Goal: Task Accomplishment & Management: Complete application form

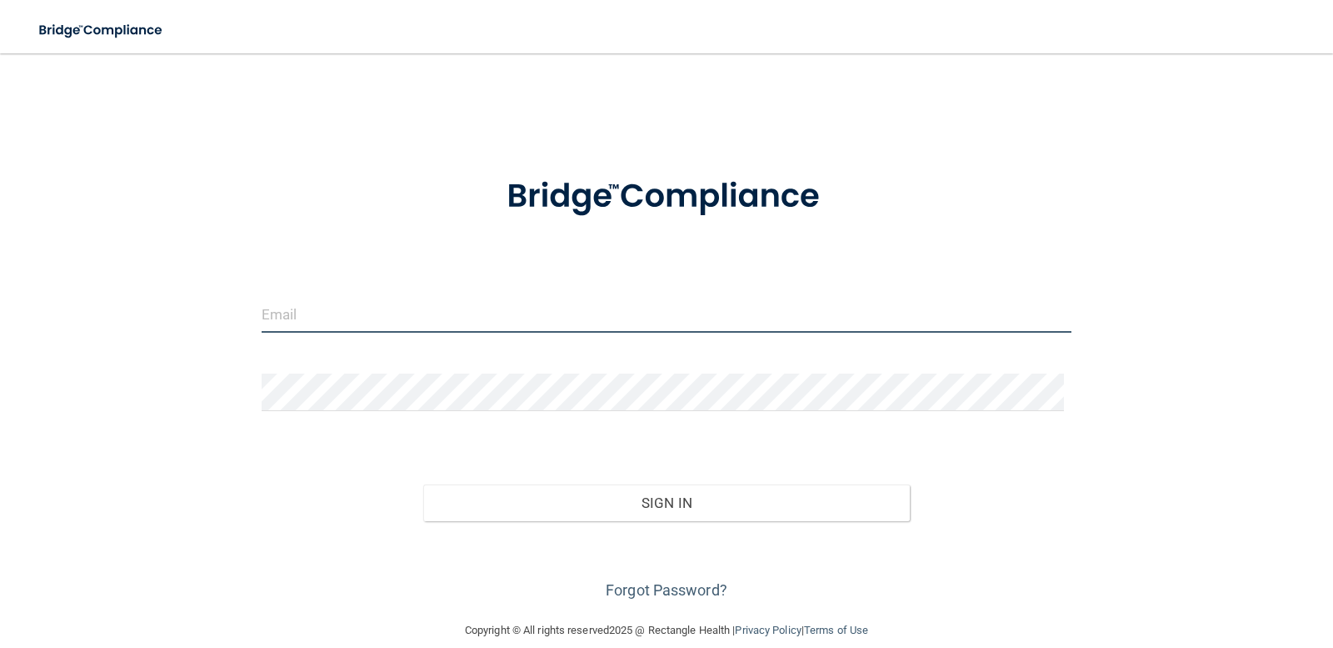
click at [317, 316] on input "email" at bounding box center [667, 314] width 811 height 38
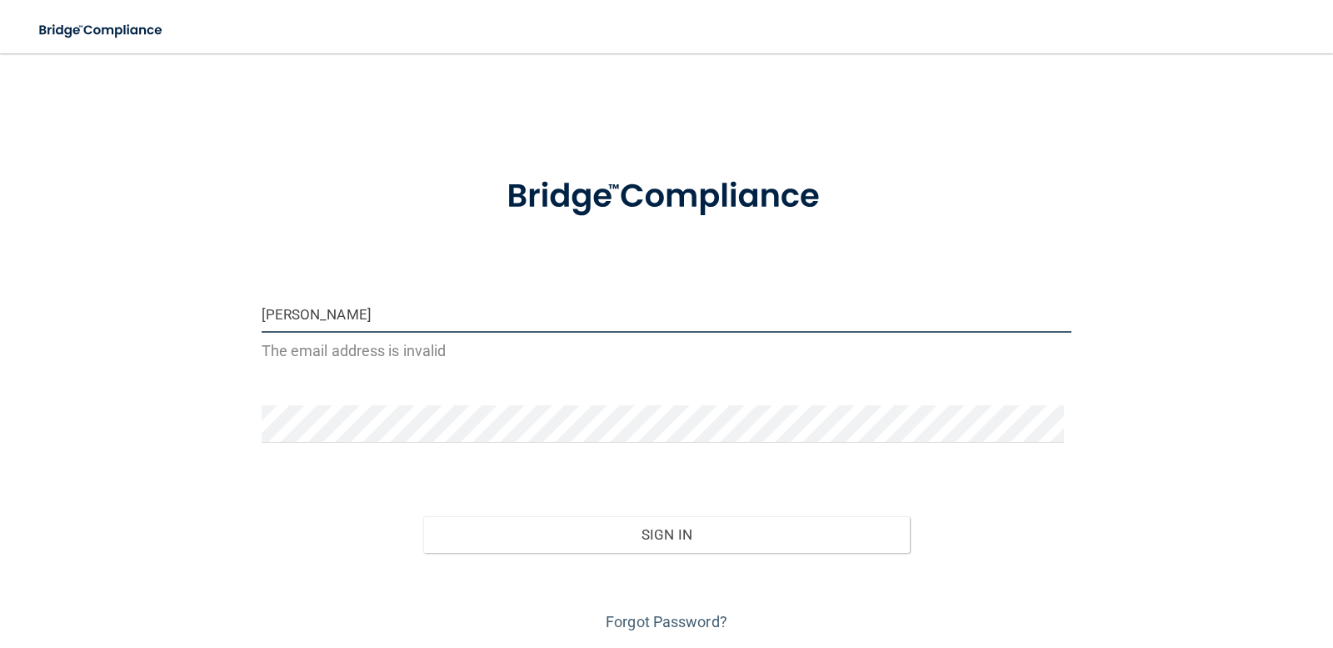
drag, startPoint x: 338, startPoint y: 310, endPoint x: 607, endPoint y: 319, distance: 269.3
click at [607, 319] on input "jim" at bounding box center [667, 314] width 811 height 38
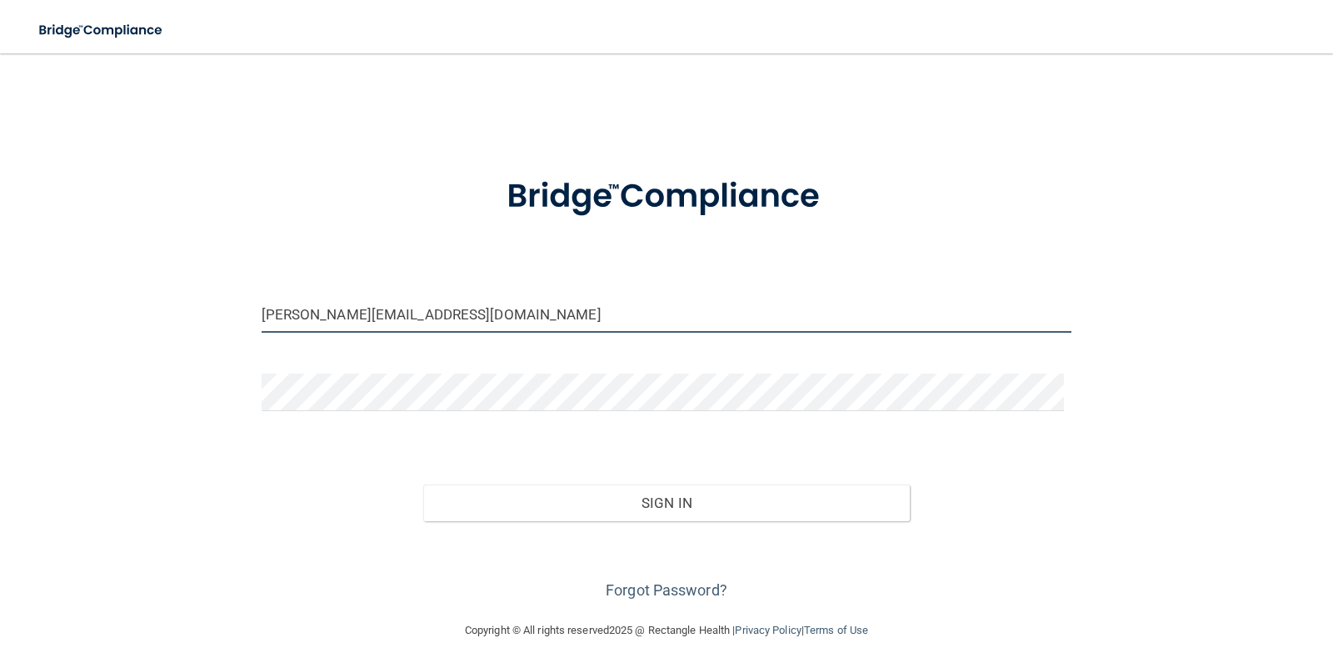
type input "[PERSON_NAME][EMAIL_ADDRESS][DOMAIN_NAME]"
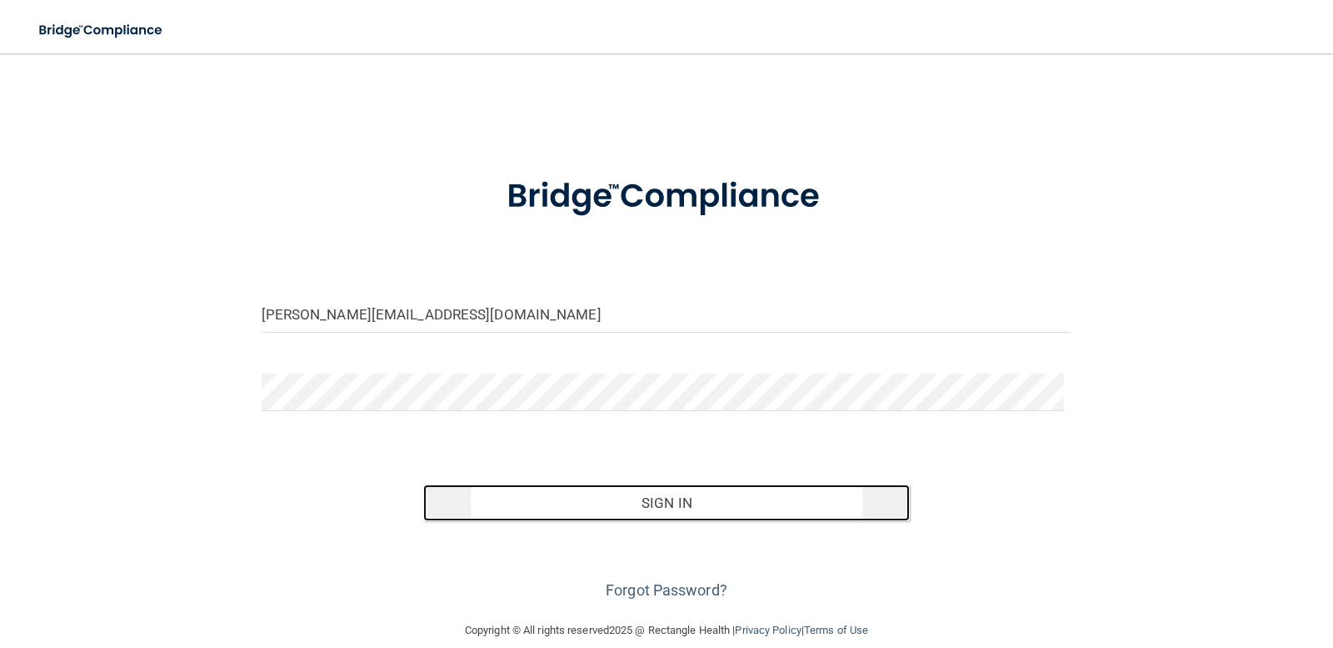
click at [645, 505] on button "Sign In" at bounding box center [666, 502] width 487 height 37
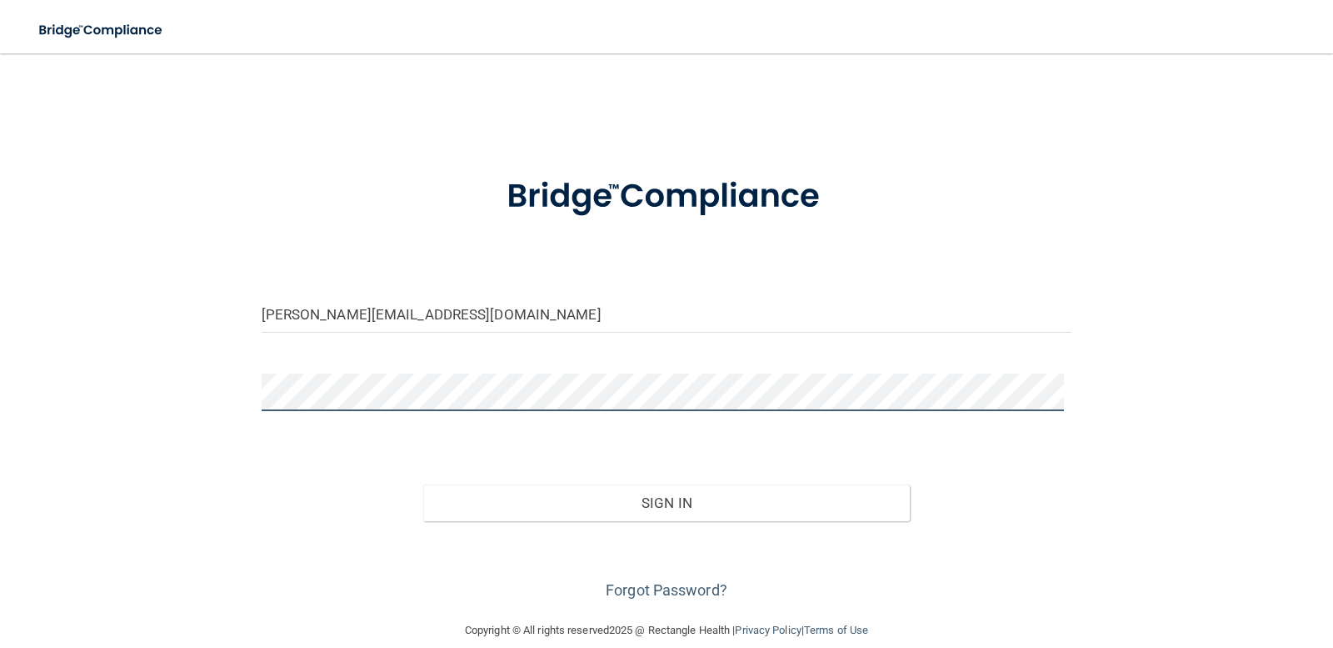
click at [423, 484] on button "Sign In" at bounding box center [666, 502] width 487 height 37
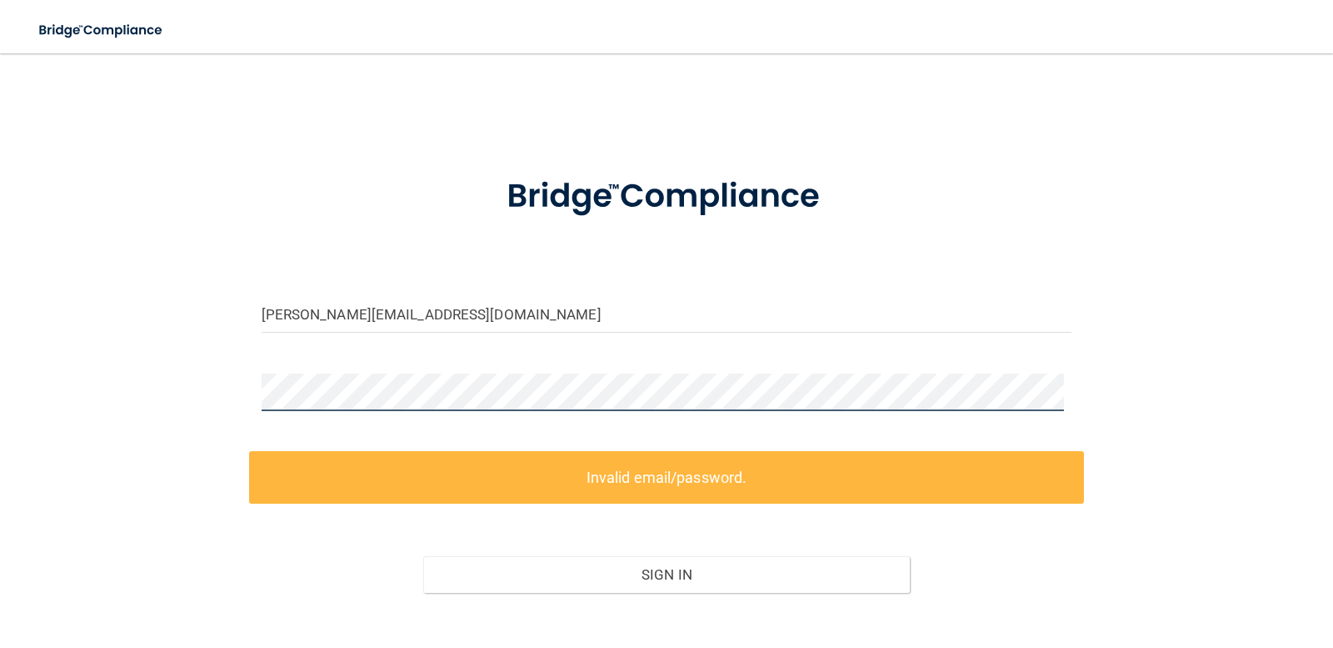
click at [228, 402] on div "jim@landermed.com Invalid email/password. You don't have permission to access t…" at bounding box center [666, 372] width 1267 height 605
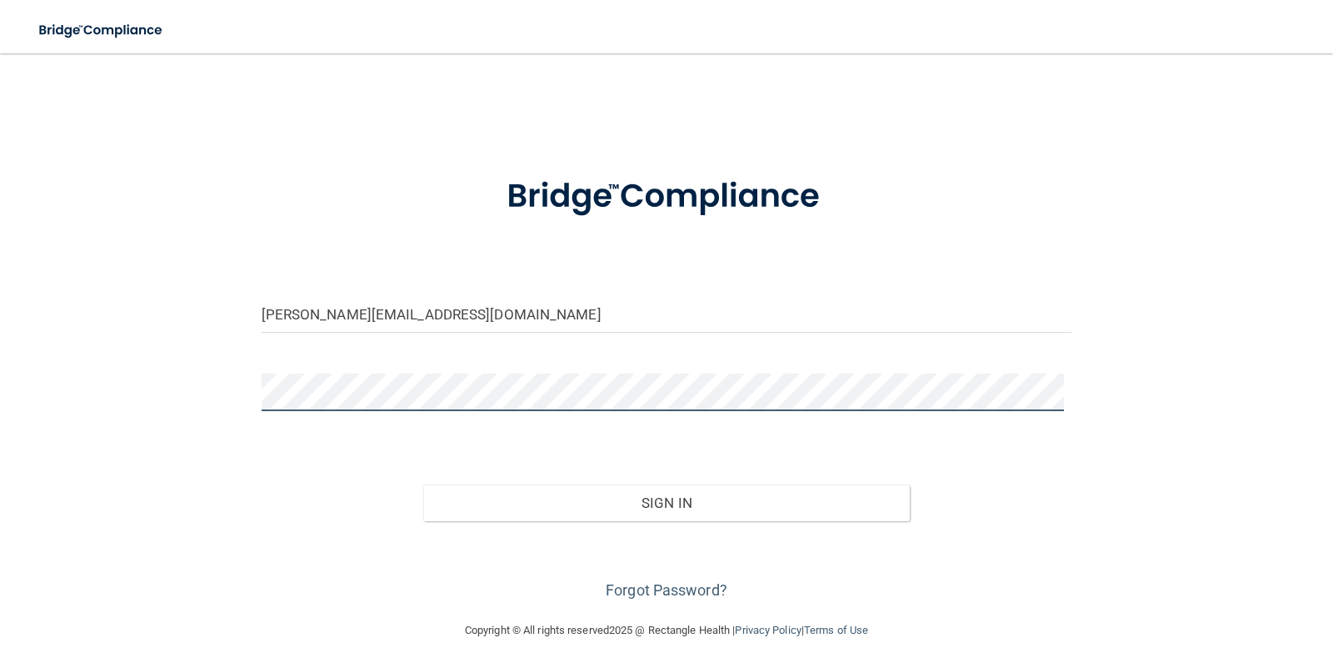
click at [423, 484] on button "Sign In" at bounding box center [666, 502] width 487 height 37
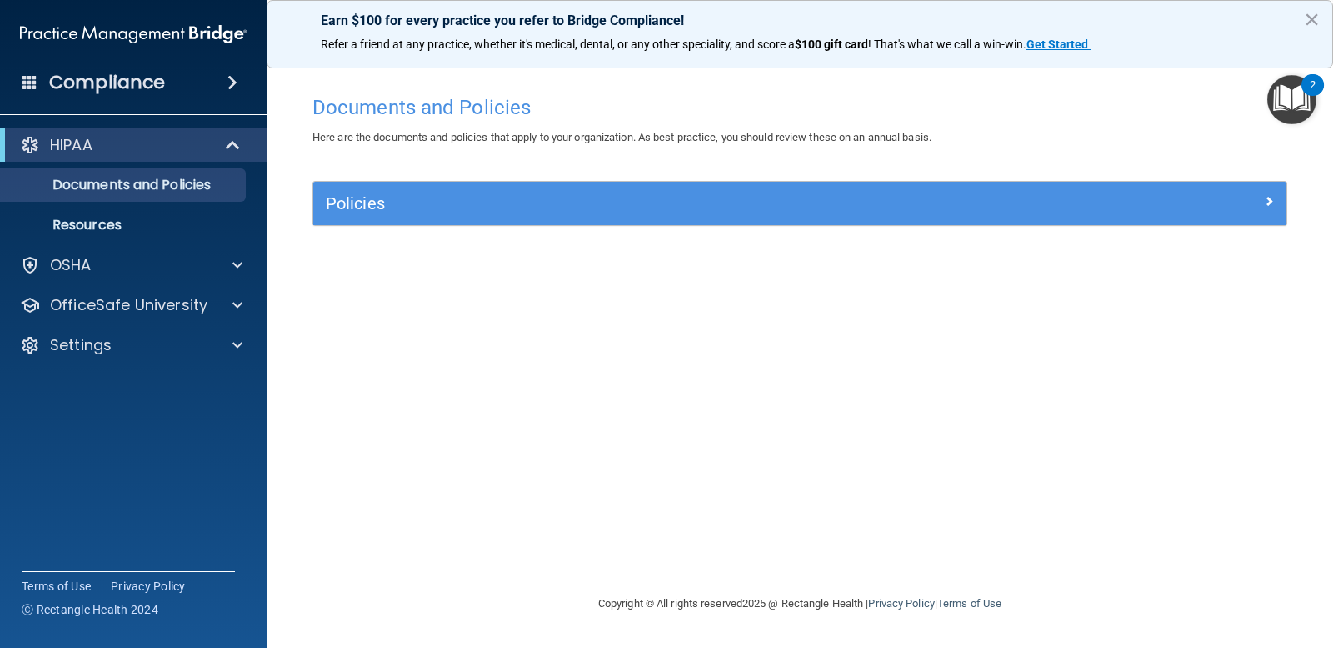
click at [1280, 98] on img "Open Resource Center, 2 new notifications" at bounding box center [1292, 99] width 49 height 49
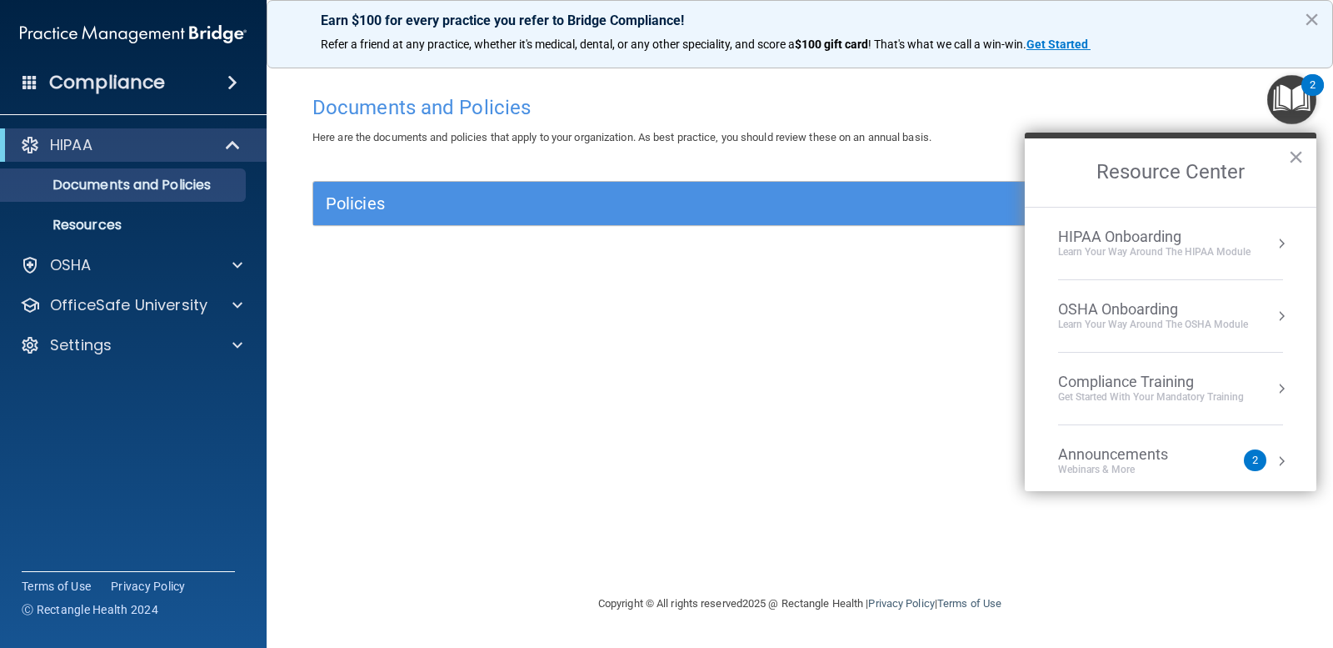
click at [1184, 455] on div "Announcements" at bounding box center [1129, 454] width 143 height 18
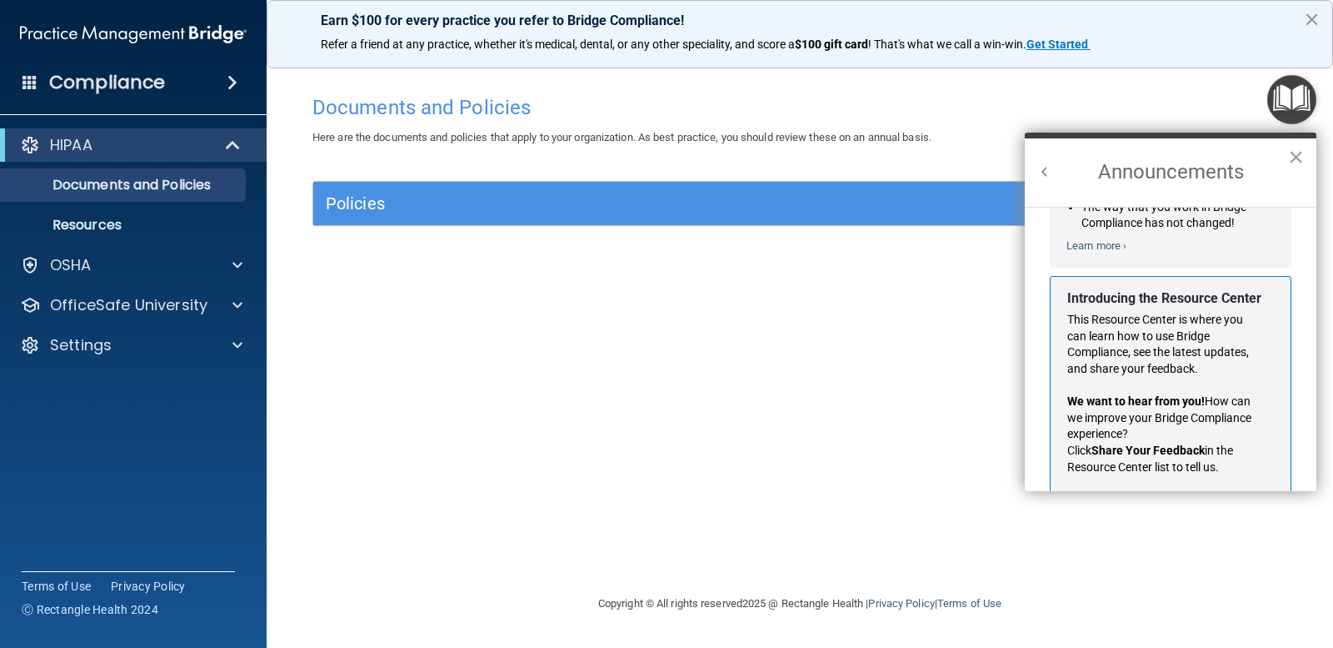
scroll to position [209, 0]
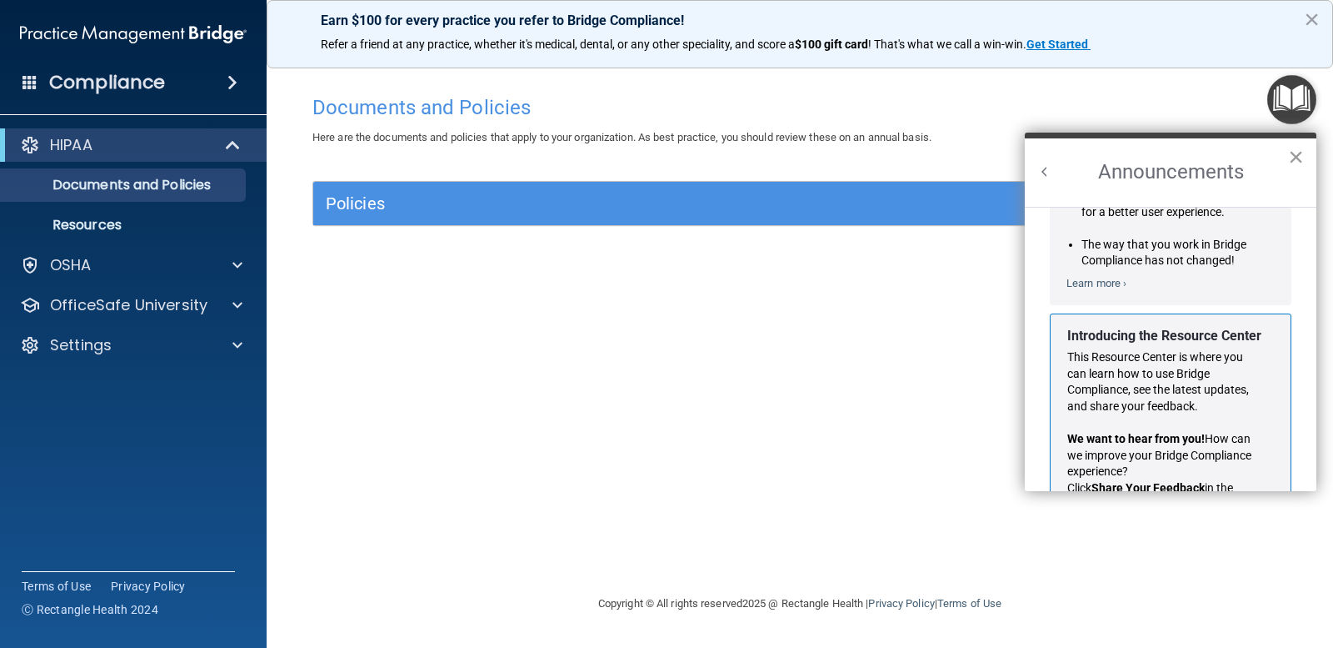
click at [1293, 153] on button "×" at bounding box center [1296, 156] width 16 height 27
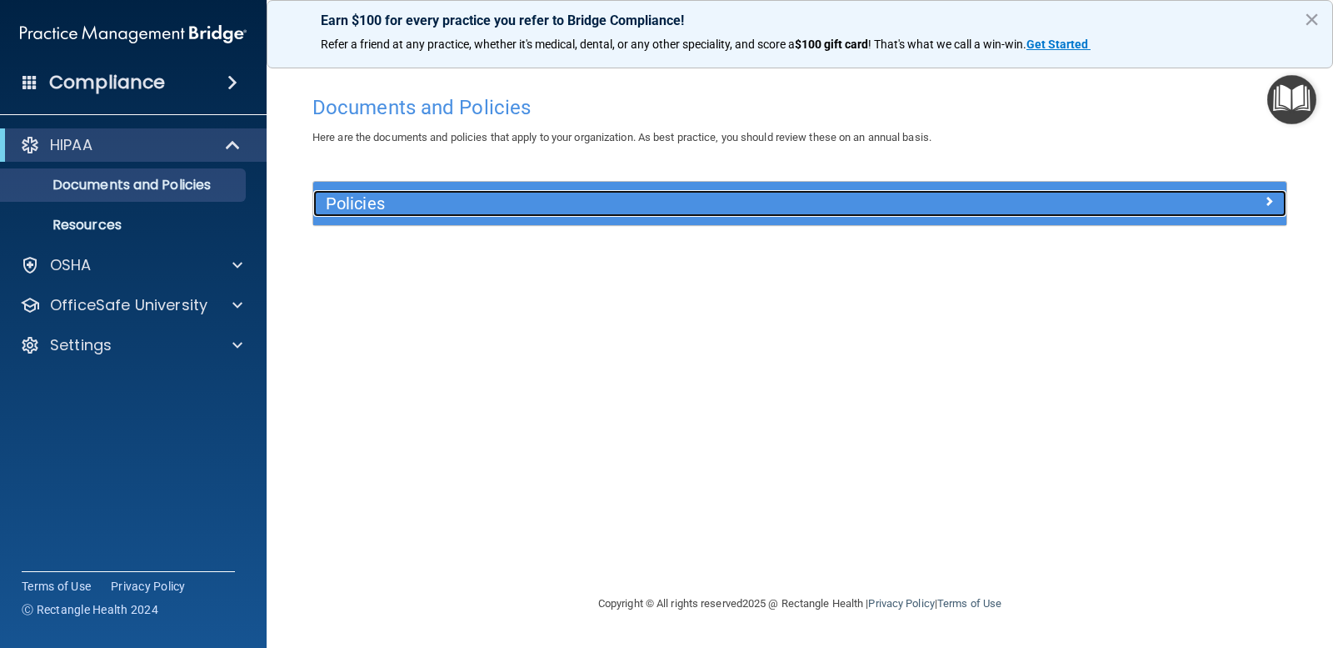
click at [431, 197] on h5 "Policies" at bounding box center [678, 203] width 705 height 18
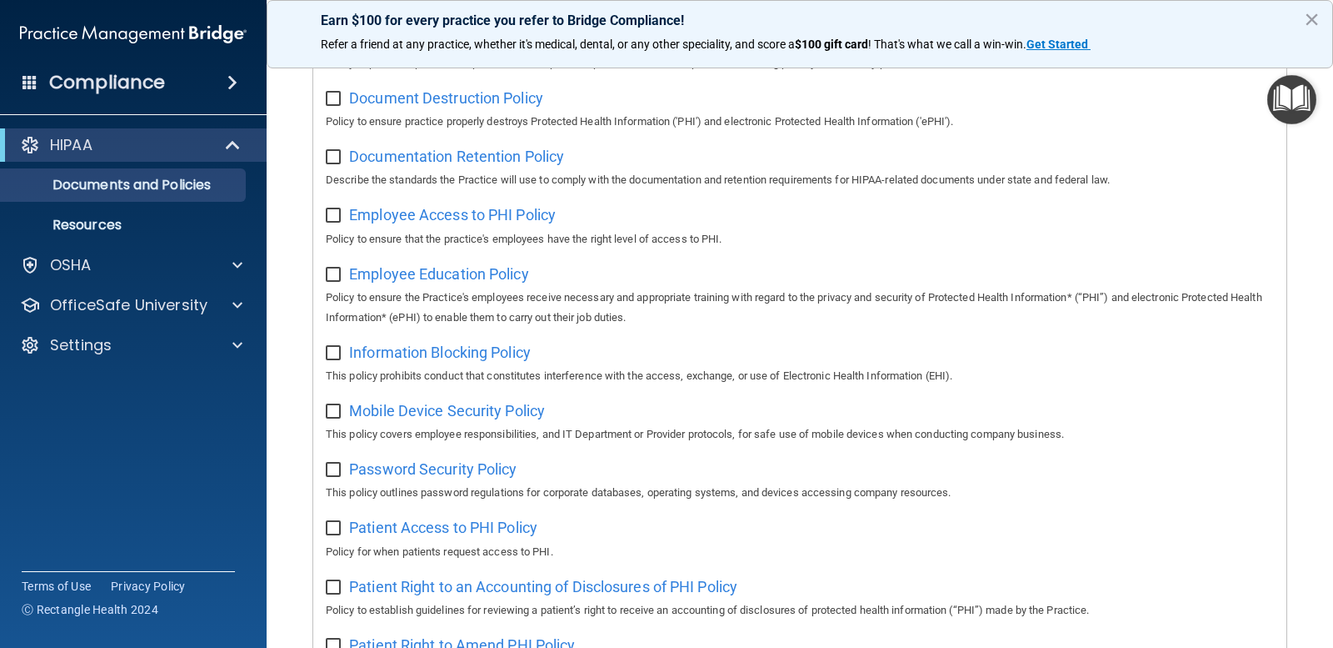
scroll to position [64, 0]
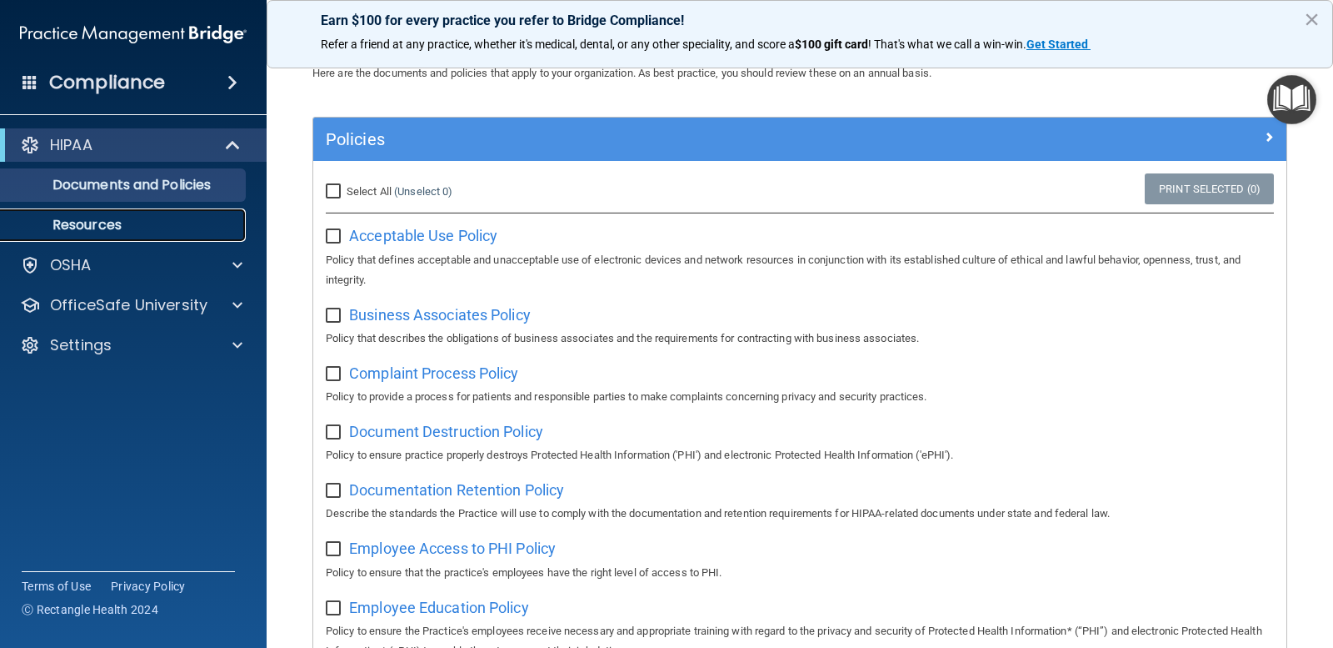
click at [88, 228] on p "Resources" at bounding box center [125, 225] width 228 height 17
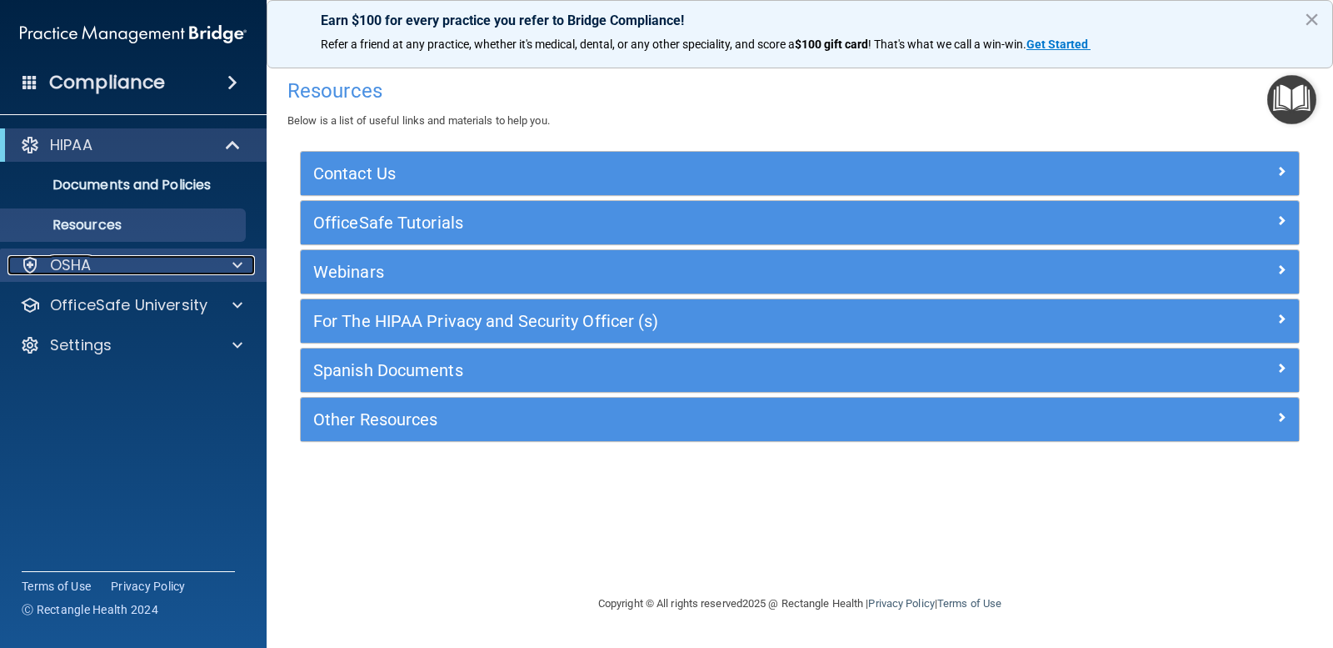
click at [97, 267] on div "OSHA" at bounding box center [111, 265] width 207 height 20
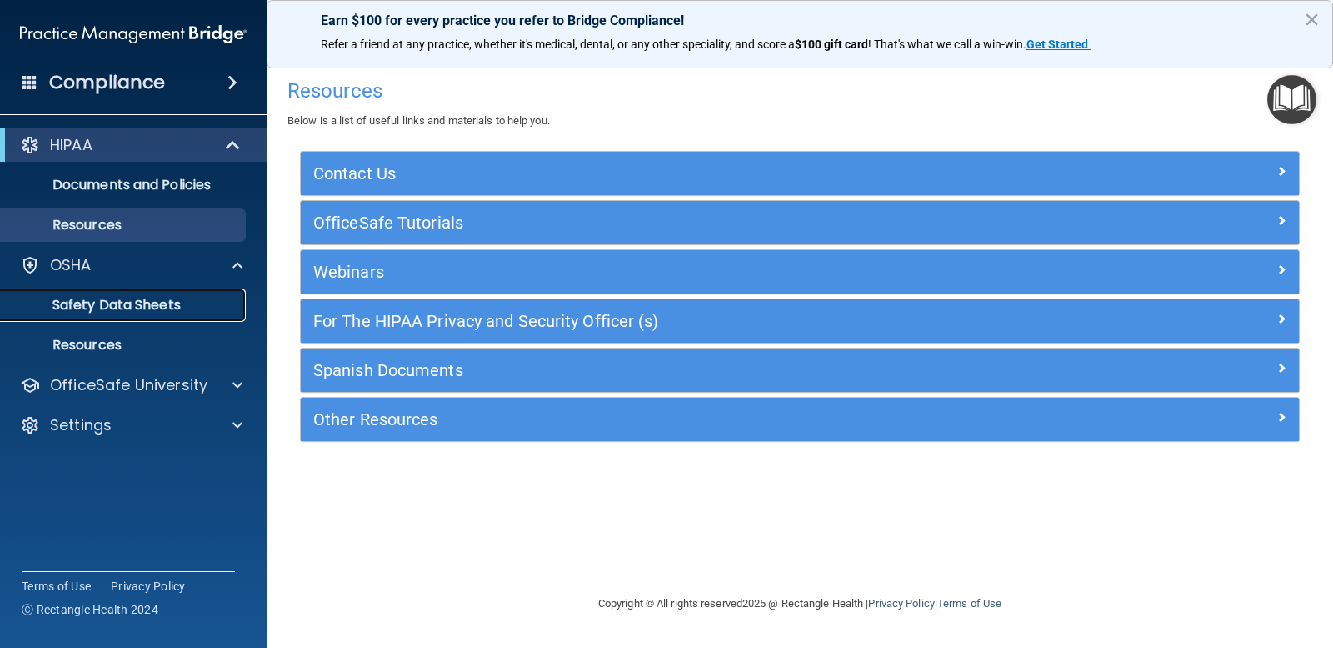
click at [128, 303] on p "Safety Data Sheets" at bounding box center [125, 305] width 228 height 17
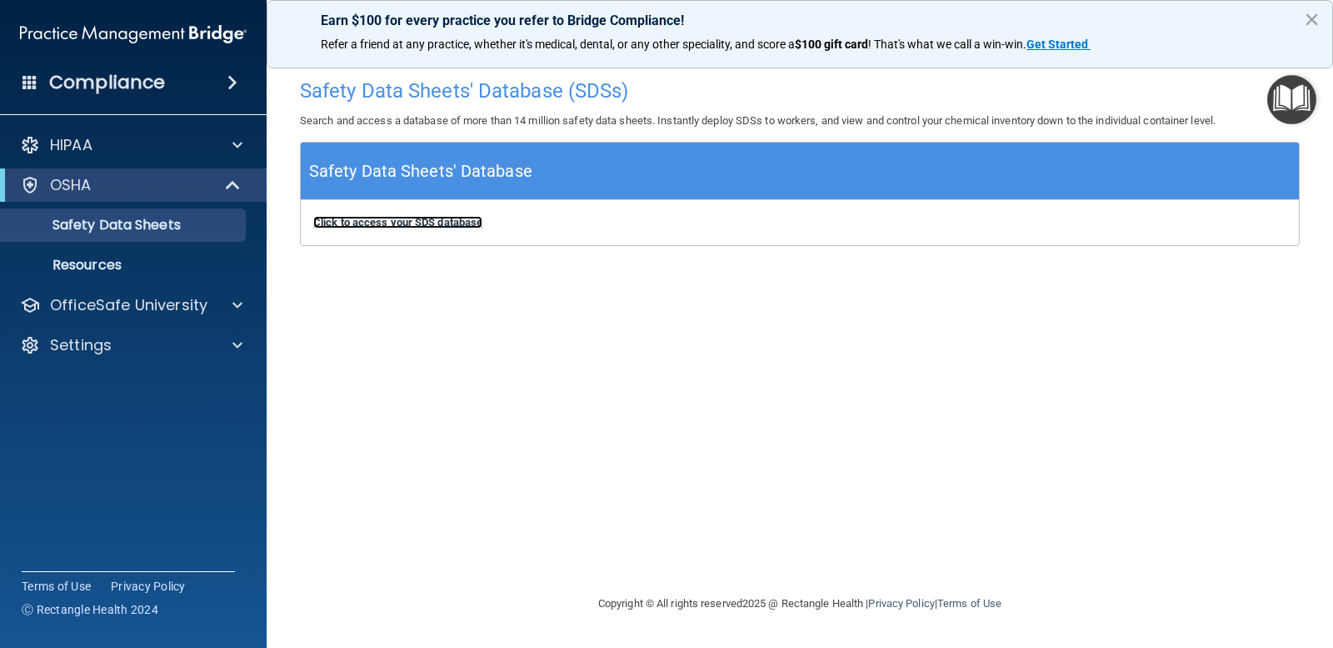
click at [383, 219] on b "Click to access your SDS database" at bounding box center [397, 222] width 169 height 13
click at [109, 262] on p "Resources" at bounding box center [125, 265] width 228 height 17
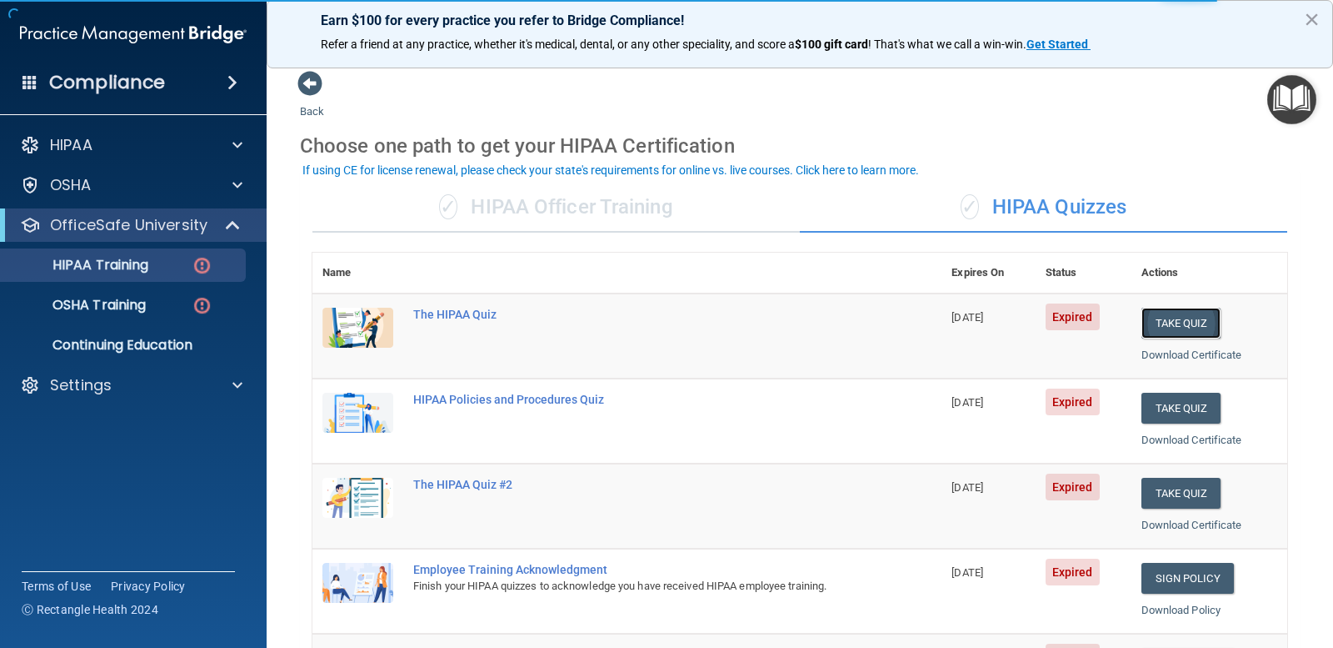
click at [1166, 322] on button "Take Quiz" at bounding box center [1182, 323] width 80 height 31
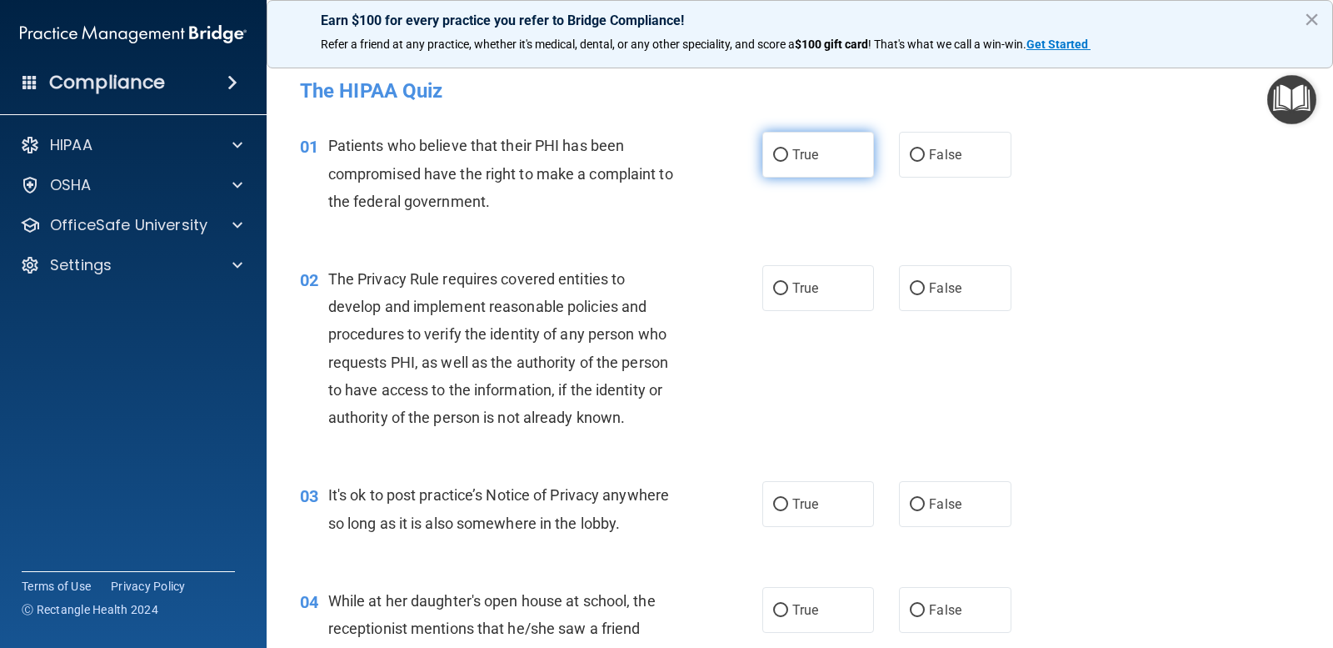
click at [793, 152] on span "True" at bounding box center [806, 155] width 26 height 16
click at [788, 152] on input "True" at bounding box center [780, 155] width 15 height 13
radio input "true"
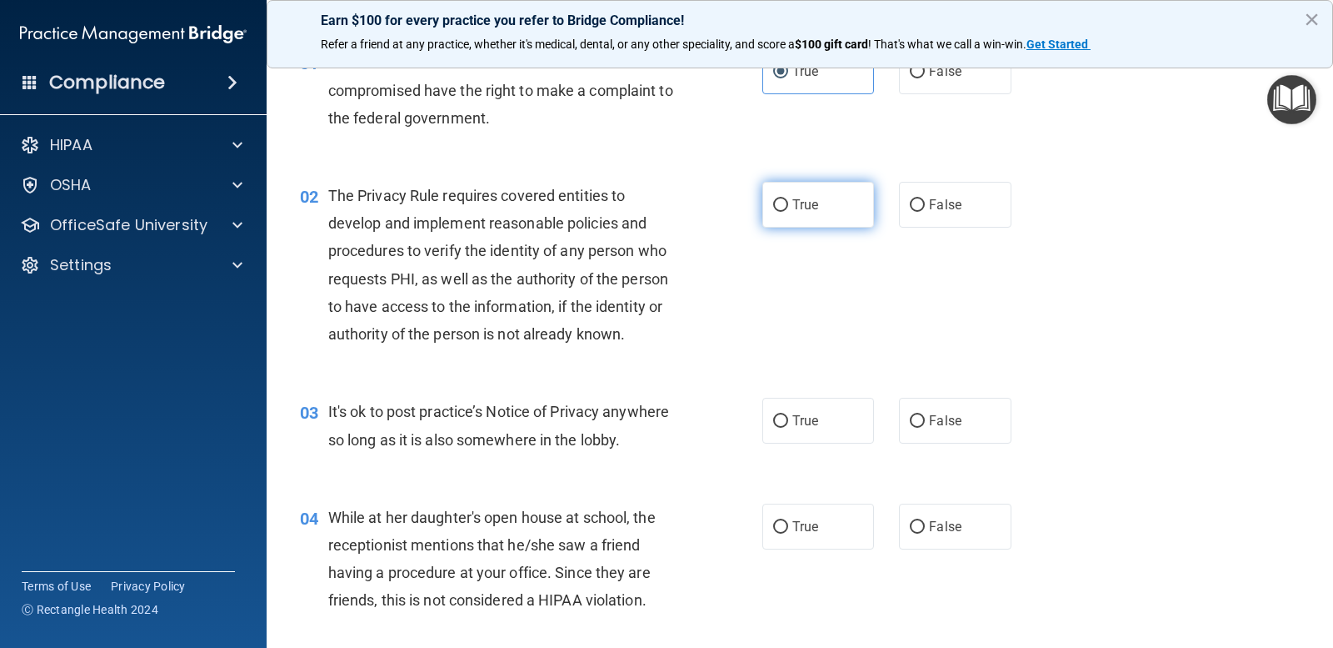
click at [775, 209] on input "True" at bounding box center [780, 205] width 15 height 13
radio input "true"
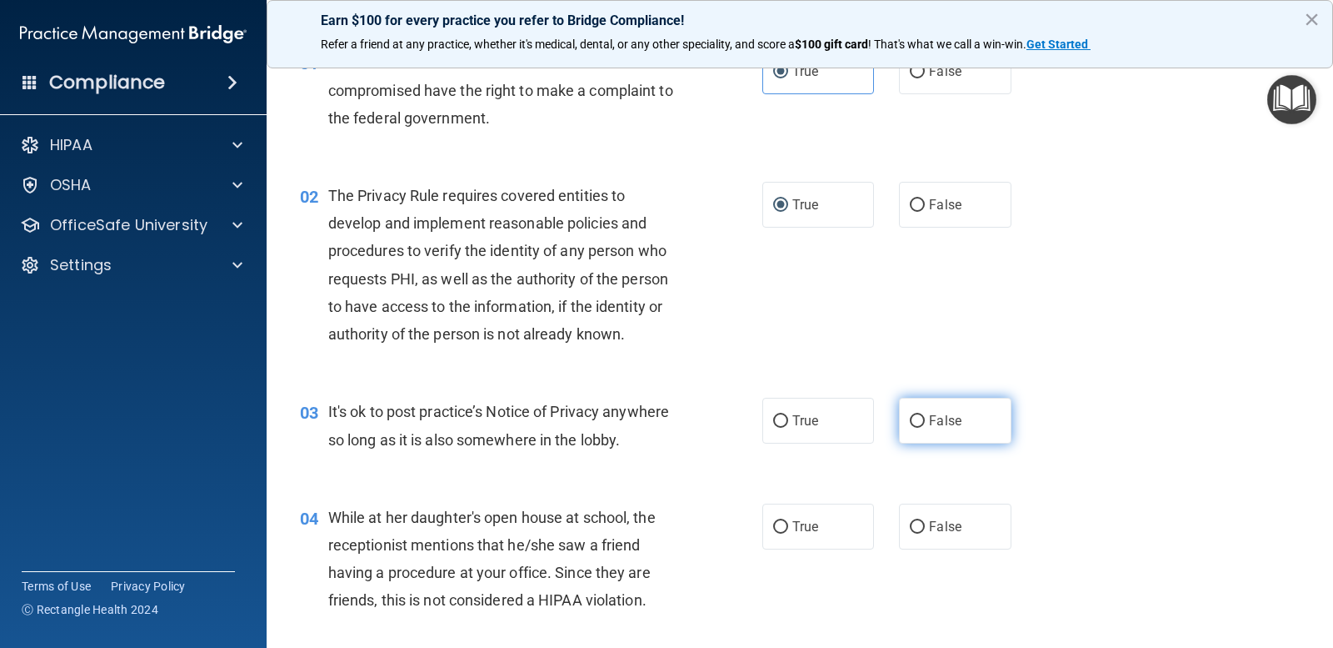
click at [910, 416] on input "False" at bounding box center [917, 421] width 15 height 13
radio input "true"
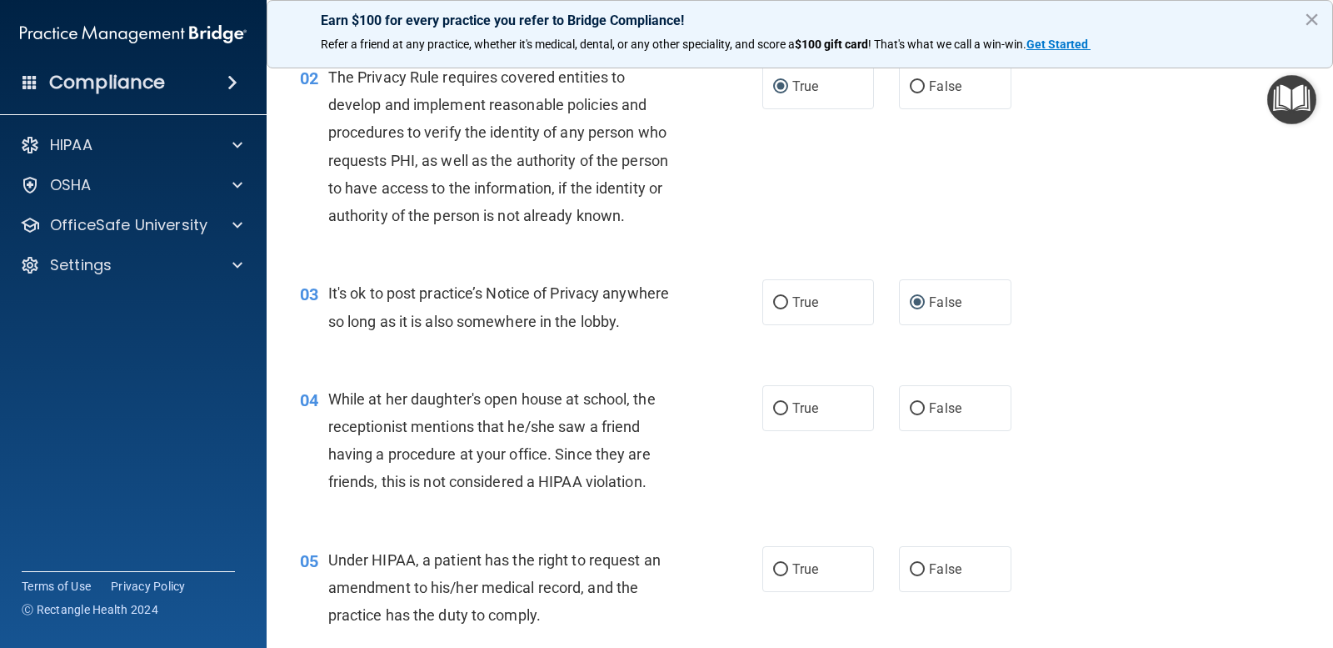
scroll to position [250, 0]
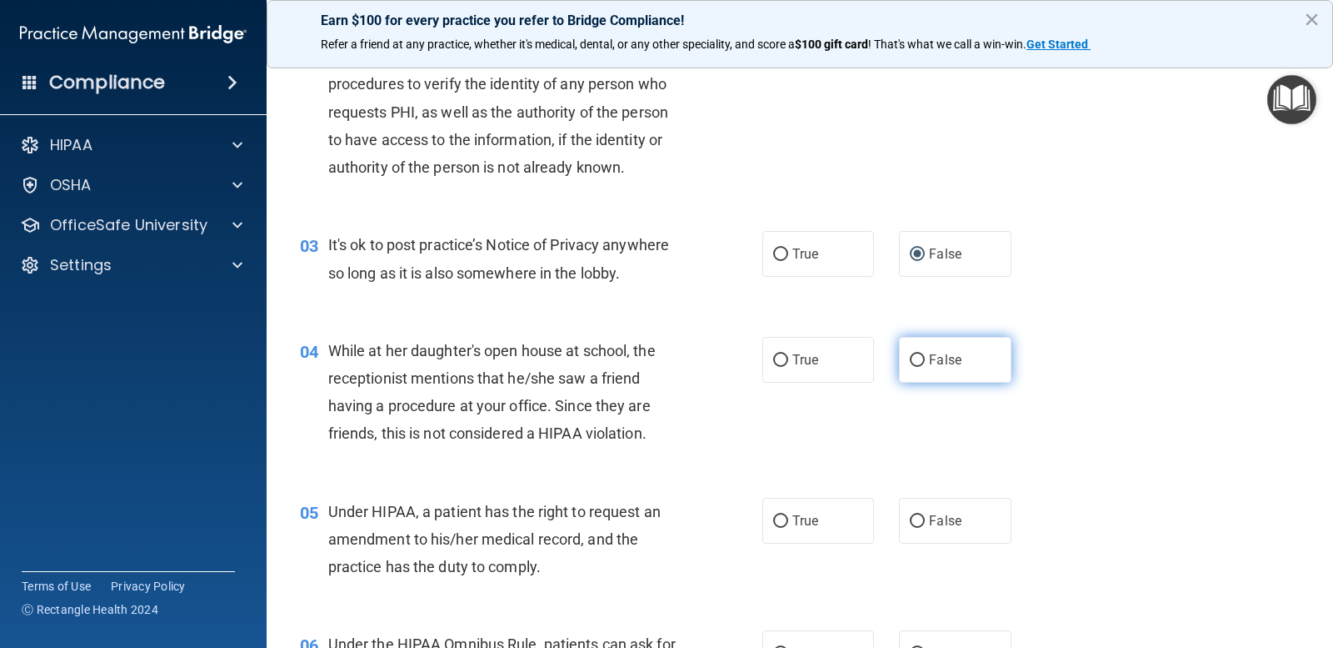
click at [910, 365] on input "False" at bounding box center [917, 360] width 15 height 13
radio input "true"
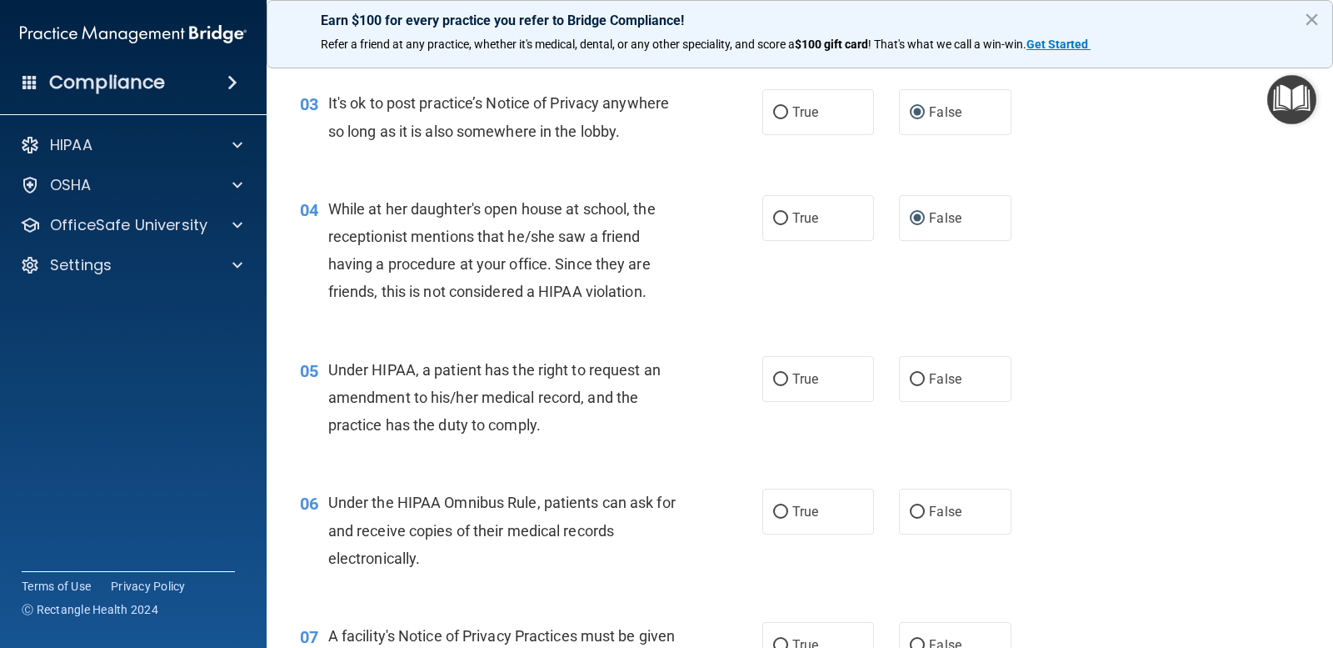
scroll to position [500, 0]
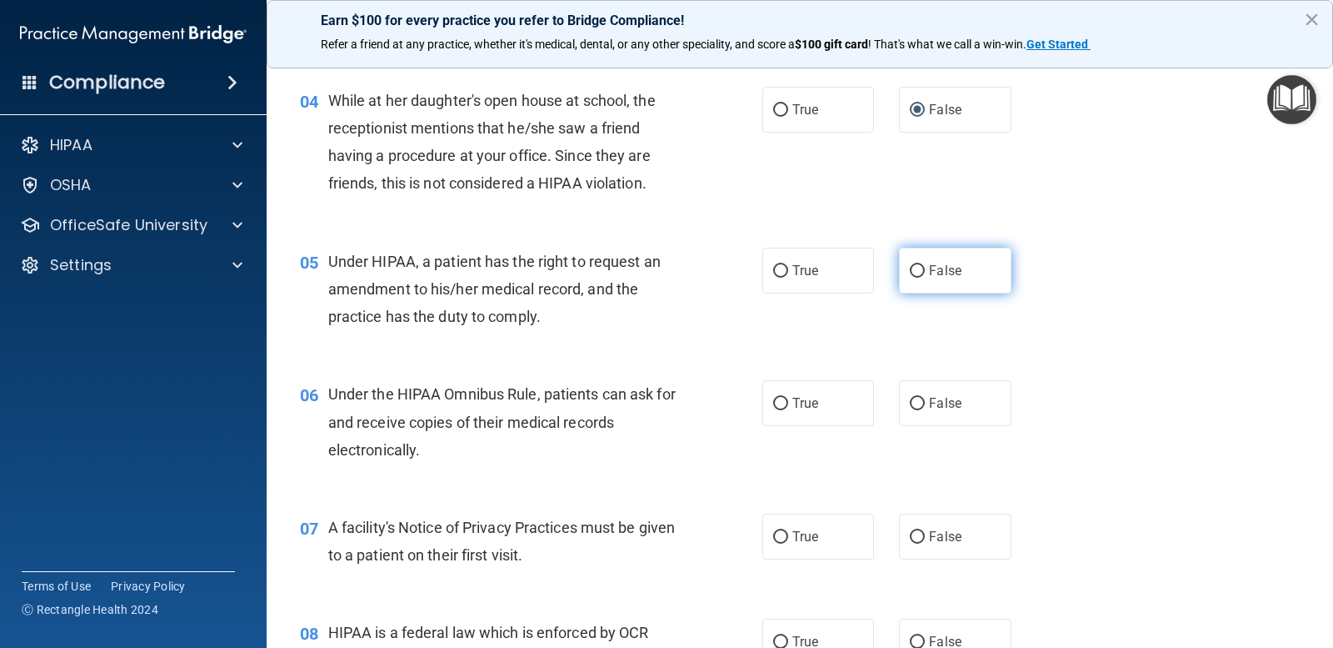
click at [916, 280] on label "False" at bounding box center [955, 271] width 112 height 46
click at [916, 278] on input "False" at bounding box center [917, 271] width 15 height 13
radio input "true"
click at [777, 400] on input "True" at bounding box center [780, 404] width 15 height 13
radio input "true"
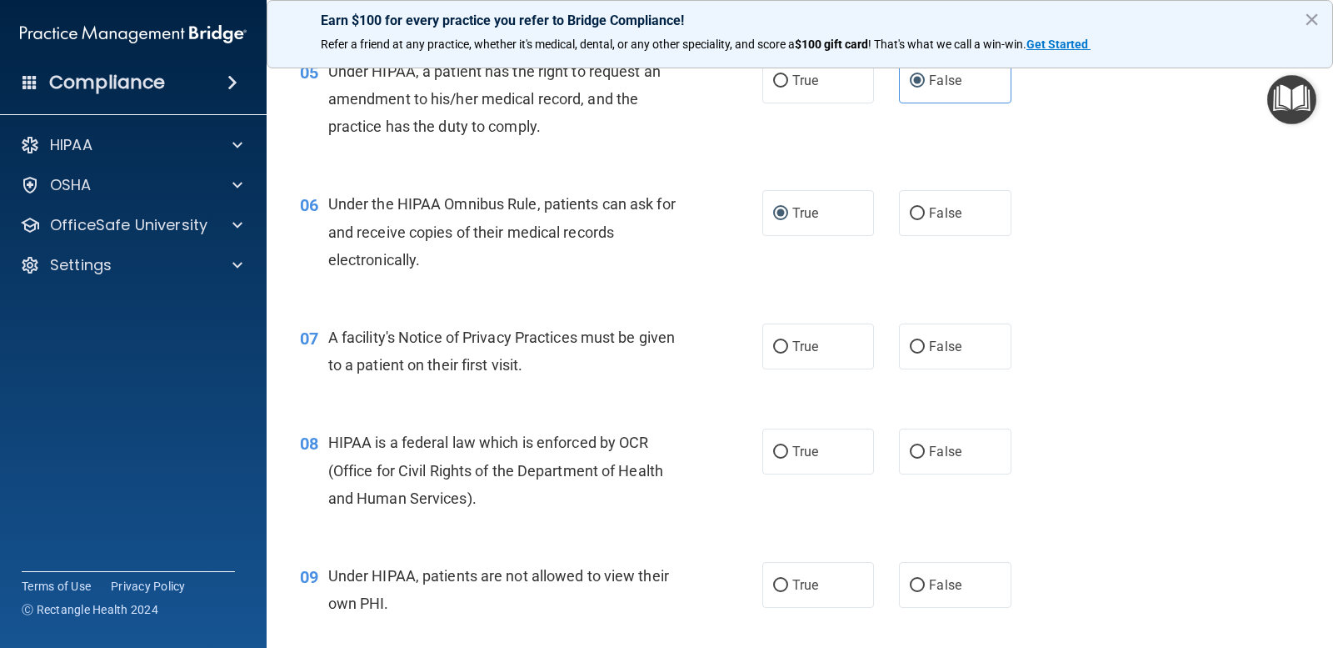
scroll to position [750, 0]
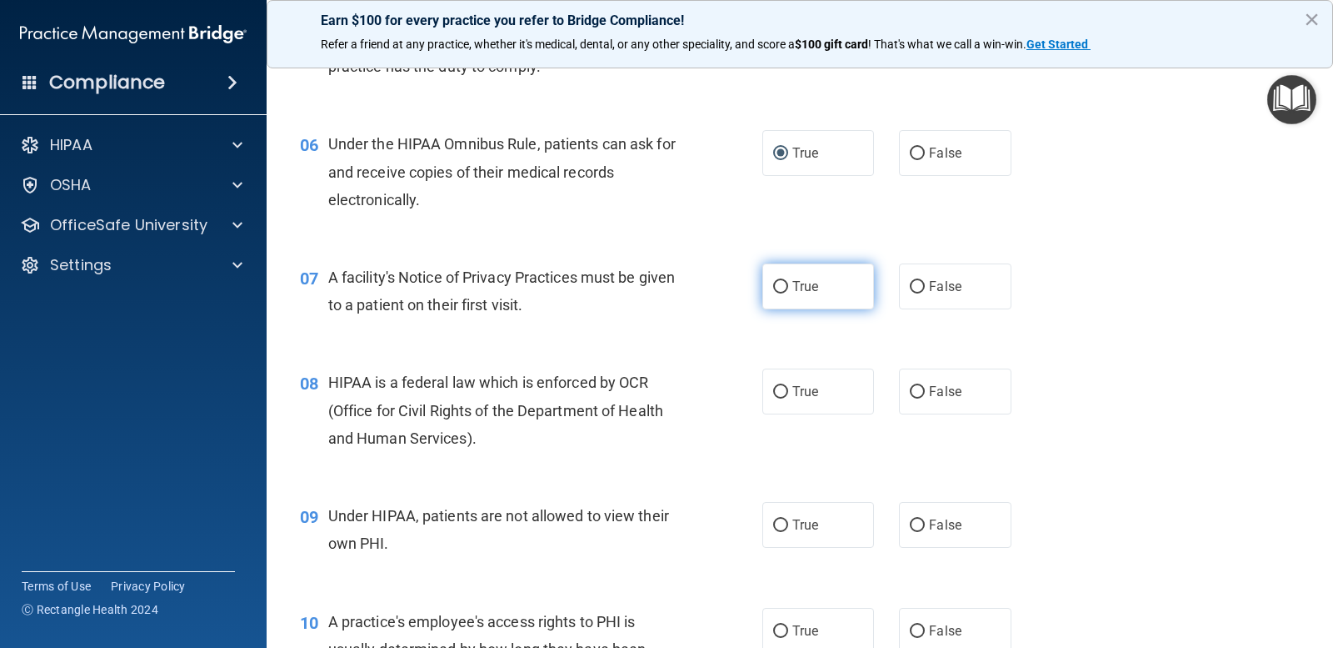
click at [781, 288] on input "True" at bounding box center [780, 287] width 15 height 13
radio input "true"
click at [773, 395] on input "True" at bounding box center [780, 392] width 15 height 13
radio input "true"
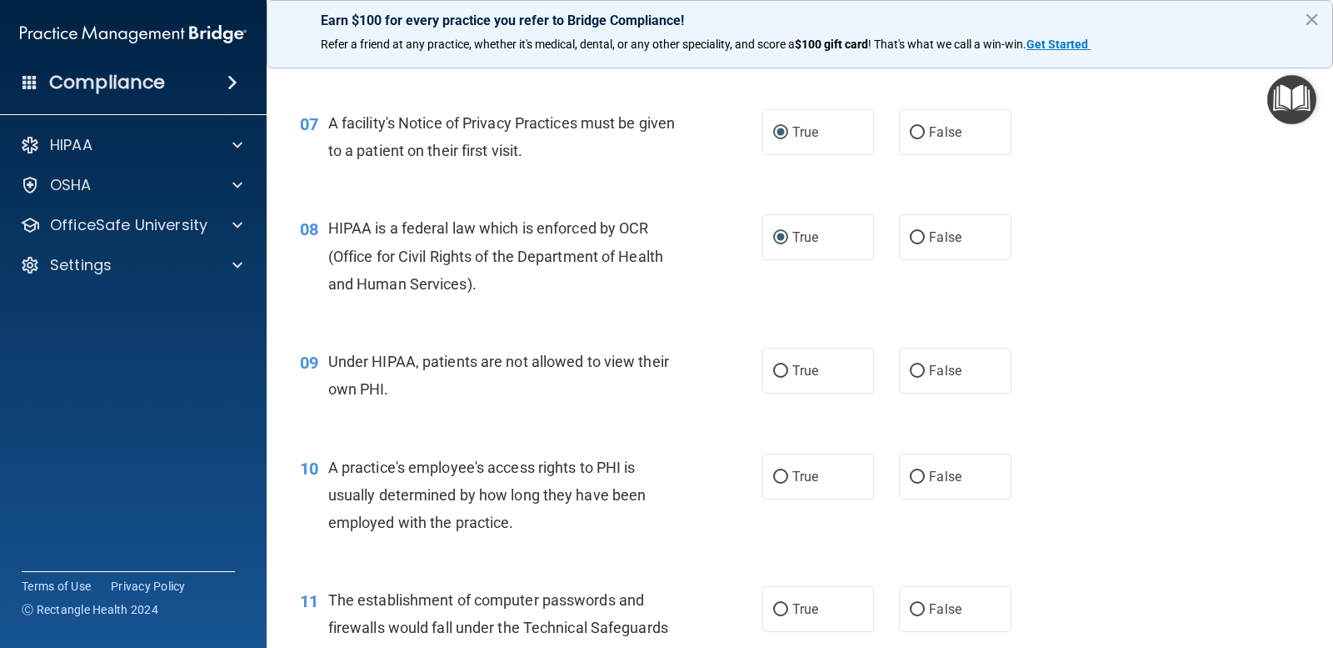
scroll to position [917, 0]
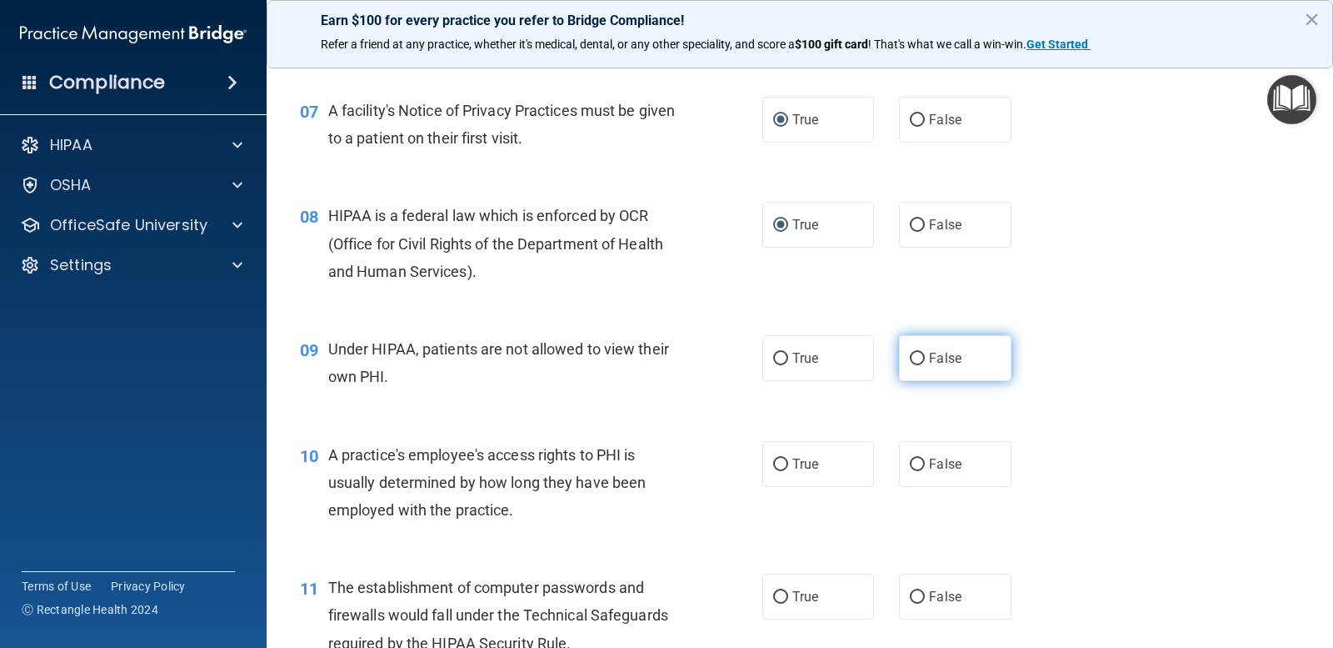
click at [902, 363] on label "False" at bounding box center [955, 358] width 112 height 46
click at [910, 363] on input "False" at bounding box center [917, 359] width 15 height 13
radio input "true"
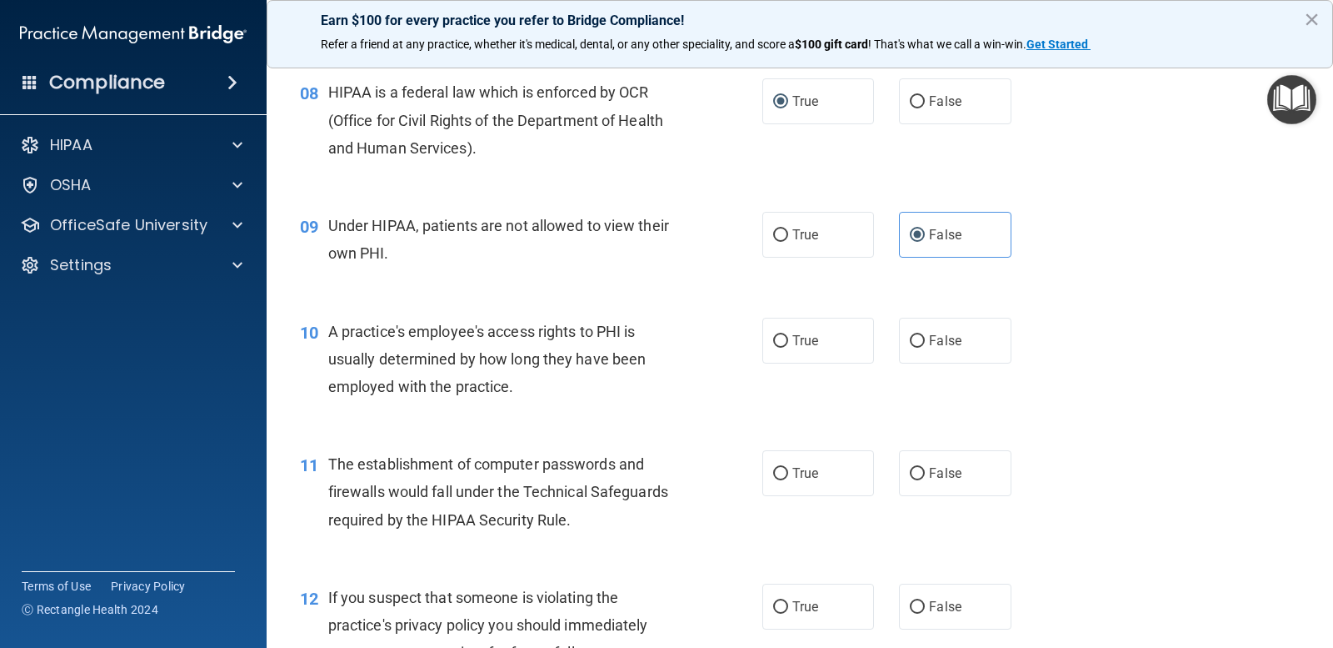
scroll to position [1083, 0]
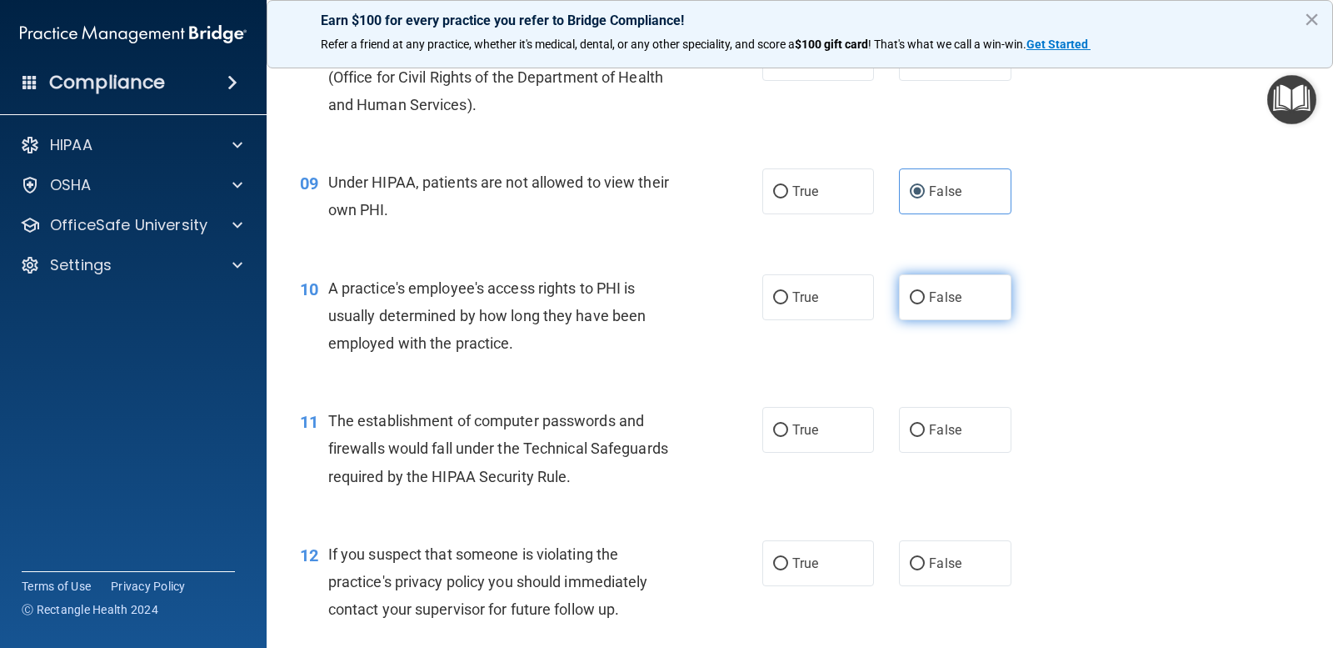
click at [929, 303] on span "False" at bounding box center [945, 297] width 33 height 16
click at [925, 303] on input "False" at bounding box center [917, 298] width 15 height 13
radio input "true"
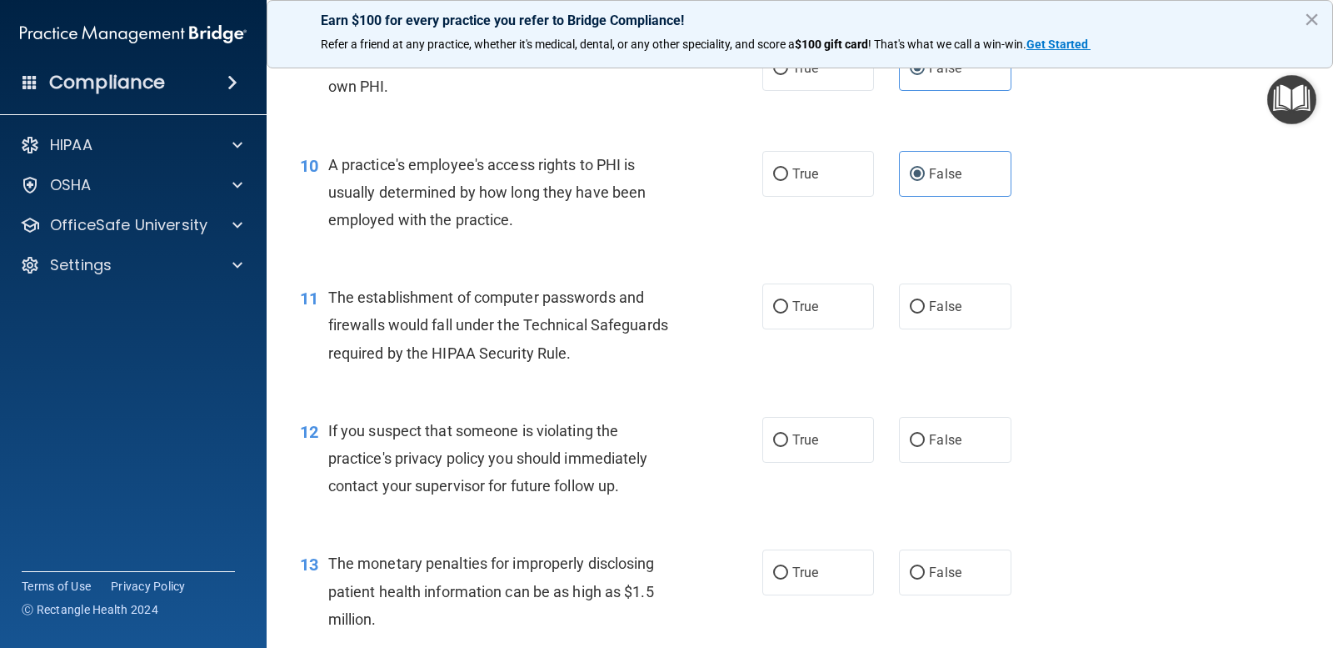
scroll to position [1250, 0]
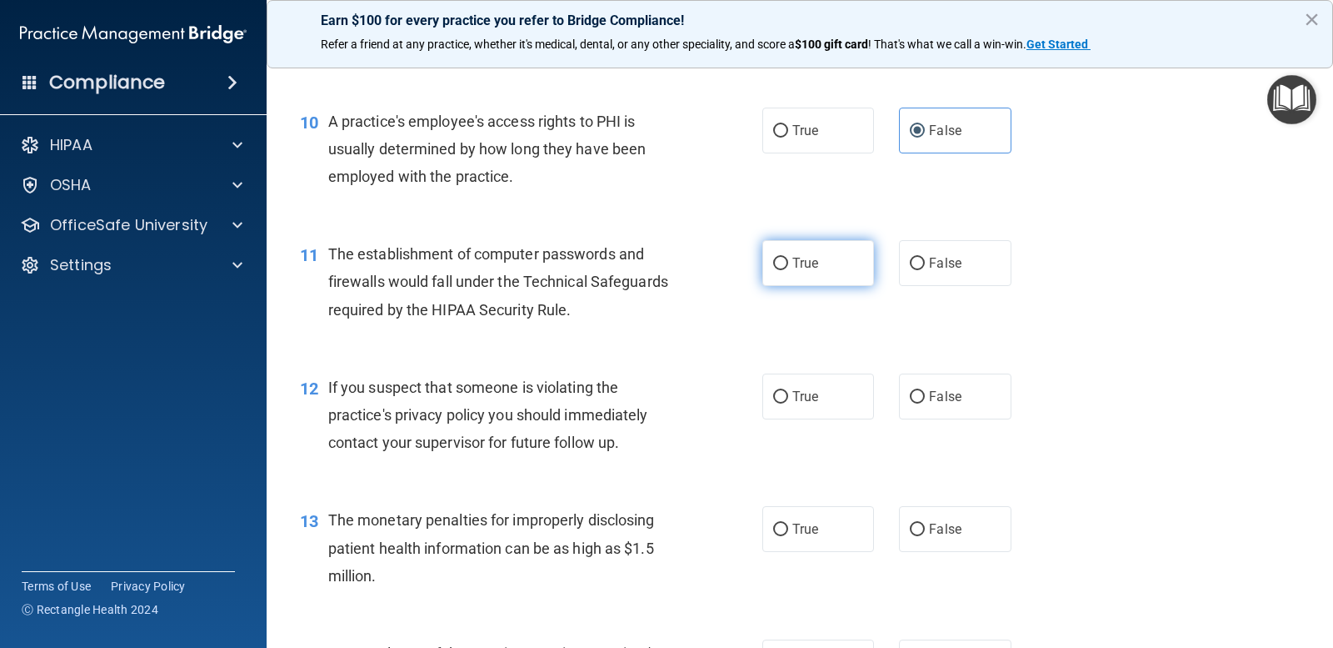
click at [812, 273] on label "True" at bounding box center [819, 263] width 112 height 46
click at [788, 270] on input "True" at bounding box center [780, 264] width 15 height 13
radio input "true"
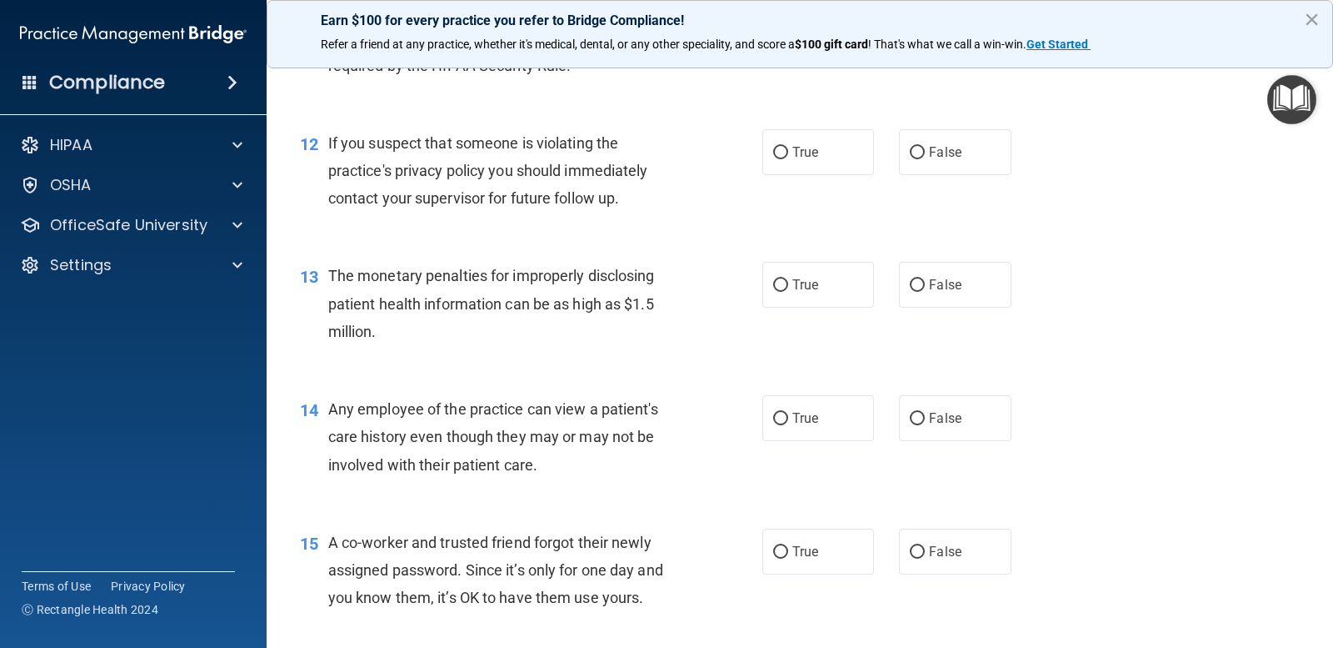
scroll to position [1500, 0]
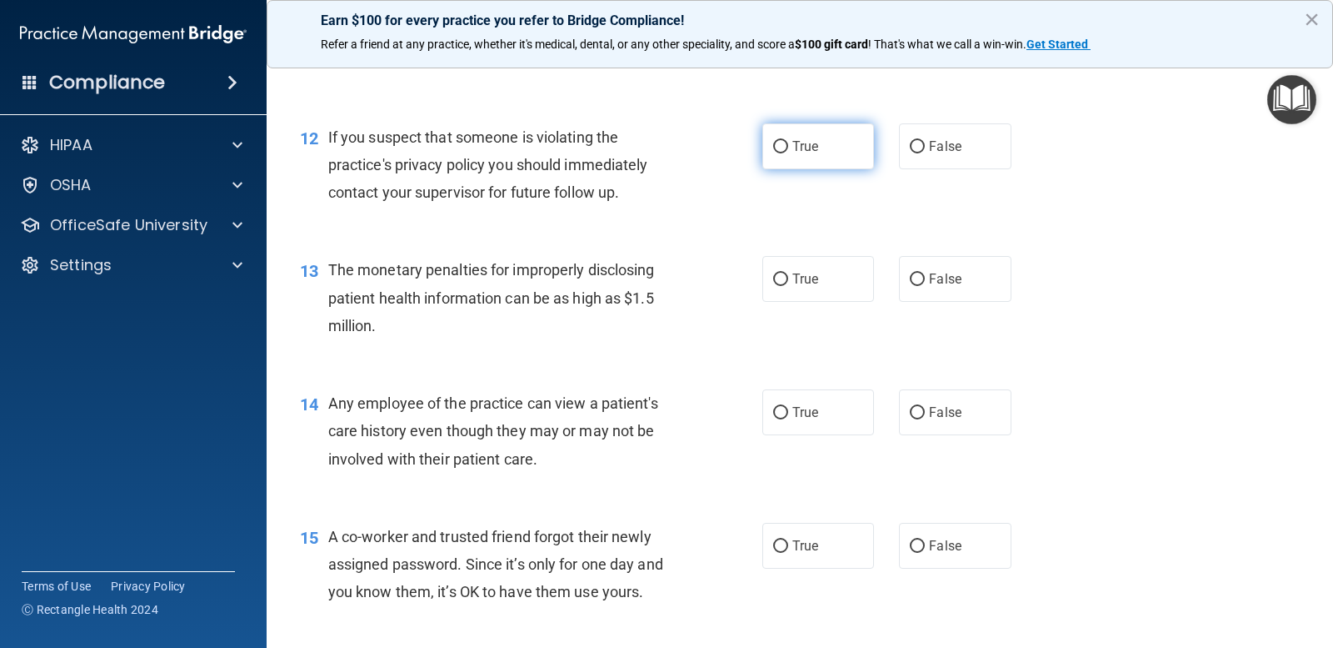
click at [795, 152] on span "True" at bounding box center [806, 146] width 26 height 16
click at [788, 152] on input "True" at bounding box center [780, 147] width 15 height 13
radio input "true"
click at [781, 288] on label "True" at bounding box center [819, 279] width 112 height 46
click at [781, 286] on input "True" at bounding box center [780, 279] width 15 height 13
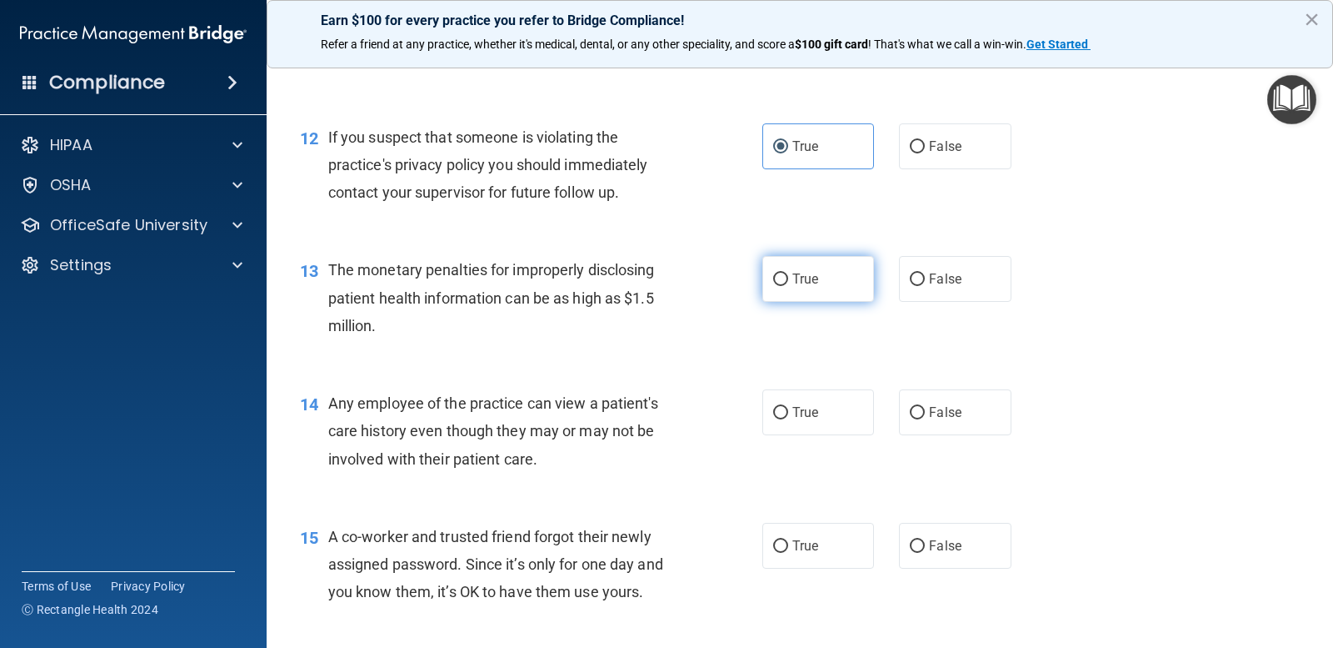
radio input "true"
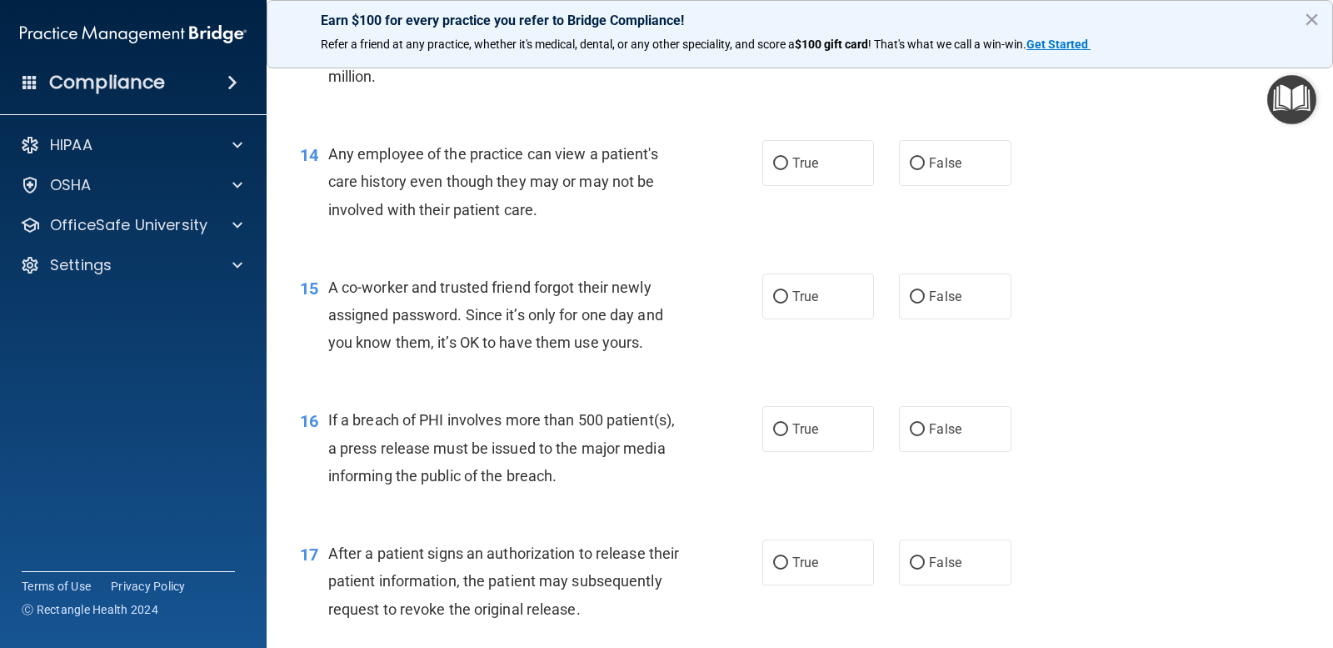
scroll to position [1750, 0]
click at [910, 169] on input "False" at bounding box center [917, 163] width 15 height 13
radio input "true"
click at [944, 298] on span "False" at bounding box center [945, 296] width 33 height 16
click at [925, 298] on input "False" at bounding box center [917, 296] width 15 height 13
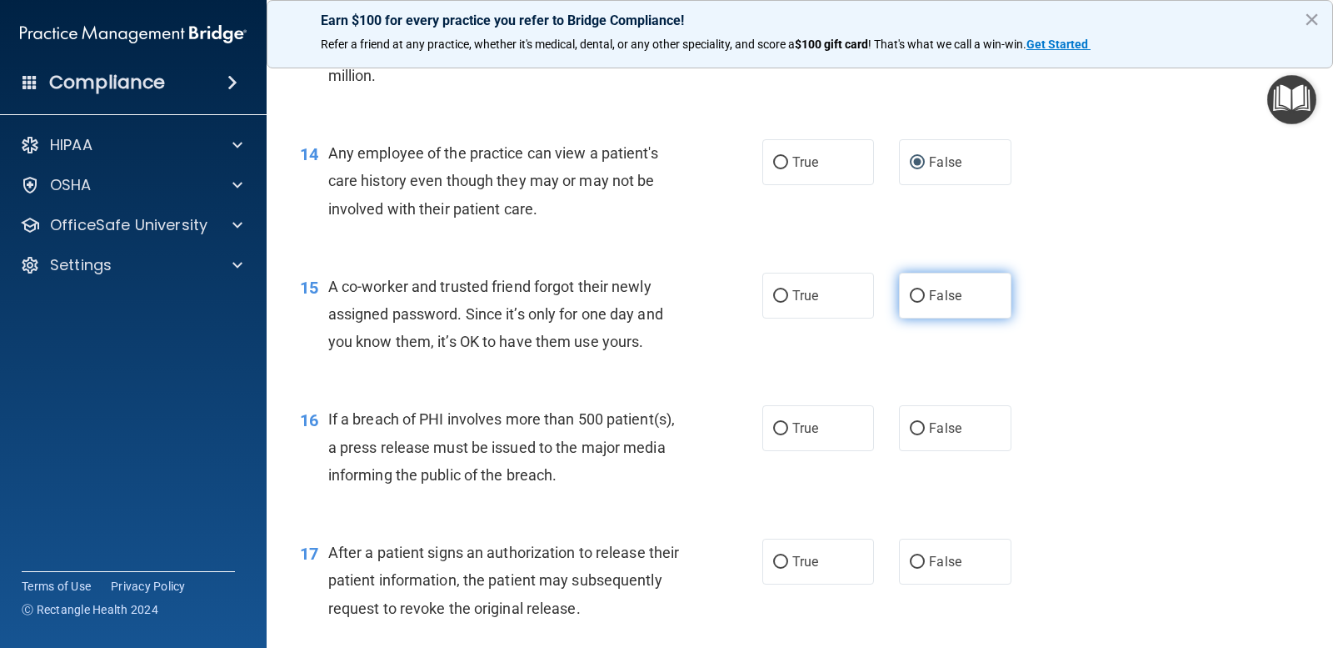
radio input "true"
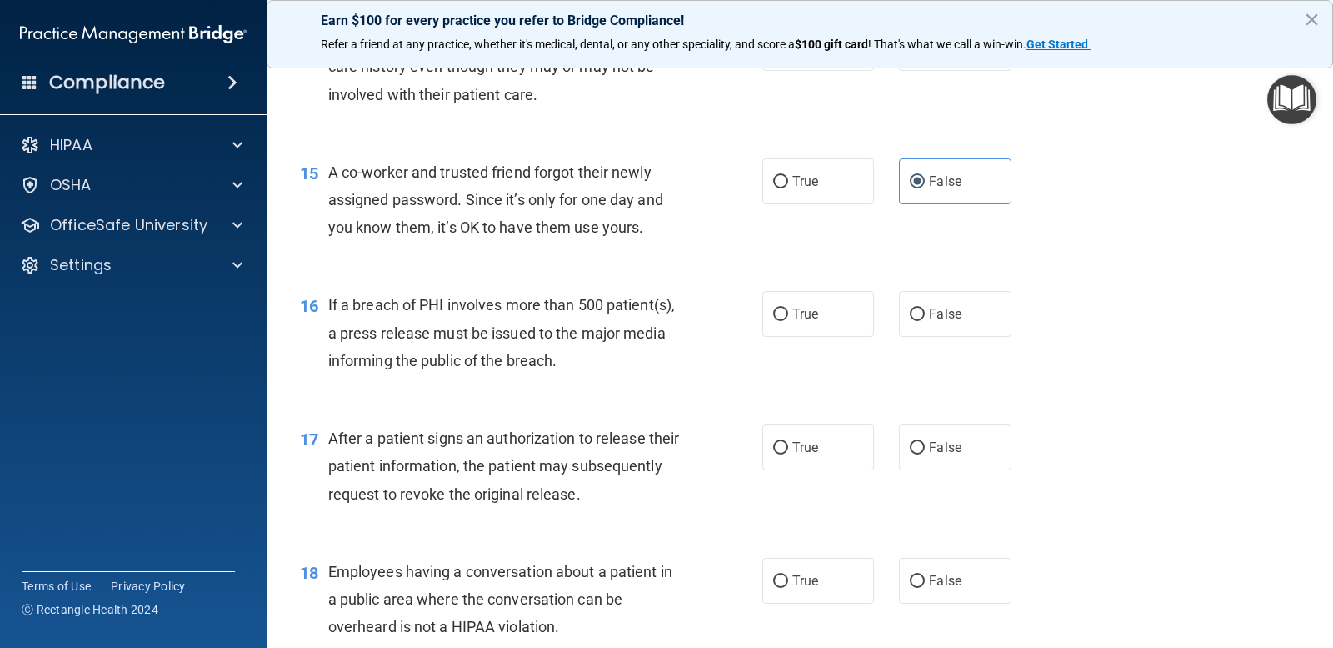
scroll to position [1917, 0]
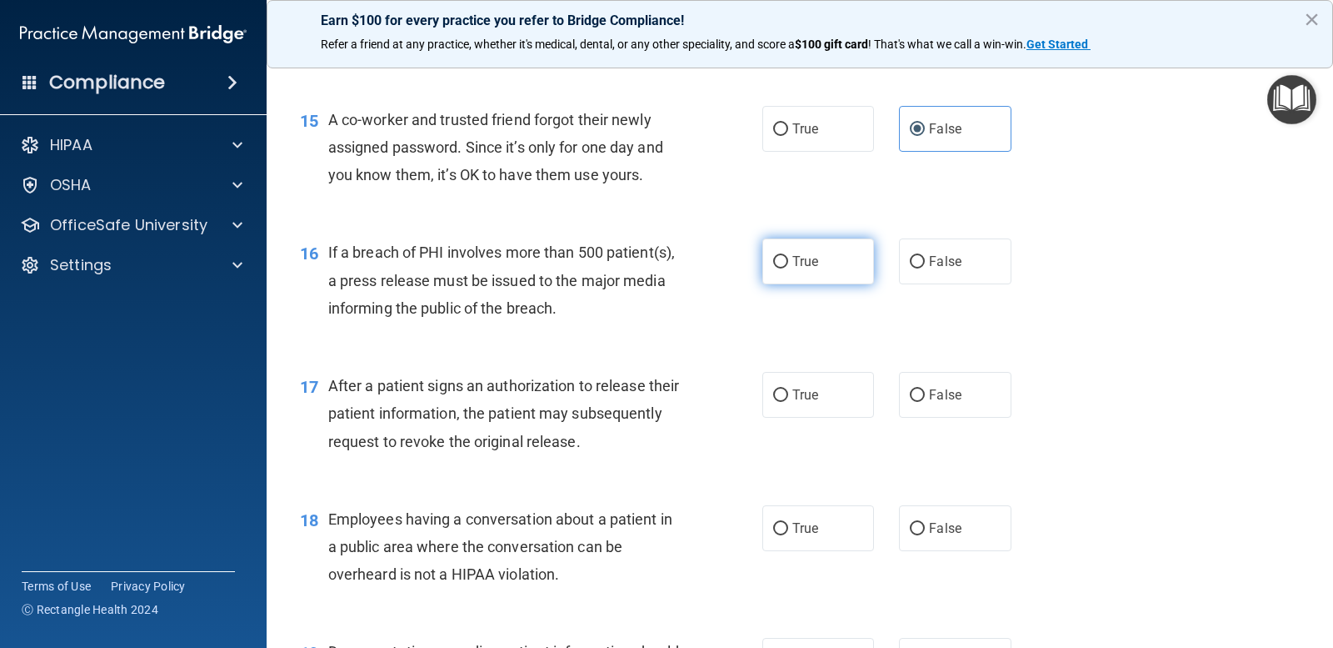
click at [829, 268] on label "True" at bounding box center [819, 261] width 112 height 46
click at [788, 268] on input "True" at bounding box center [780, 262] width 15 height 13
radio input "true"
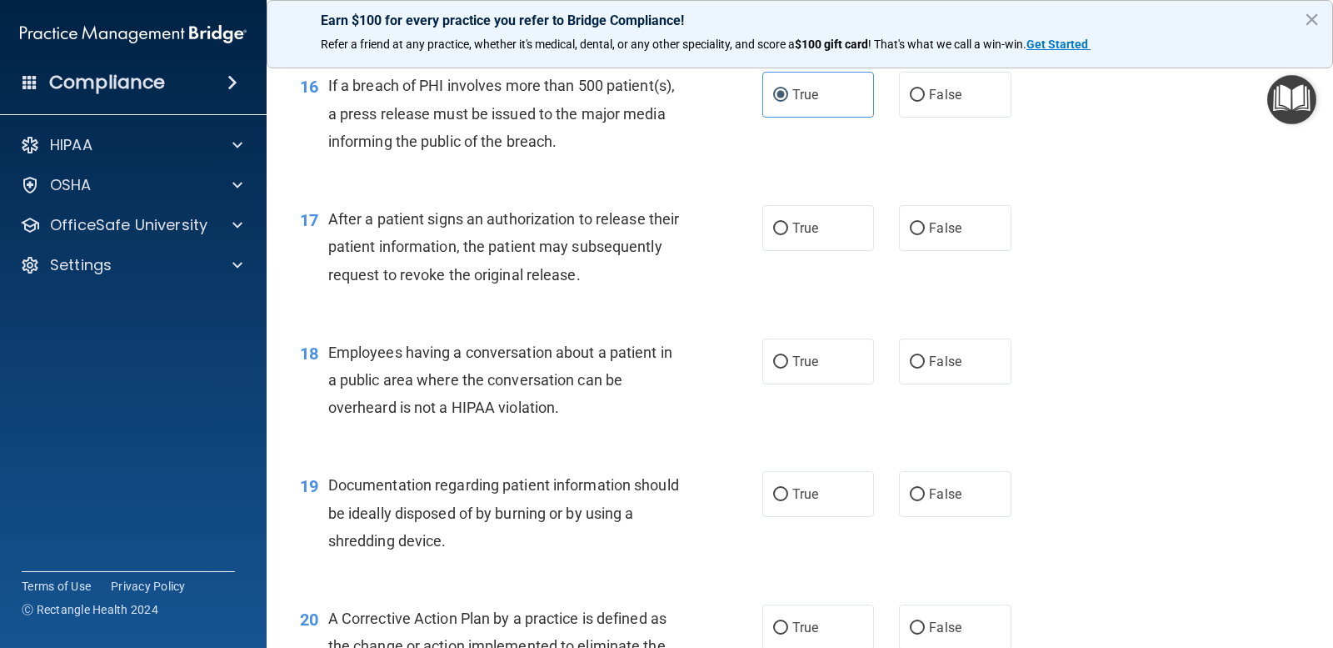
scroll to position [2167, 0]
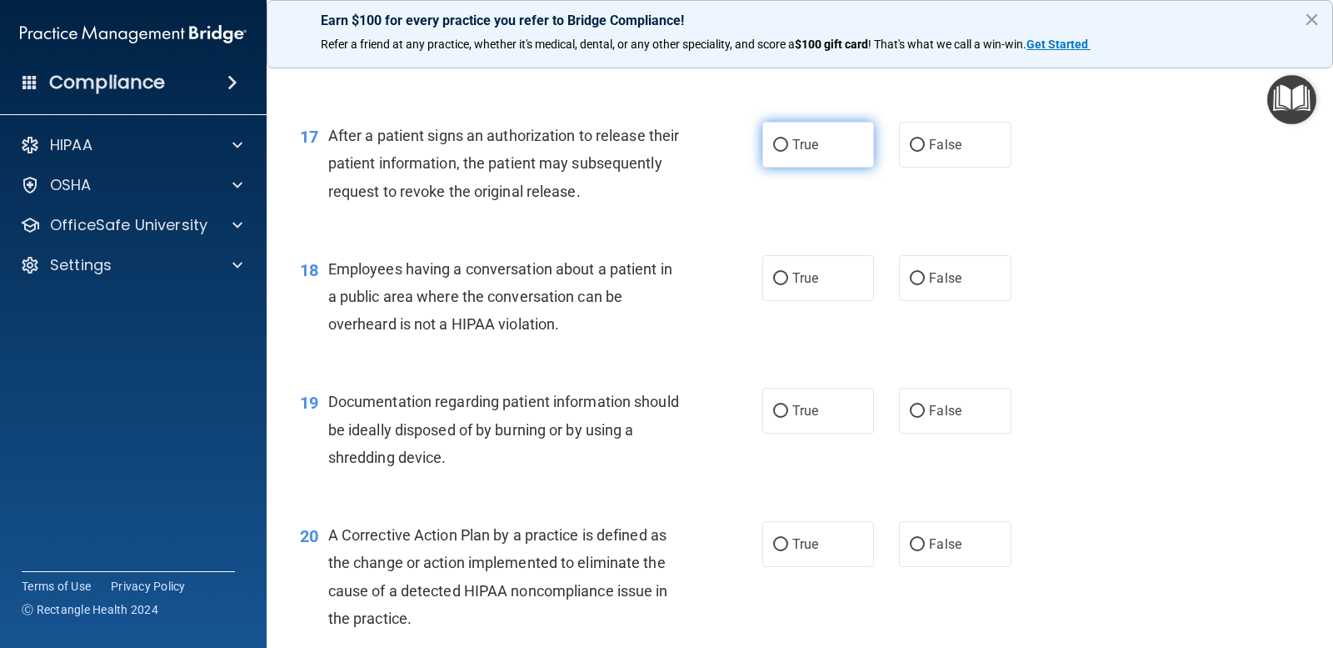
click at [798, 145] on span "True" at bounding box center [806, 145] width 26 height 16
click at [788, 145] on input "True" at bounding box center [780, 145] width 15 height 13
radio input "true"
click at [913, 282] on input "False" at bounding box center [917, 279] width 15 height 13
radio input "true"
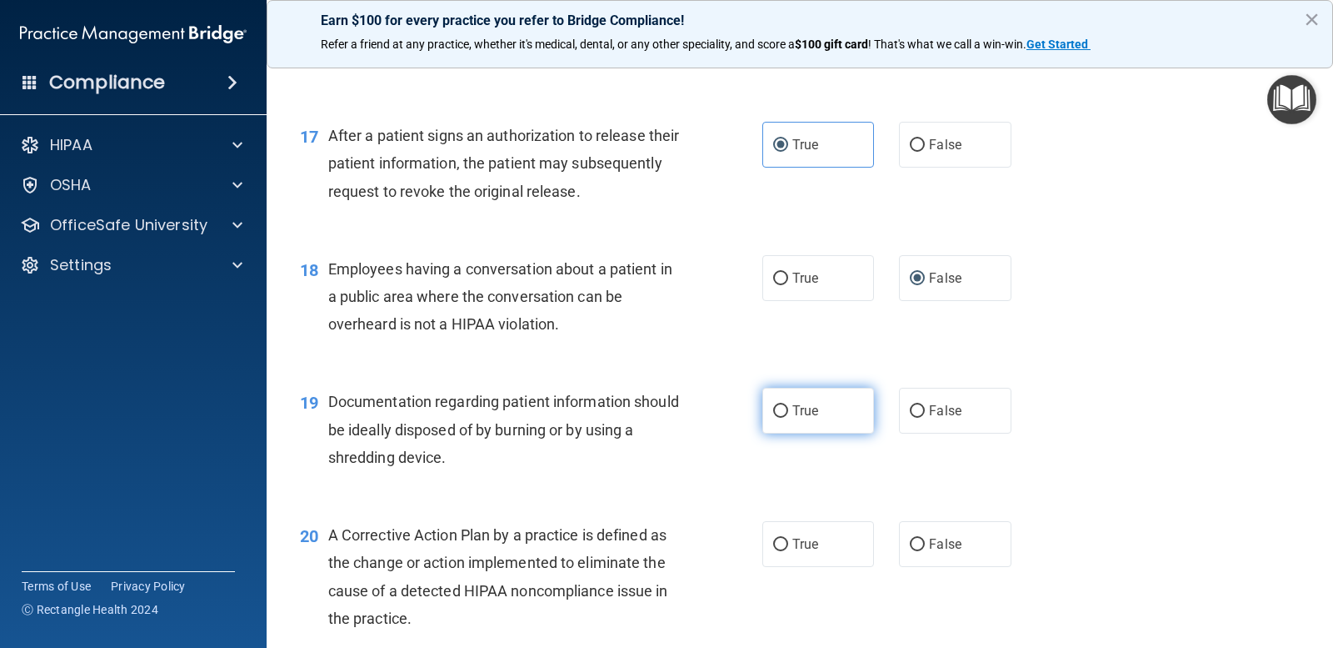
click at [793, 415] on span "True" at bounding box center [806, 411] width 26 height 16
click at [788, 415] on input "True" at bounding box center [780, 411] width 15 height 13
radio input "true"
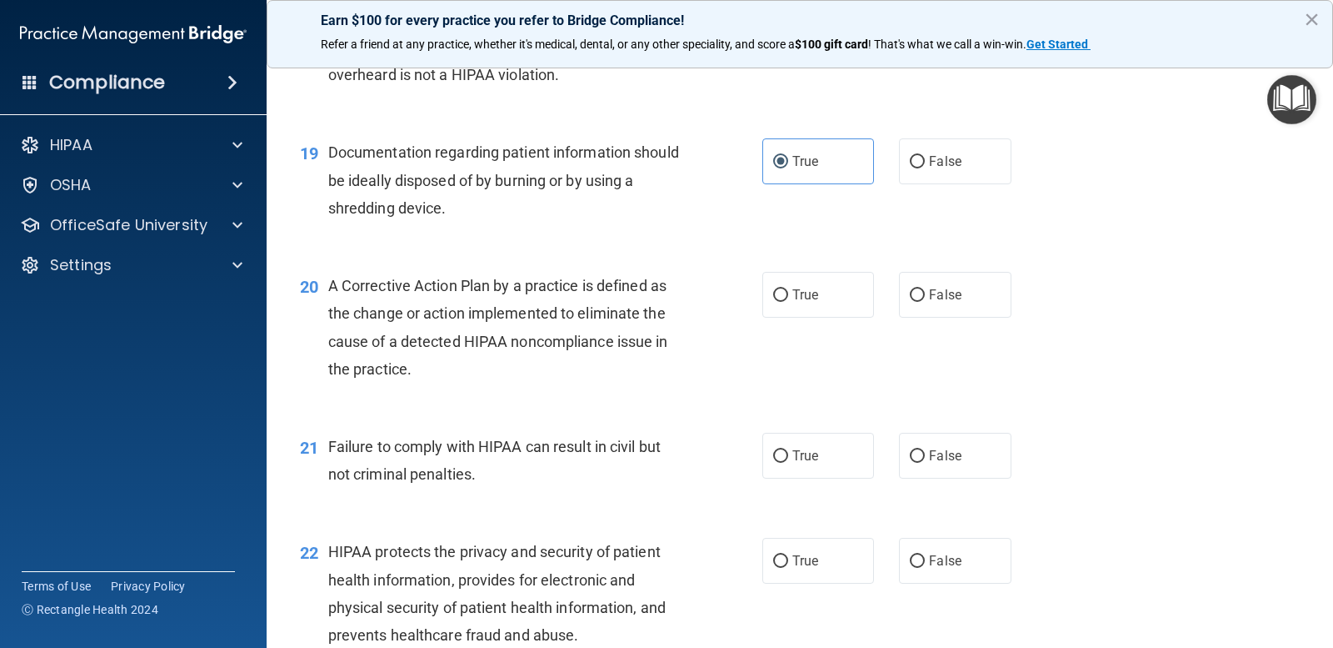
scroll to position [2417, 0]
click at [778, 295] on input "True" at bounding box center [780, 294] width 15 height 13
radio input "true"
click at [900, 454] on label "False" at bounding box center [955, 455] width 112 height 46
click at [910, 454] on input "False" at bounding box center [917, 455] width 15 height 13
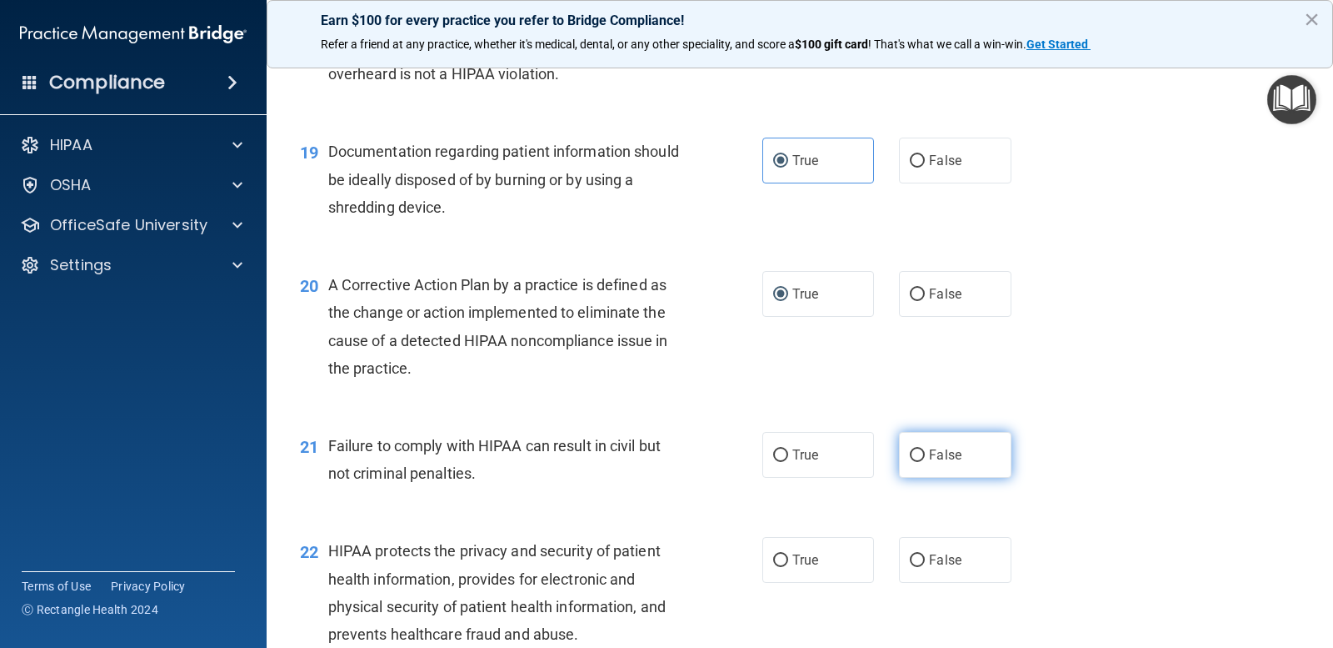
radio input "true"
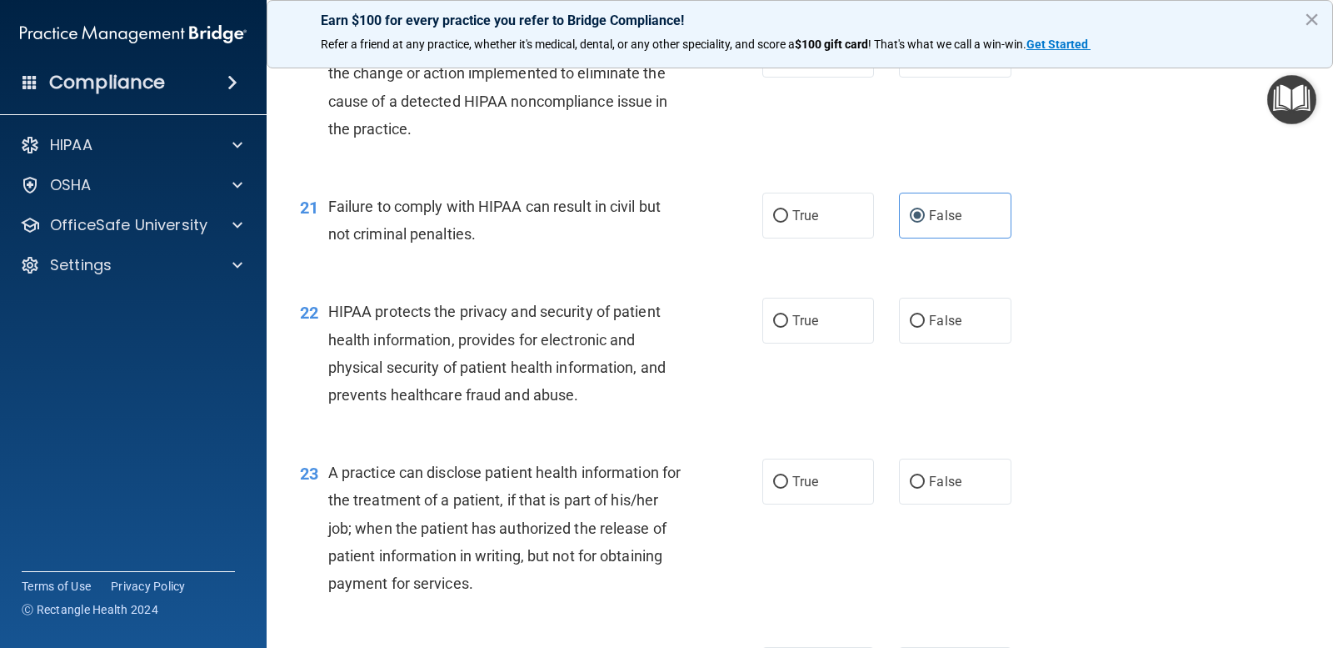
scroll to position [2750, 0]
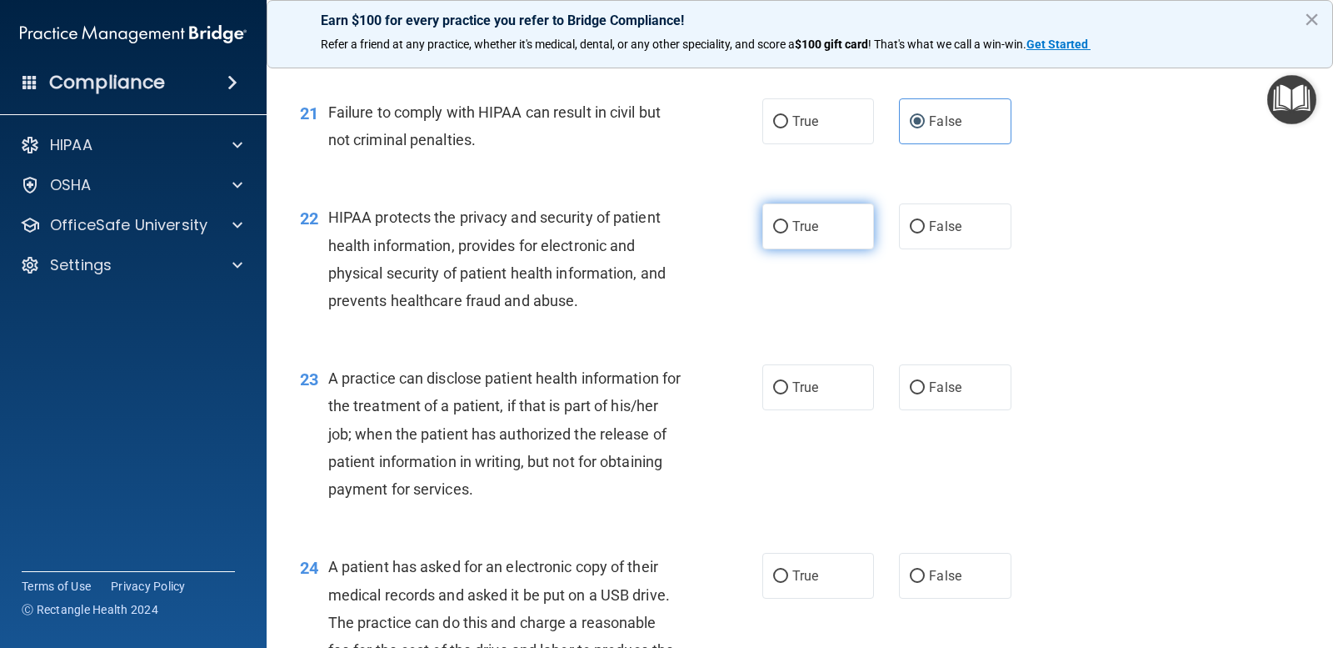
click at [779, 228] on input "True" at bounding box center [780, 227] width 15 height 13
radio input "true"
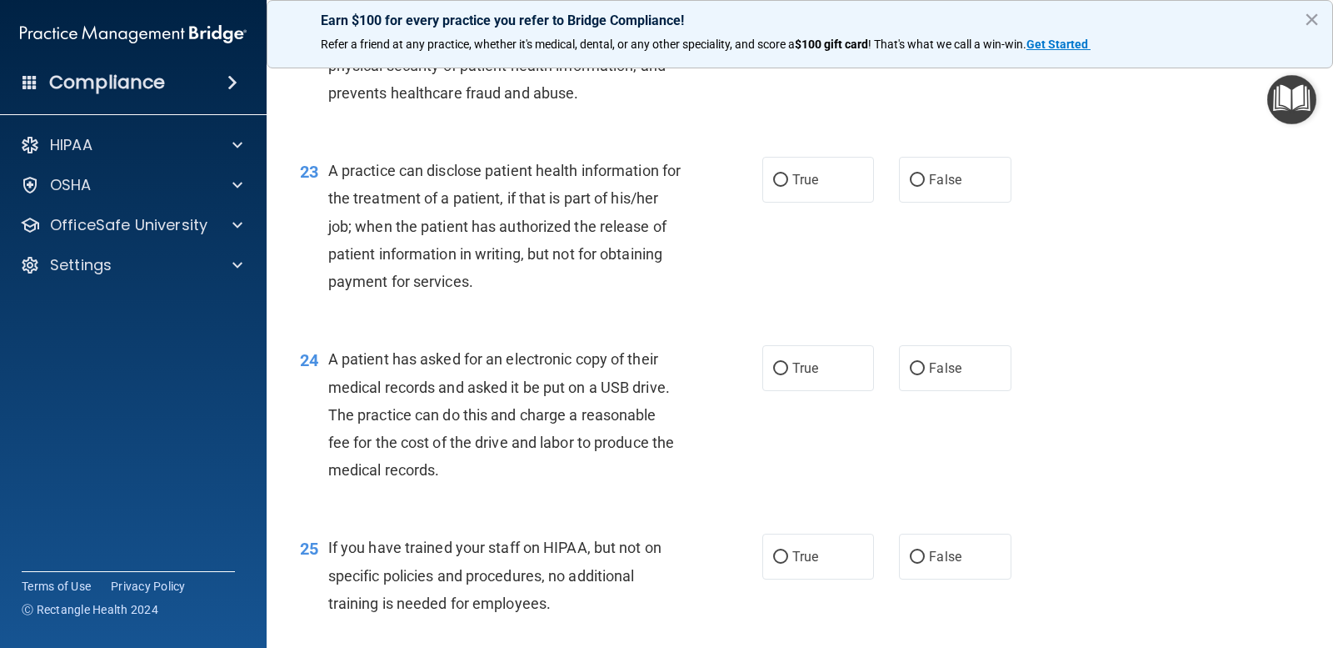
scroll to position [3000, 0]
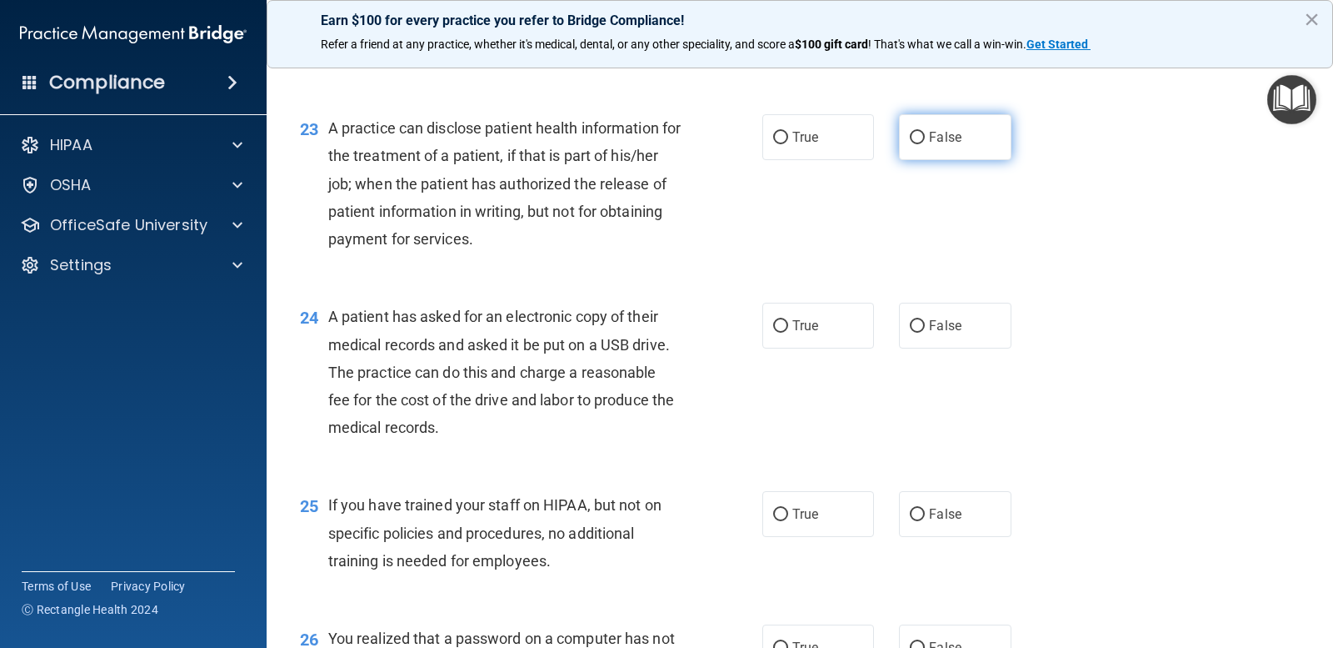
click at [918, 142] on input "False" at bounding box center [917, 138] width 15 height 13
radio input "true"
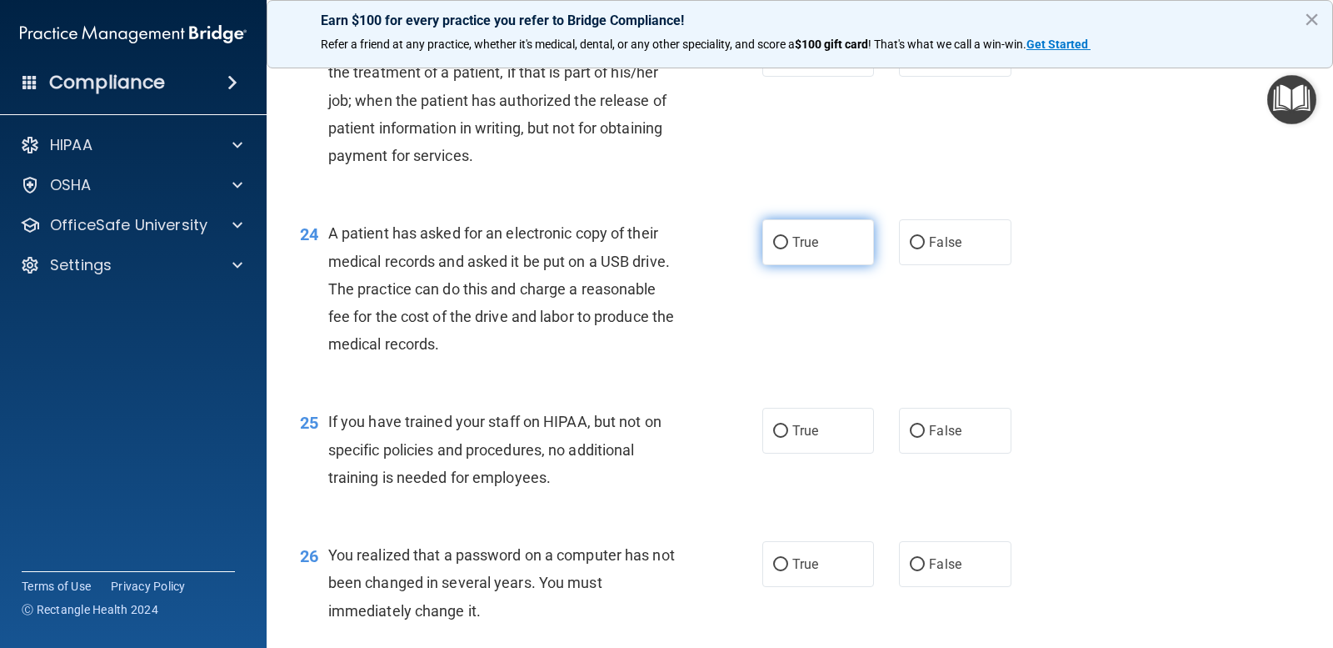
click at [786, 242] on label "True" at bounding box center [819, 242] width 112 height 46
click at [786, 242] on input "True" at bounding box center [780, 243] width 15 height 13
radio input "true"
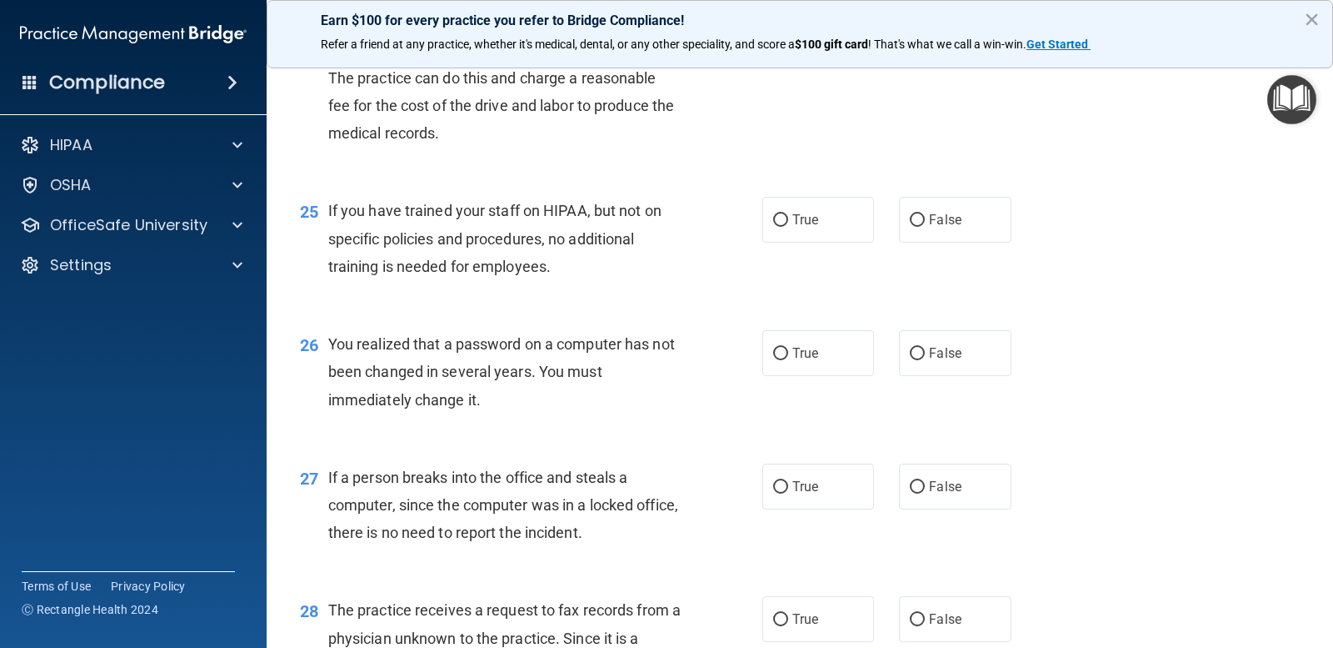
scroll to position [3333, 0]
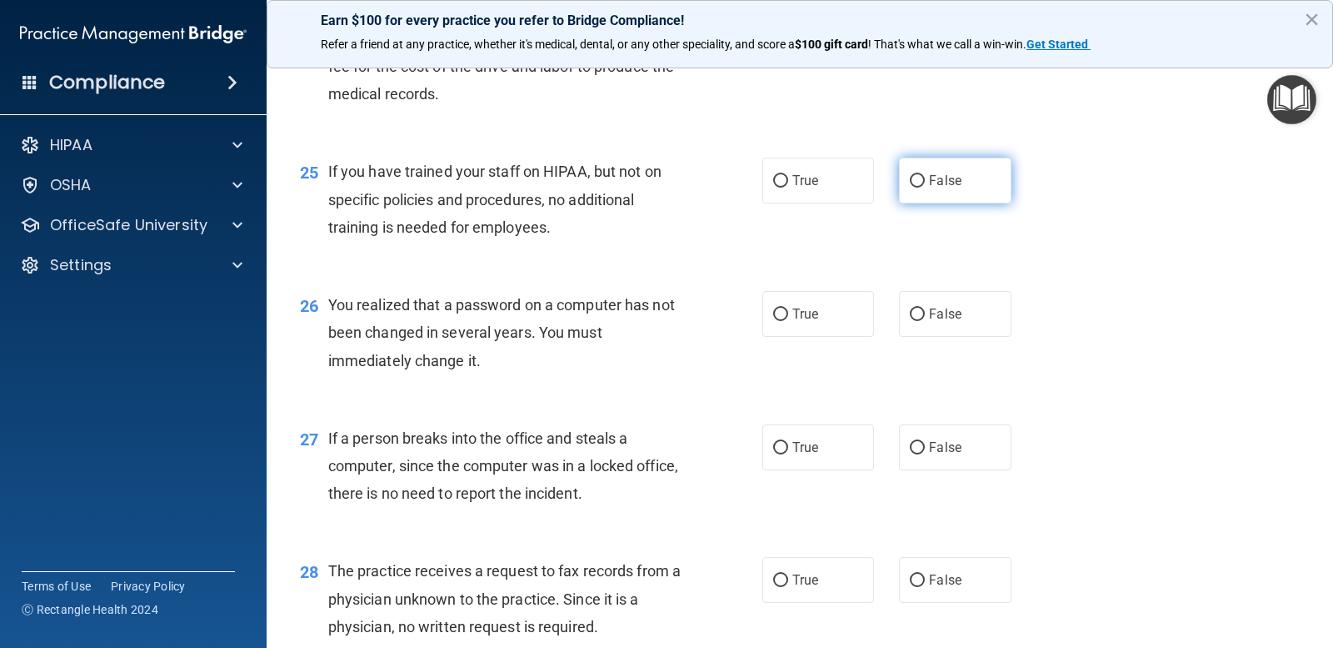
click at [901, 180] on label "False" at bounding box center [955, 181] width 112 height 46
click at [910, 180] on input "False" at bounding box center [917, 181] width 15 height 13
radio input "true"
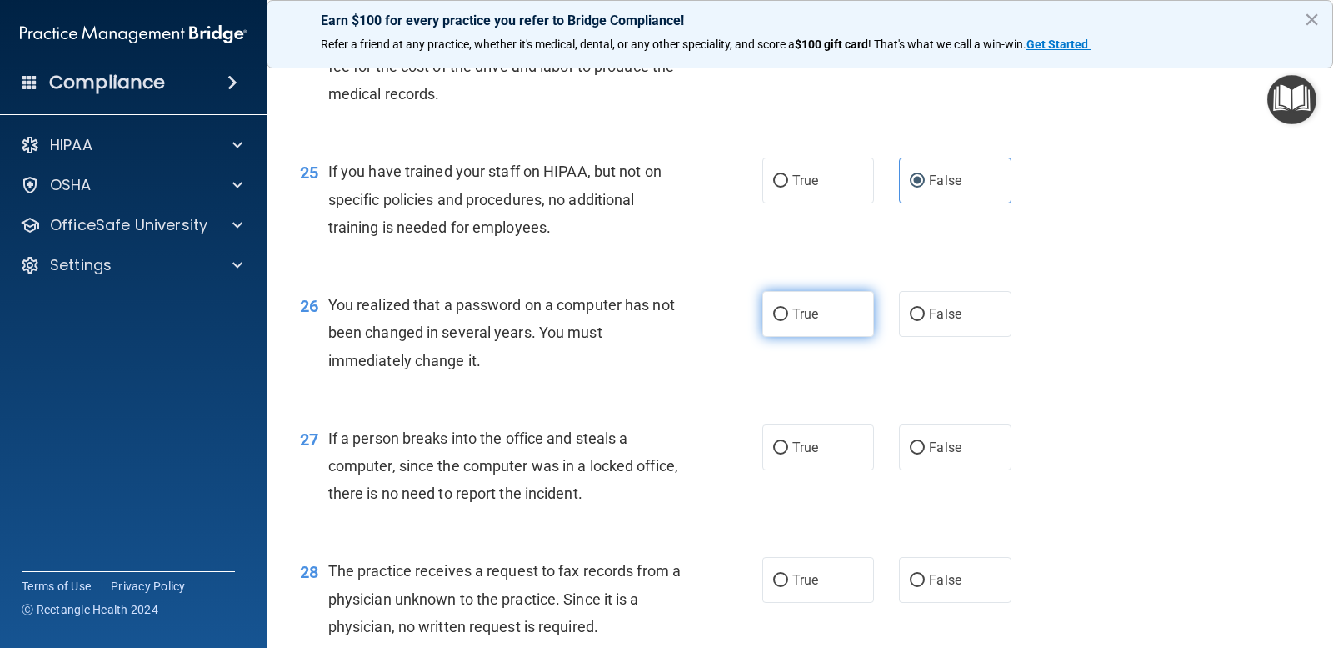
click at [784, 313] on label "True" at bounding box center [819, 314] width 112 height 46
click at [784, 313] on input "True" at bounding box center [780, 314] width 15 height 13
radio input "true"
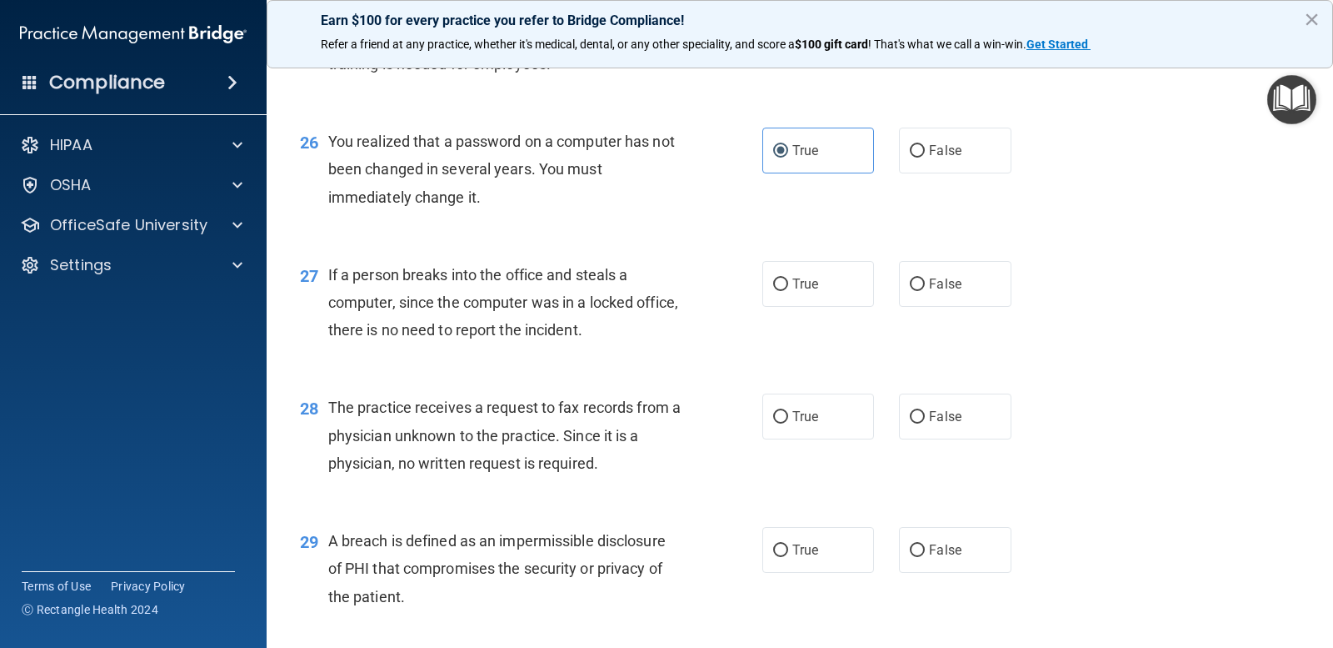
scroll to position [3500, 0]
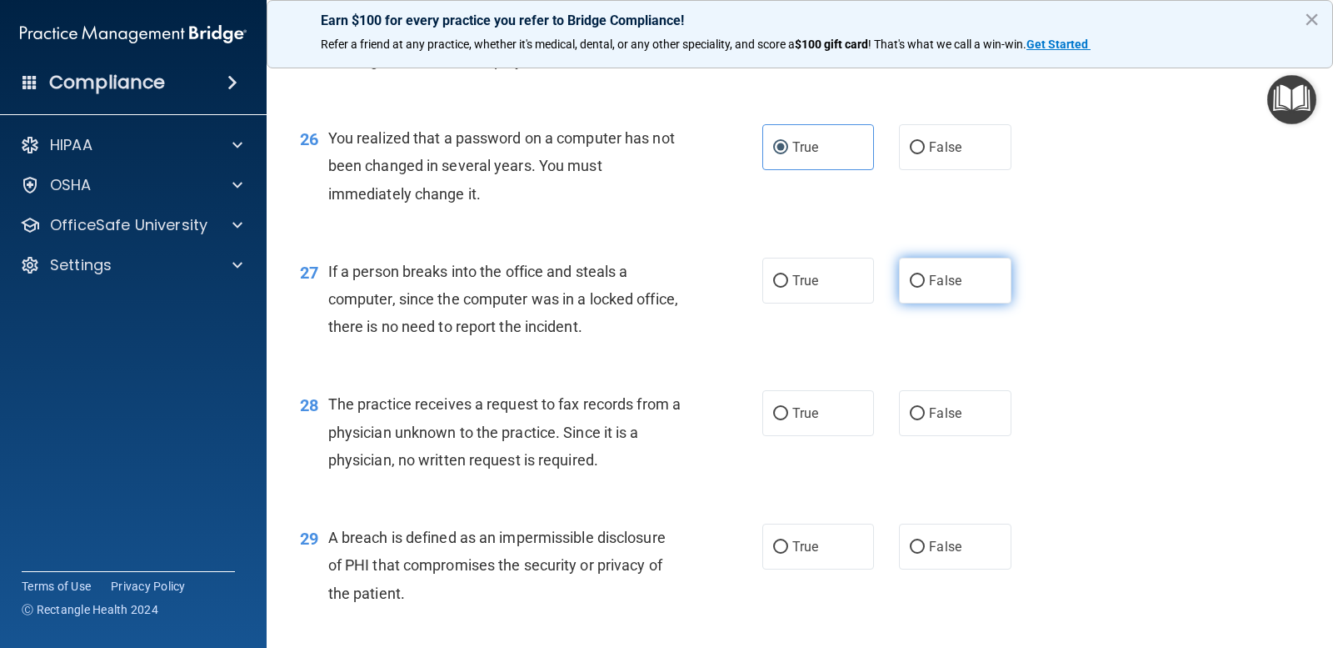
click at [907, 288] on label "False" at bounding box center [955, 281] width 112 height 46
click at [910, 288] on input "False" at bounding box center [917, 281] width 15 height 13
radio input "true"
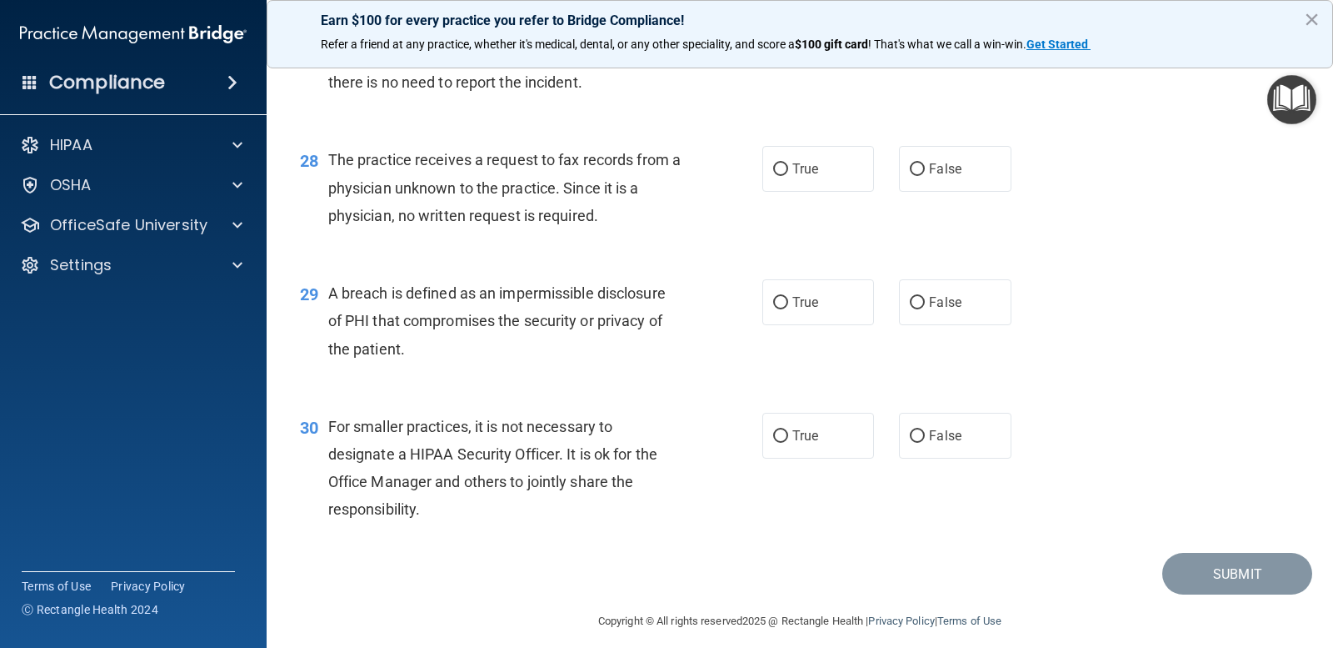
scroll to position [3750, 0]
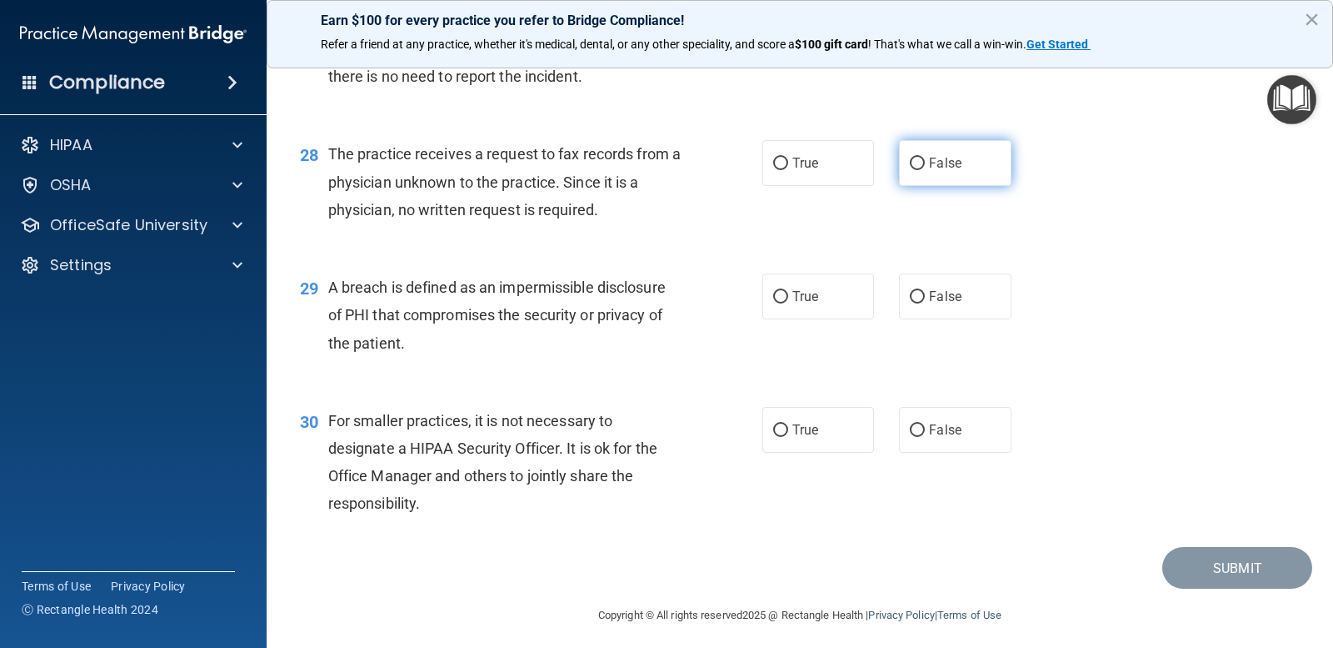
click at [912, 154] on label "False" at bounding box center [955, 163] width 112 height 46
click at [912, 158] on input "False" at bounding box center [917, 164] width 15 height 13
radio input "true"
click at [773, 302] on input "True" at bounding box center [780, 297] width 15 height 13
radio input "true"
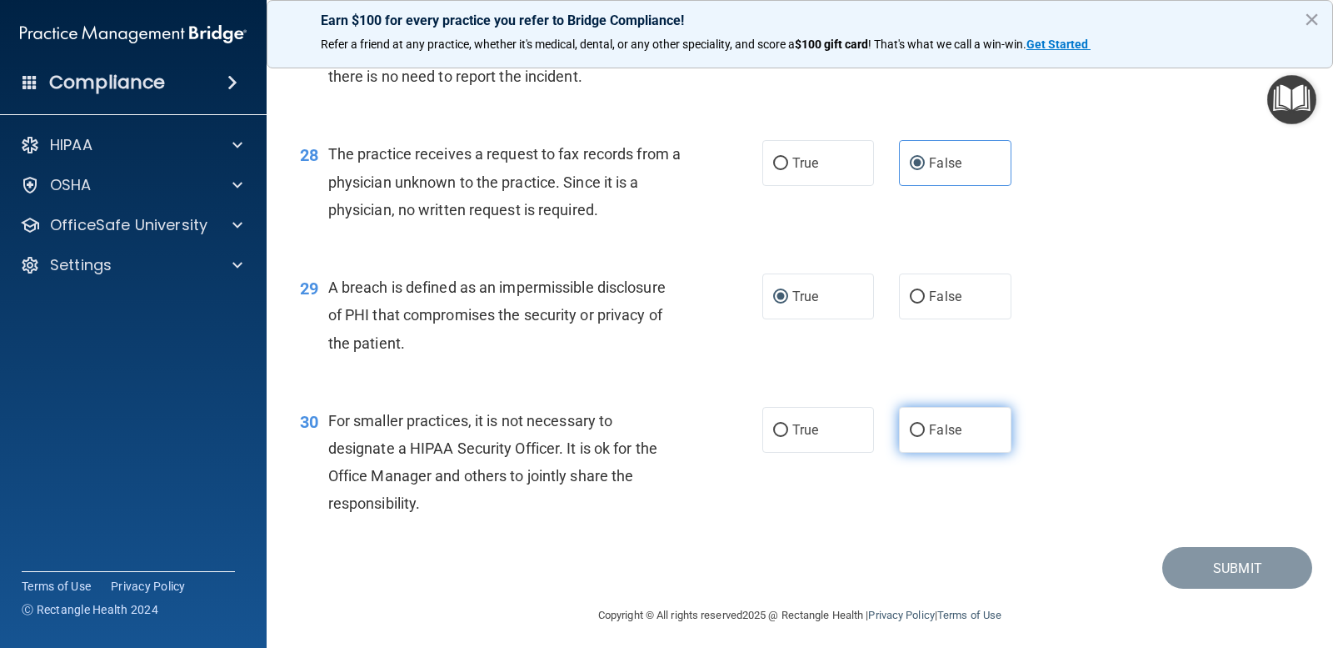
click at [899, 433] on label "False" at bounding box center [955, 430] width 112 height 46
click at [910, 433] on input "False" at bounding box center [917, 430] width 15 height 13
radio input "true"
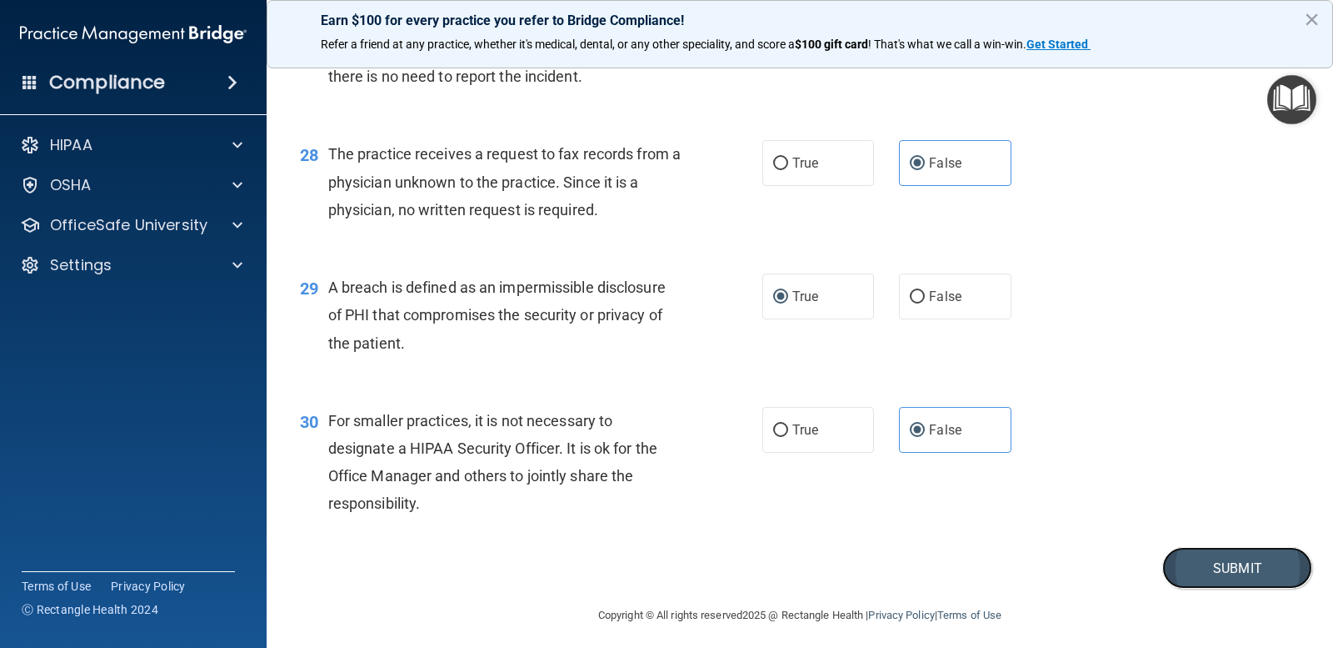
click at [1188, 566] on button "Submit" at bounding box center [1238, 568] width 150 height 43
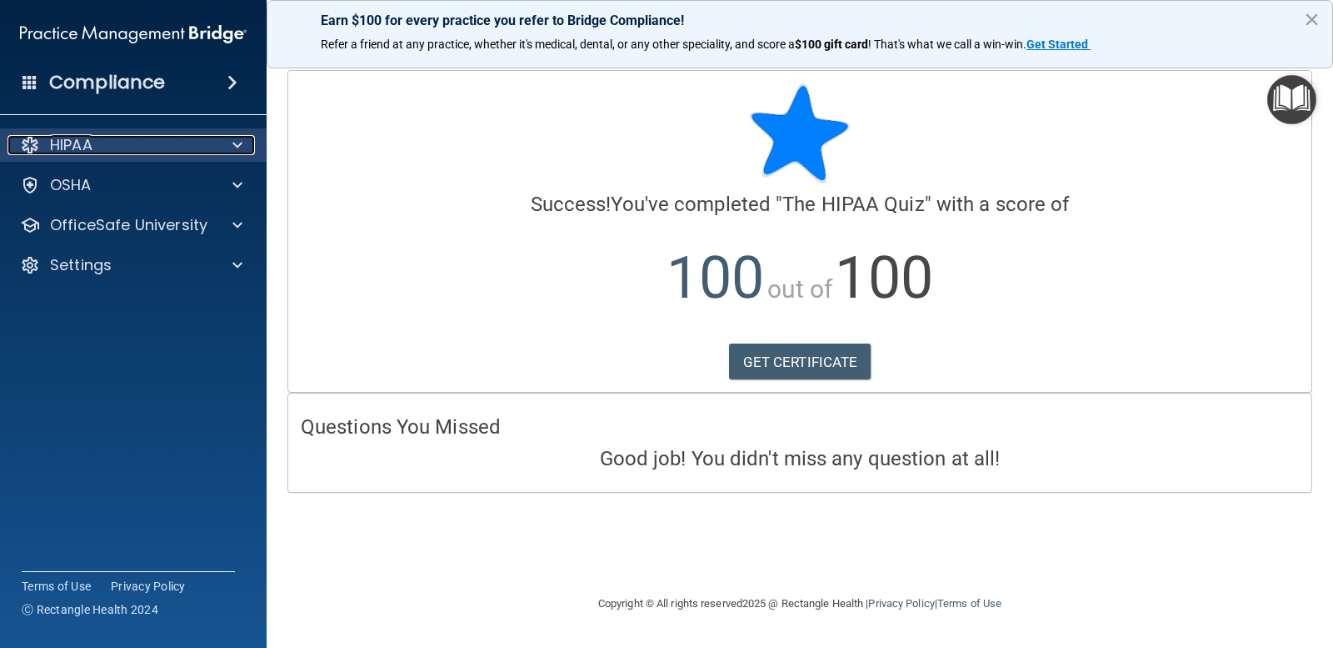
click at [101, 144] on div "HIPAA" at bounding box center [111, 145] width 207 height 20
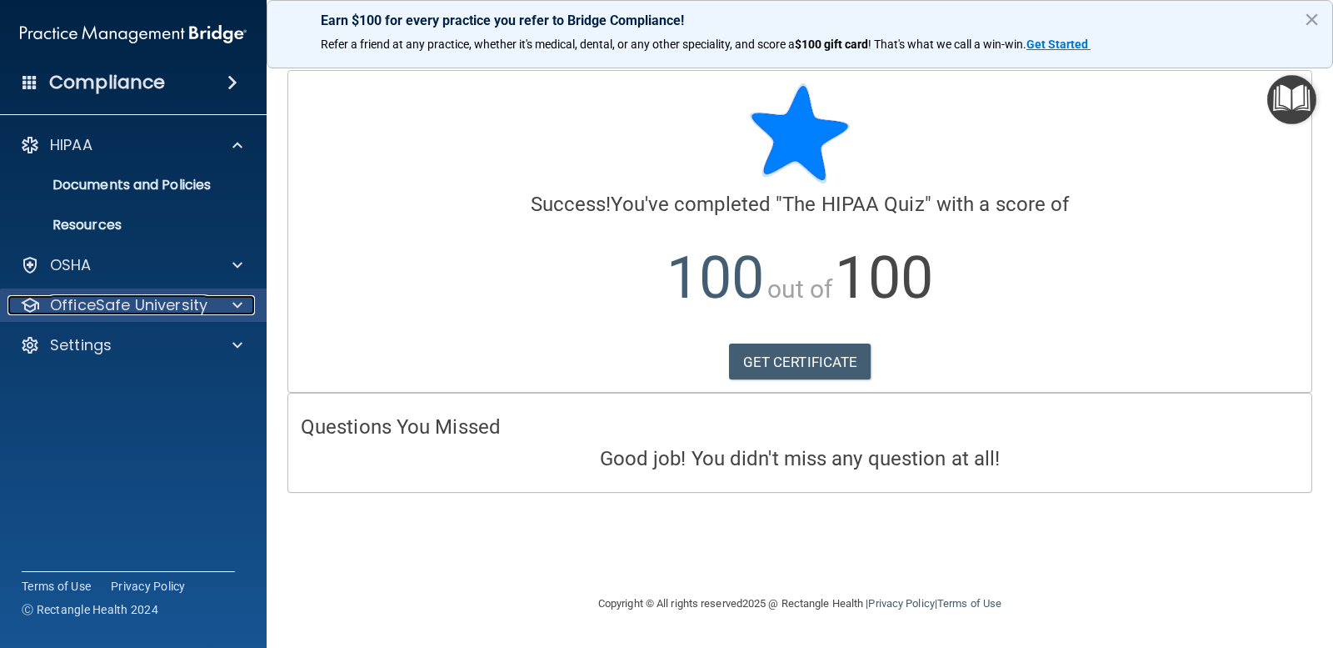
click at [139, 304] on p "OfficeSafe University" at bounding box center [129, 305] width 158 height 20
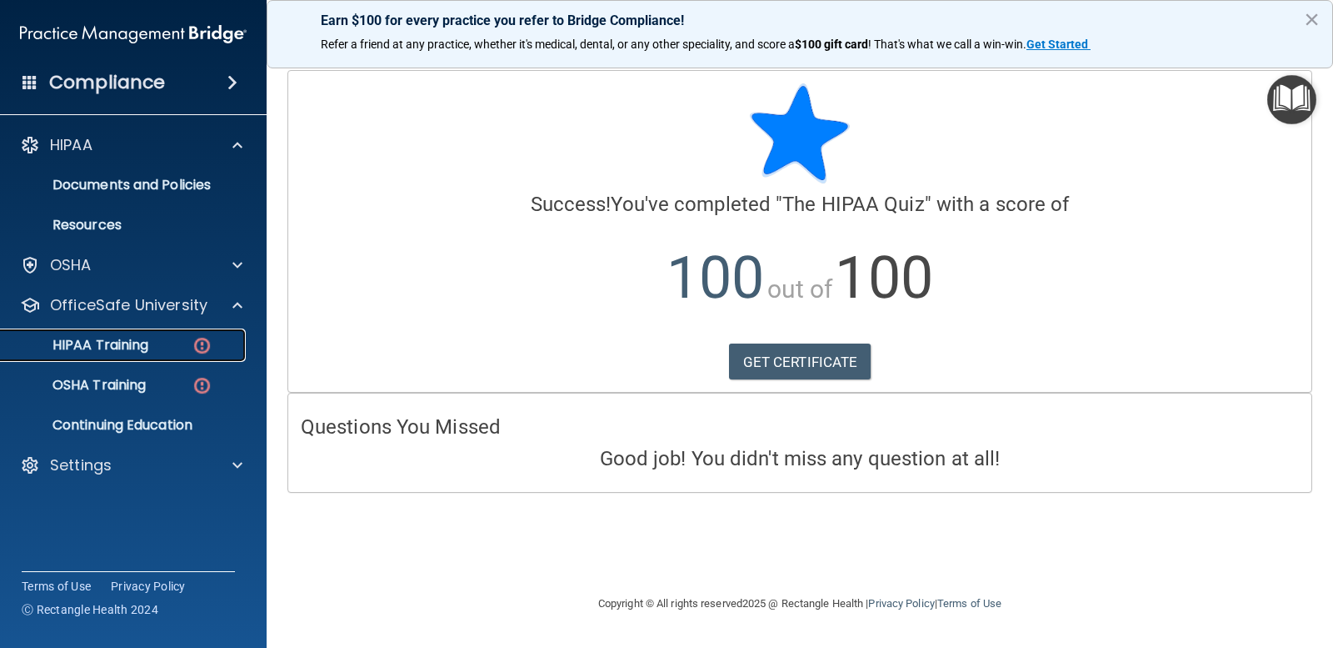
click at [181, 338] on div "HIPAA Training" at bounding box center [125, 345] width 228 height 17
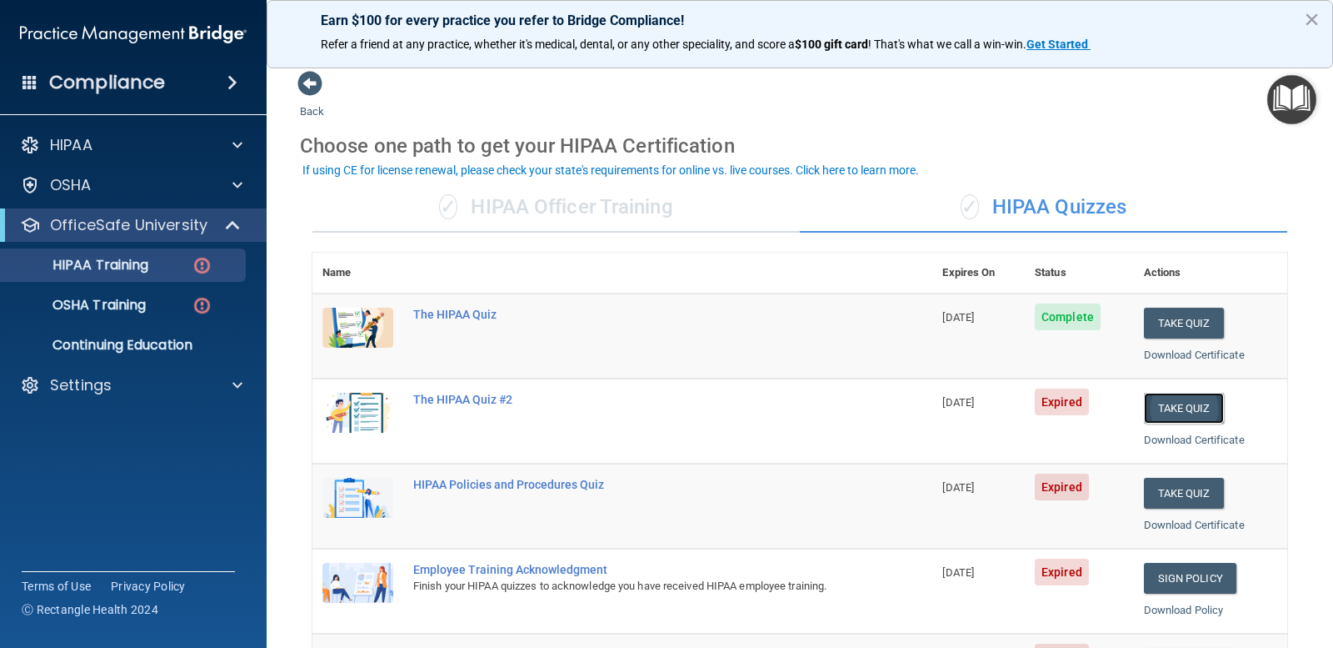
click at [1167, 408] on button "Take Quiz" at bounding box center [1184, 408] width 80 height 31
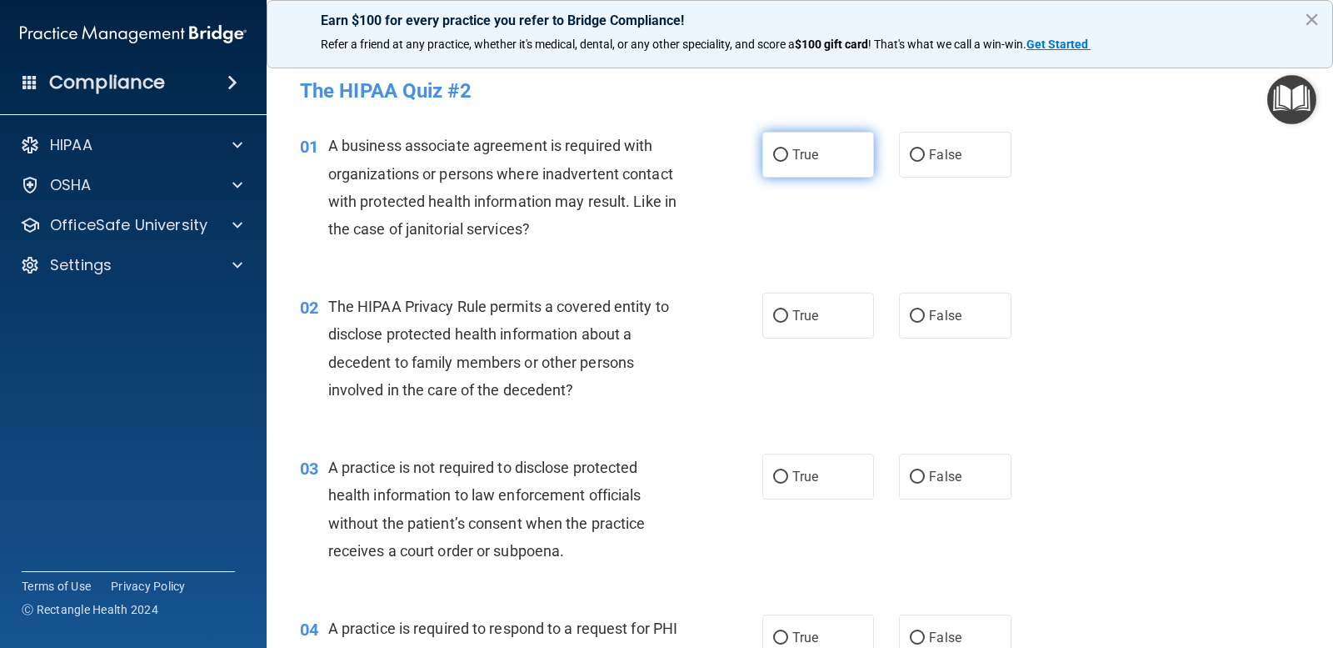
click at [776, 163] on label "True" at bounding box center [819, 155] width 112 height 46
click at [776, 162] on input "True" at bounding box center [780, 155] width 15 height 13
radio input "true"
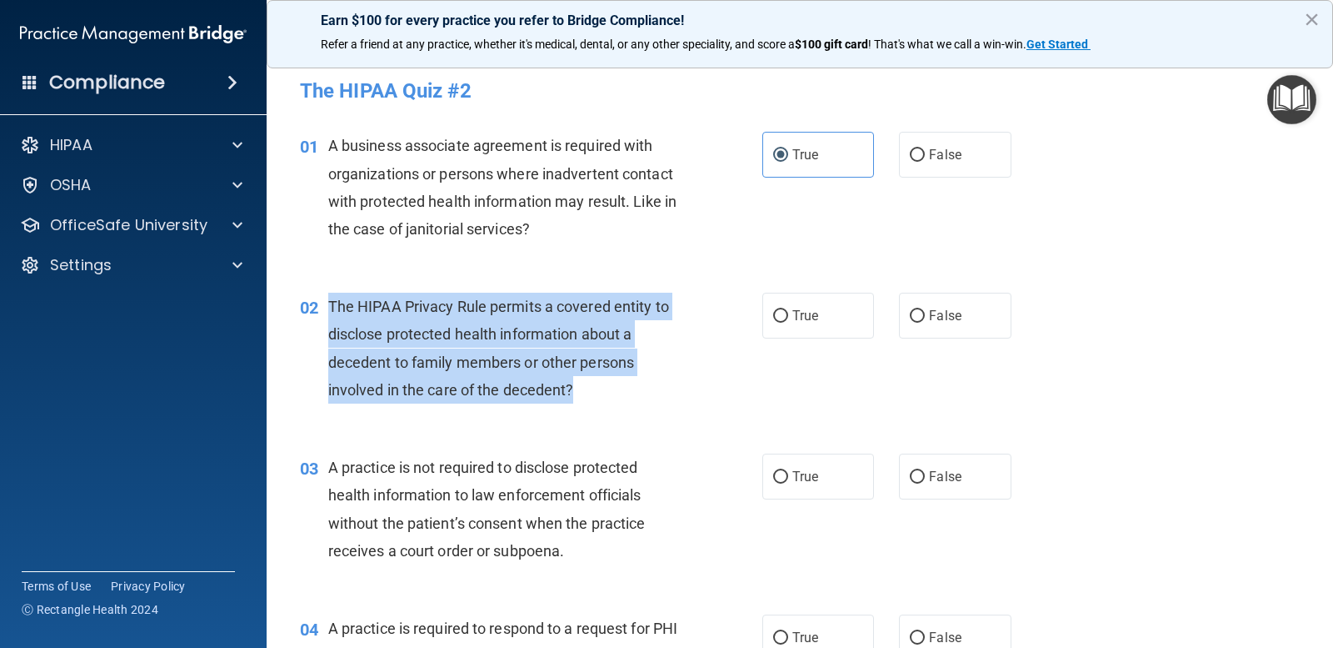
drag, startPoint x: 330, startPoint y: 303, endPoint x: 574, endPoint y: 390, distance: 259.1
click at [574, 390] on div "The HIPAA Privacy Rule permits a covered entity to disclose protected health in…" at bounding box center [511, 348] width 366 height 111
copy span "The HIPAA Privacy Rule permits a covered entity to disclose protected health in…"
click at [910, 313] on input "False" at bounding box center [917, 316] width 15 height 13
radio input "true"
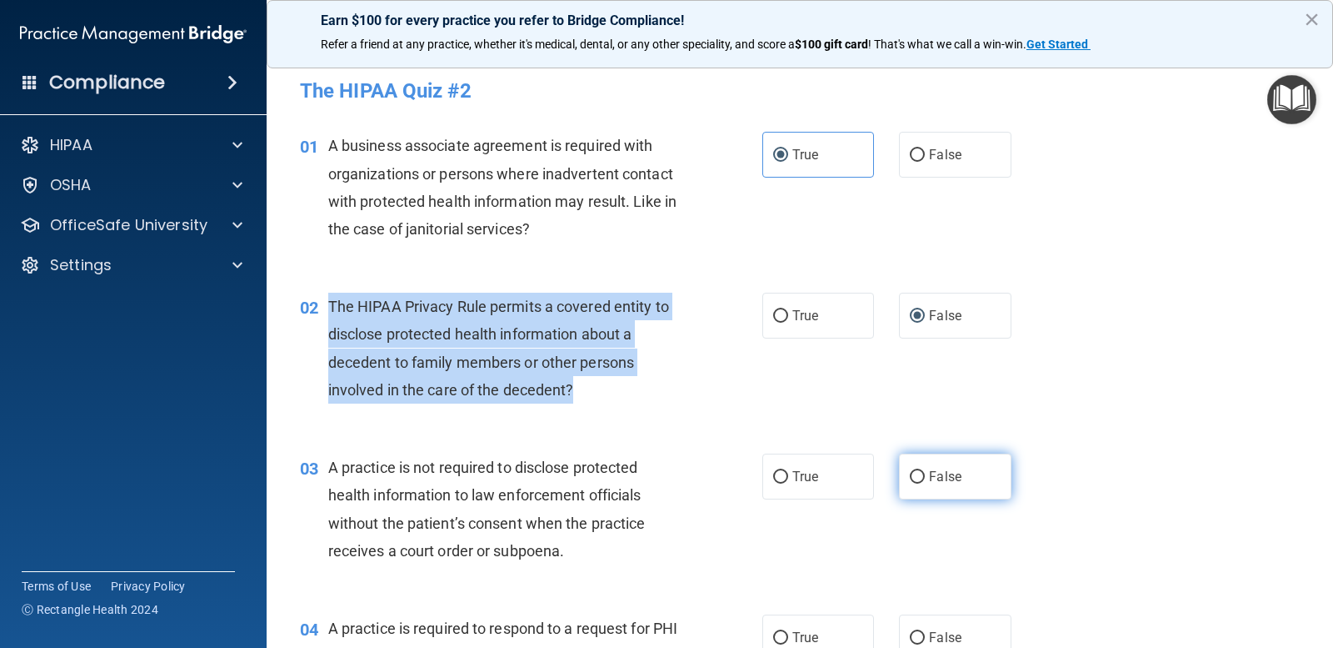
click at [914, 482] on input "False" at bounding box center [917, 477] width 15 height 13
radio input "true"
click at [514, 368] on span "The HIPAA Privacy Rule permits a covered entity to disclose protected health in…" at bounding box center [498, 348] width 341 height 101
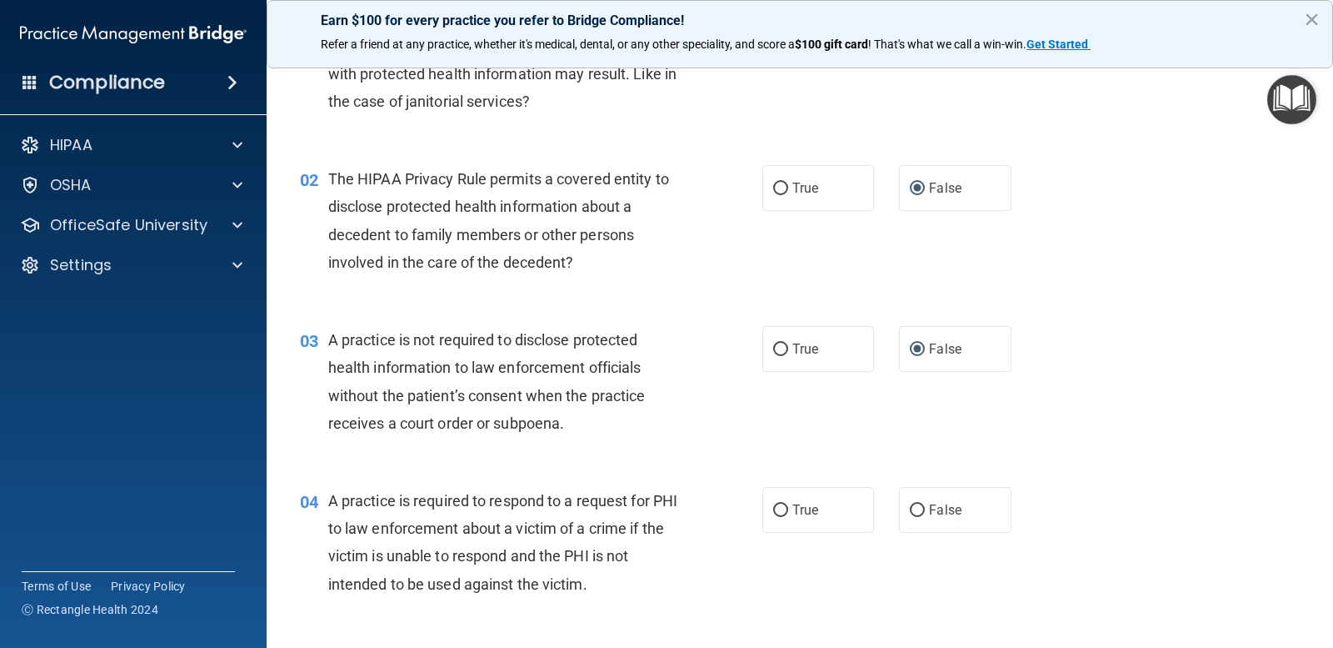
scroll to position [250, 0]
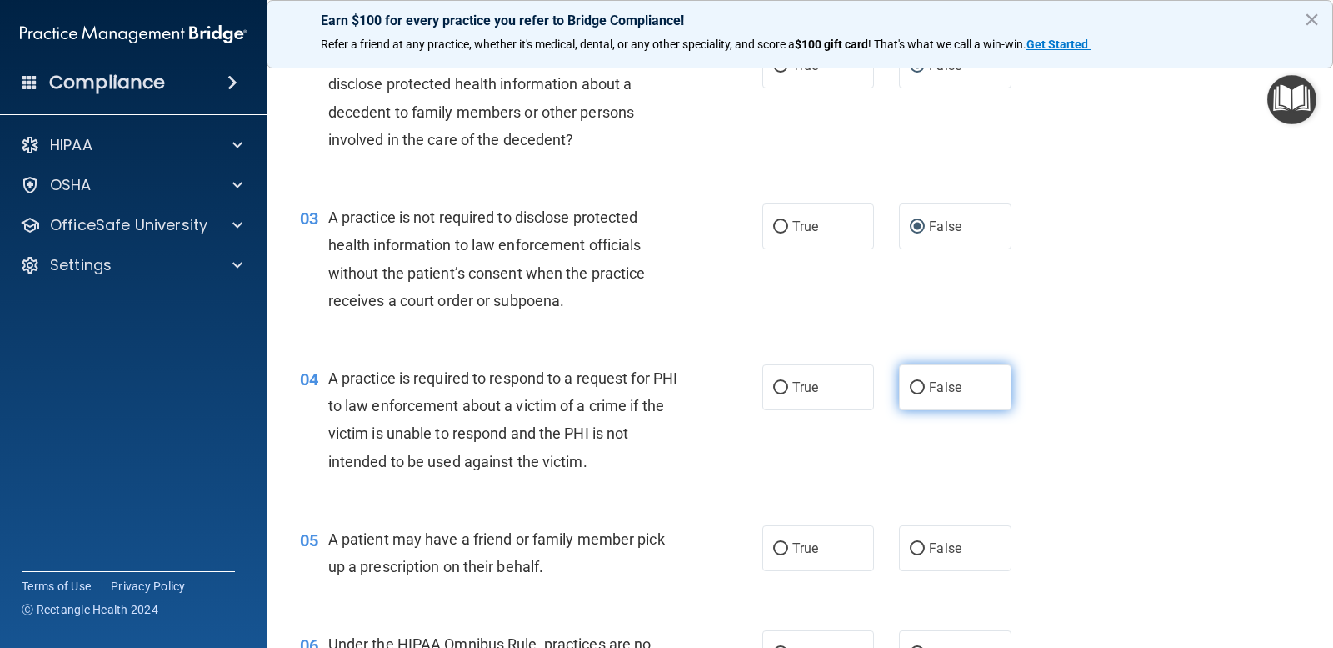
click at [917, 395] on label "False" at bounding box center [955, 387] width 112 height 46
click at [917, 394] on input "False" at bounding box center [917, 388] width 15 height 13
radio input "true"
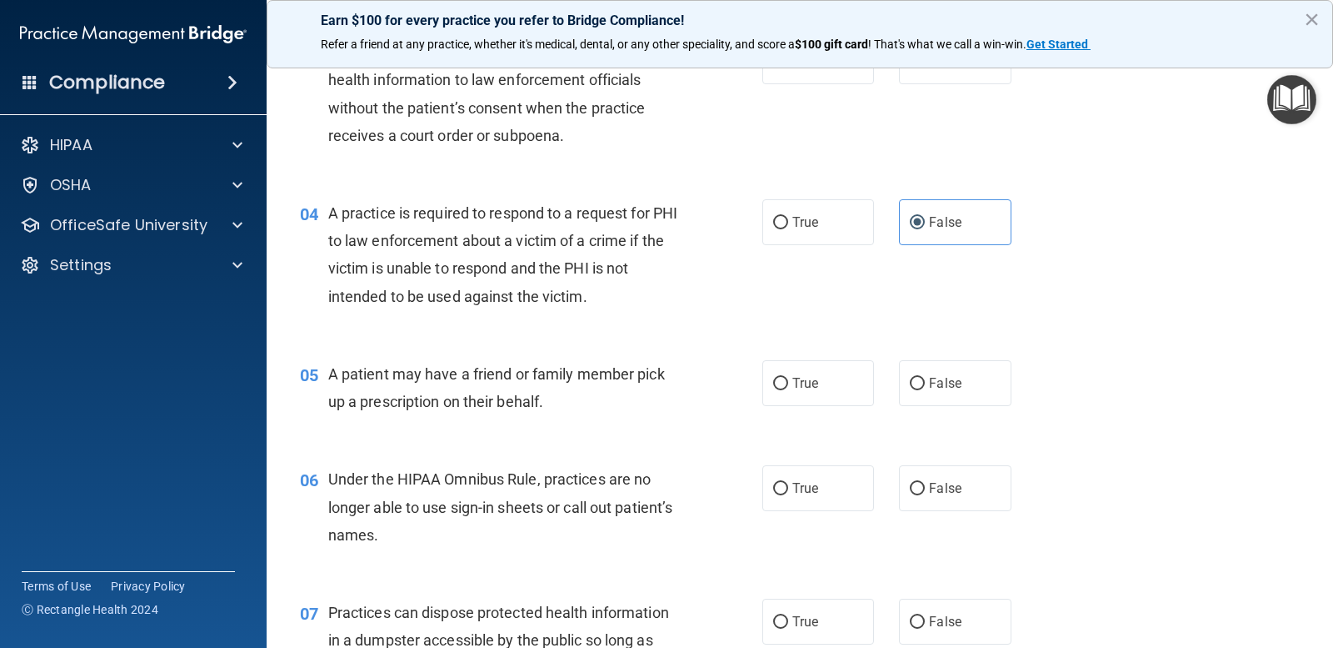
scroll to position [417, 0]
click at [773, 377] on input "True" at bounding box center [780, 382] width 15 height 13
radio input "true"
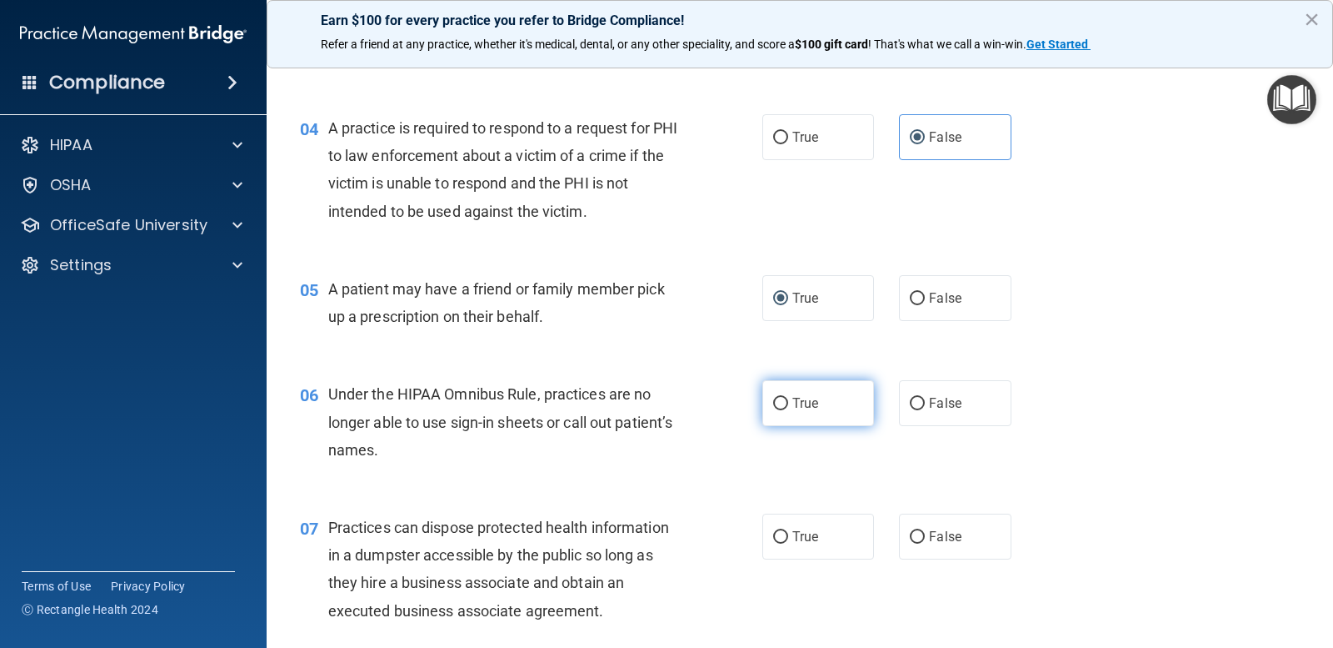
click at [807, 413] on label "True" at bounding box center [819, 403] width 112 height 46
click at [788, 410] on input "True" at bounding box center [780, 404] width 15 height 13
radio input "true"
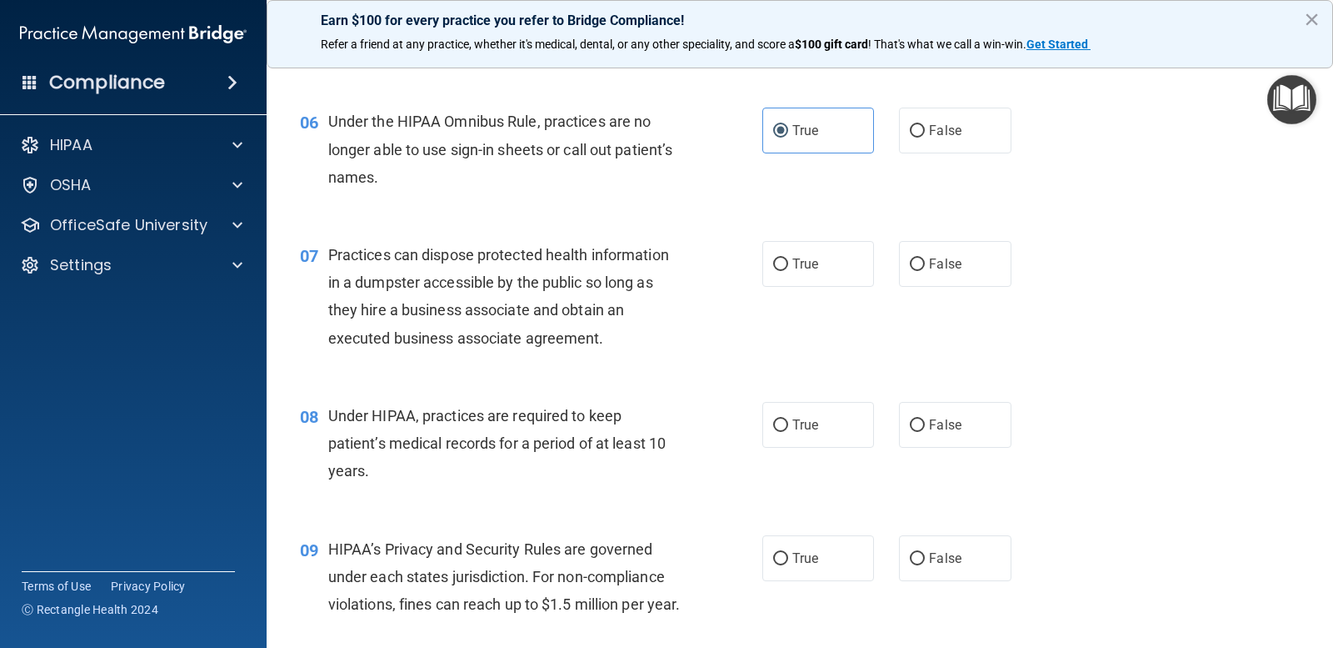
scroll to position [667, 0]
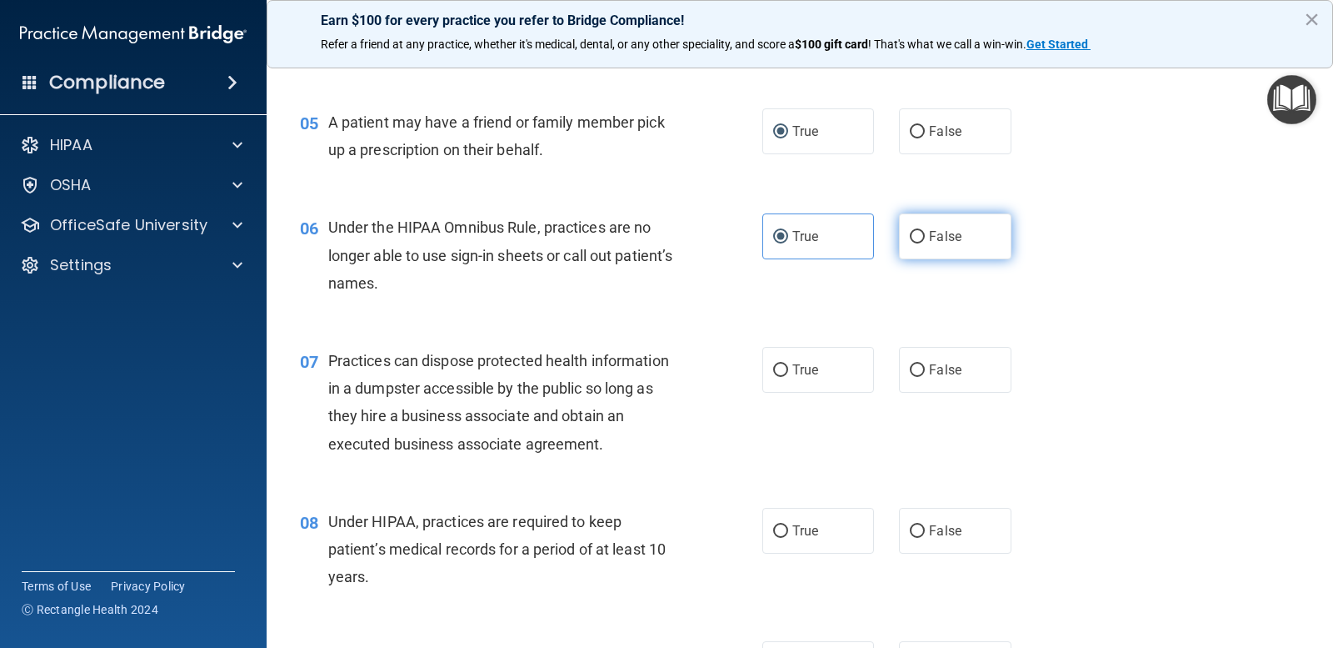
click at [899, 243] on label "False" at bounding box center [955, 236] width 112 height 46
click at [910, 243] on input "False" at bounding box center [917, 237] width 15 height 13
radio input "true"
radio input "false"
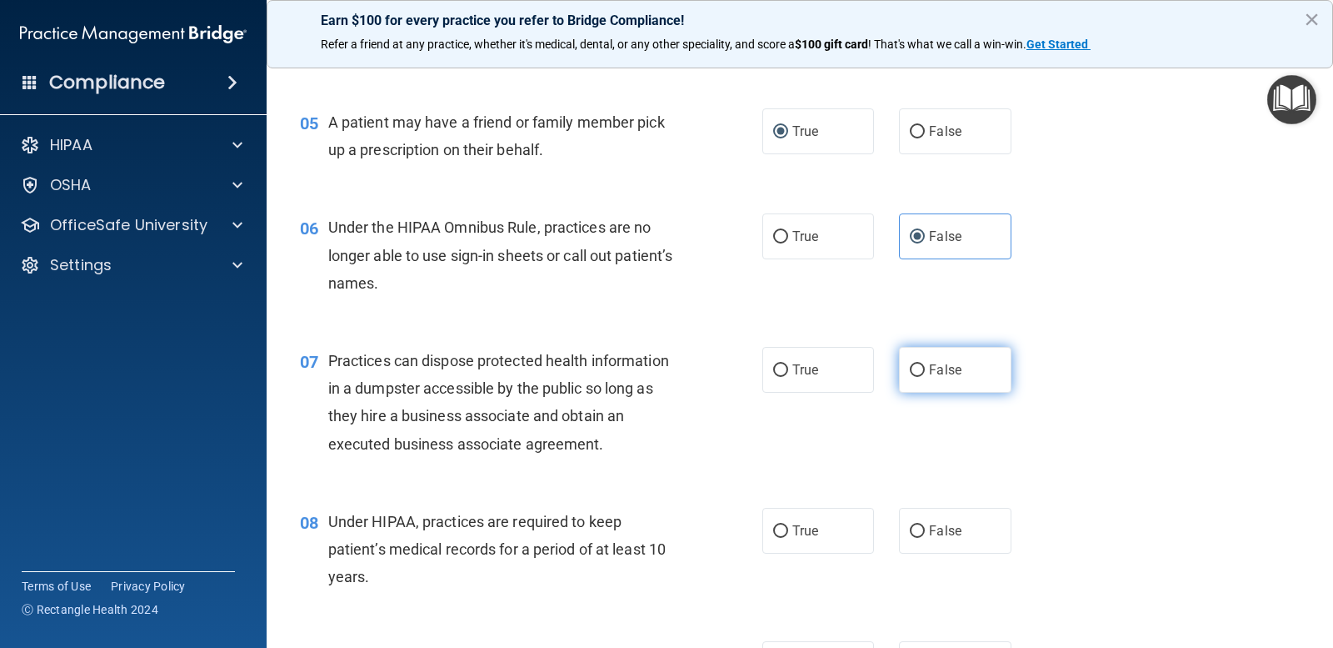
click at [908, 361] on label "False" at bounding box center [955, 370] width 112 height 46
click at [910, 364] on input "False" at bounding box center [917, 370] width 15 height 13
radio input "true"
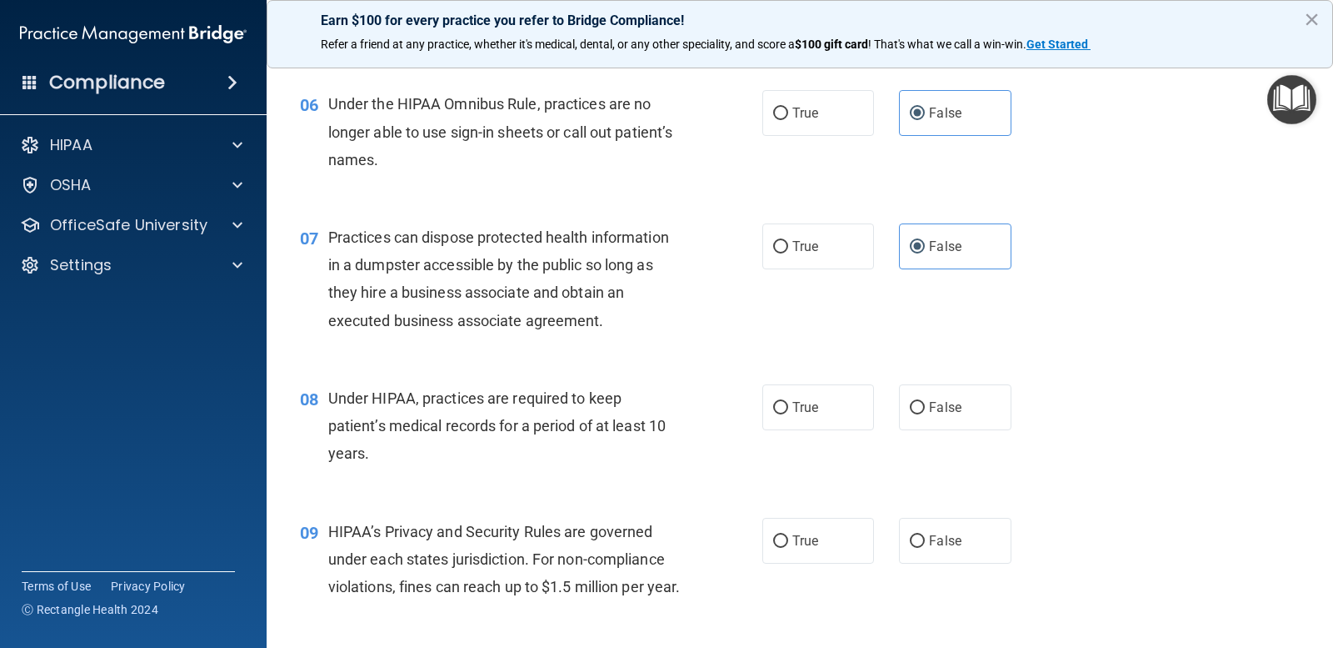
scroll to position [833, 0]
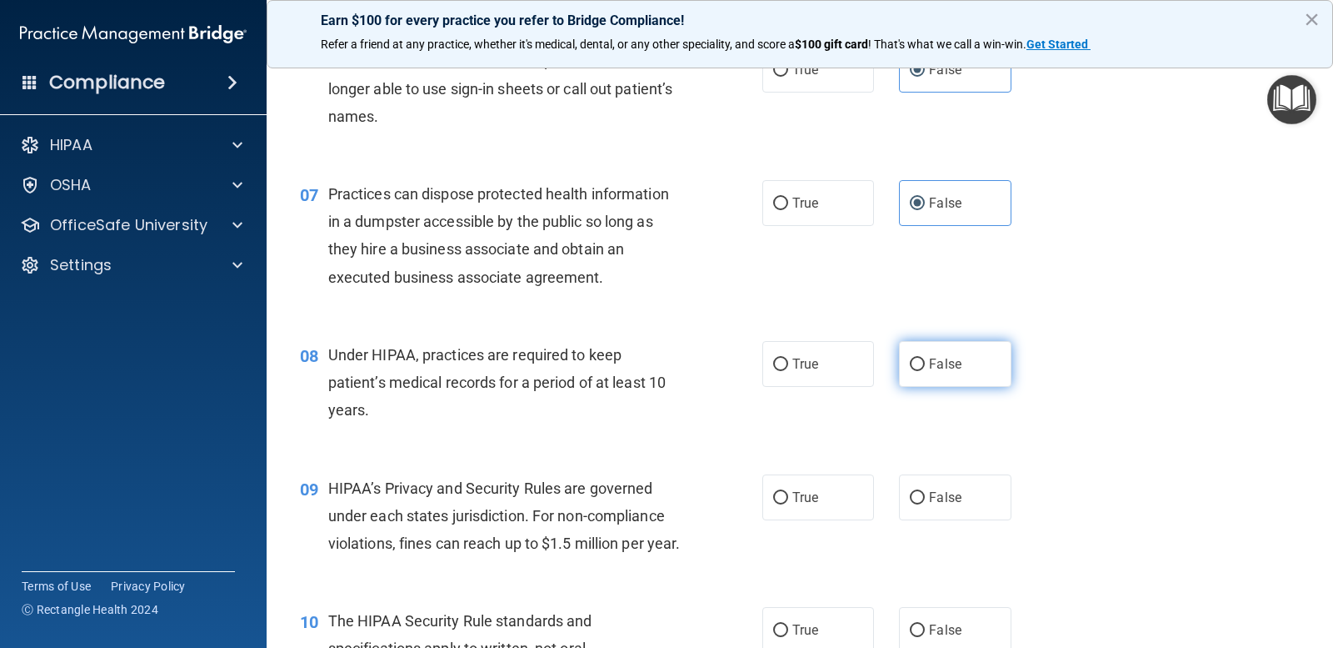
click at [901, 372] on label "False" at bounding box center [955, 364] width 112 height 46
click at [910, 371] on input "False" at bounding box center [917, 364] width 15 height 13
radio input "true"
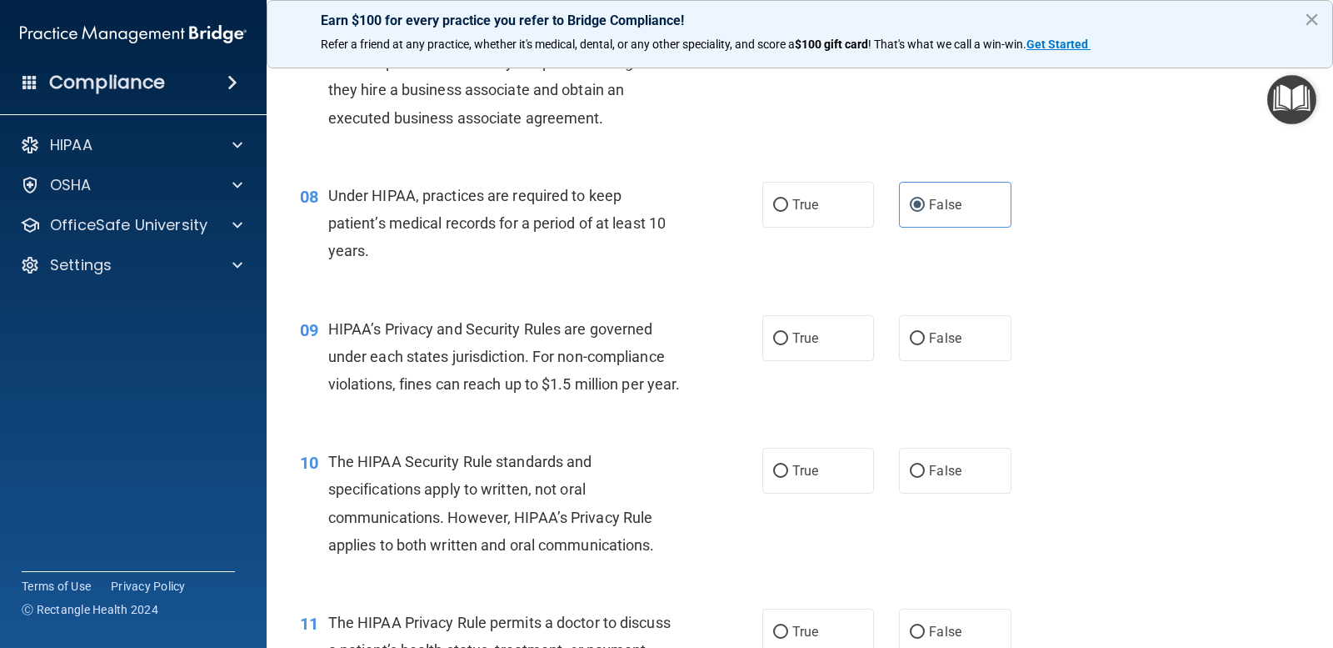
scroll to position [1000, 0]
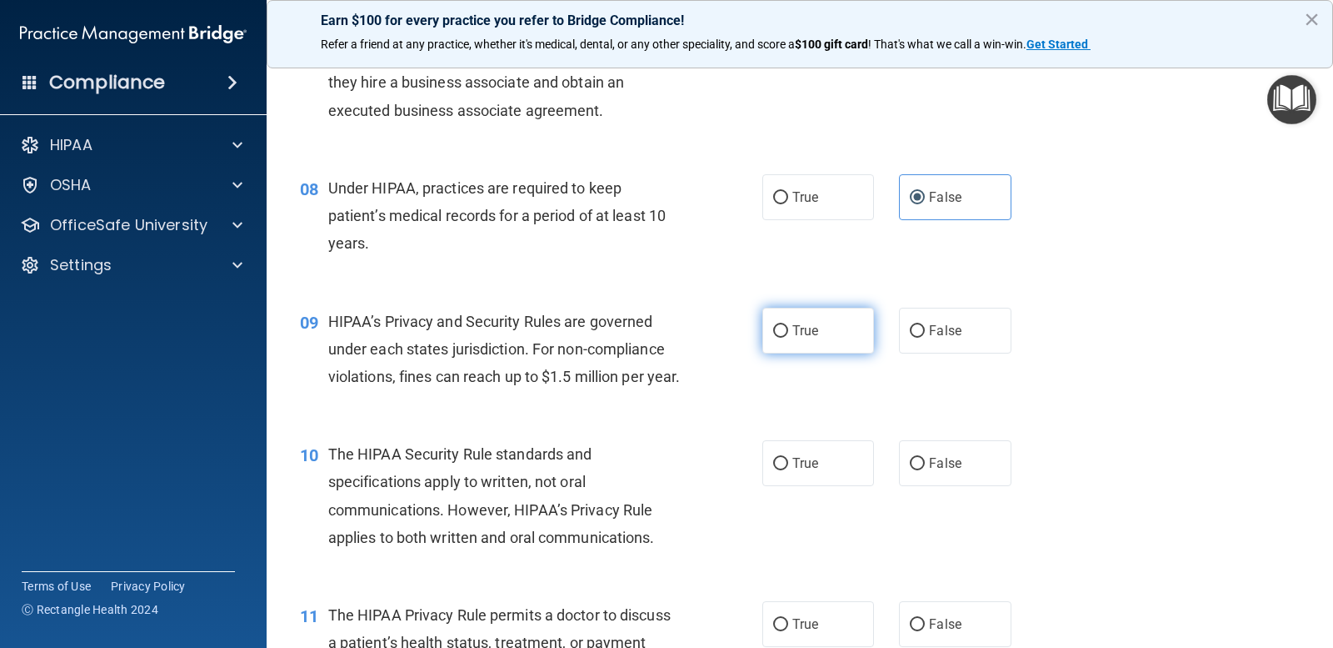
click at [808, 329] on span "True" at bounding box center [806, 331] width 26 height 16
click at [788, 329] on input "True" at bounding box center [780, 331] width 15 height 13
radio input "true"
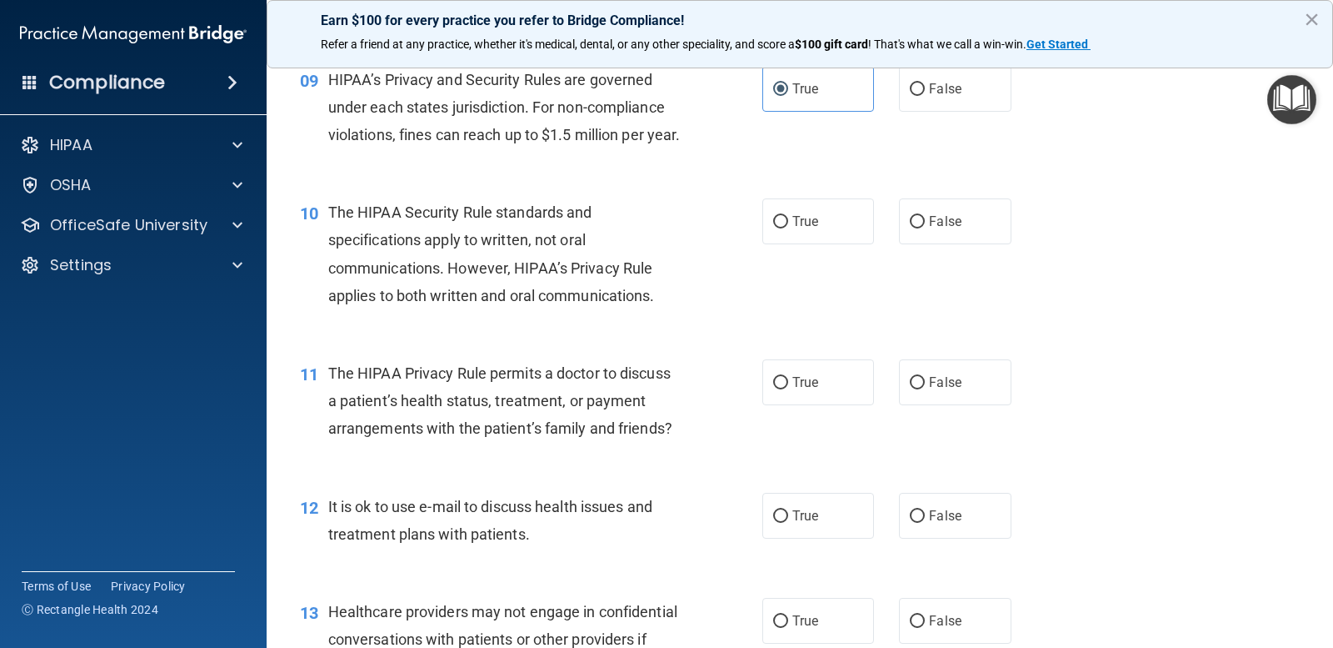
scroll to position [1250, 0]
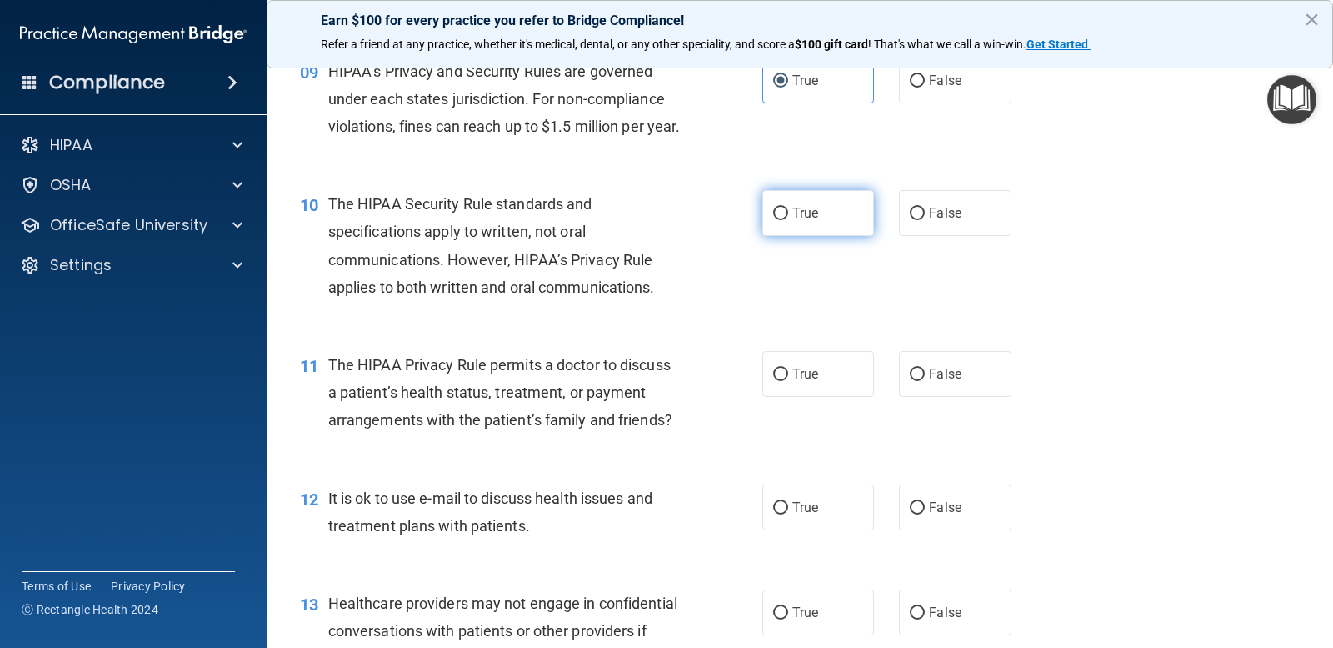
click at [796, 221] on span "True" at bounding box center [806, 213] width 26 height 16
click at [788, 220] on input "True" at bounding box center [780, 214] width 15 height 13
radio input "true"
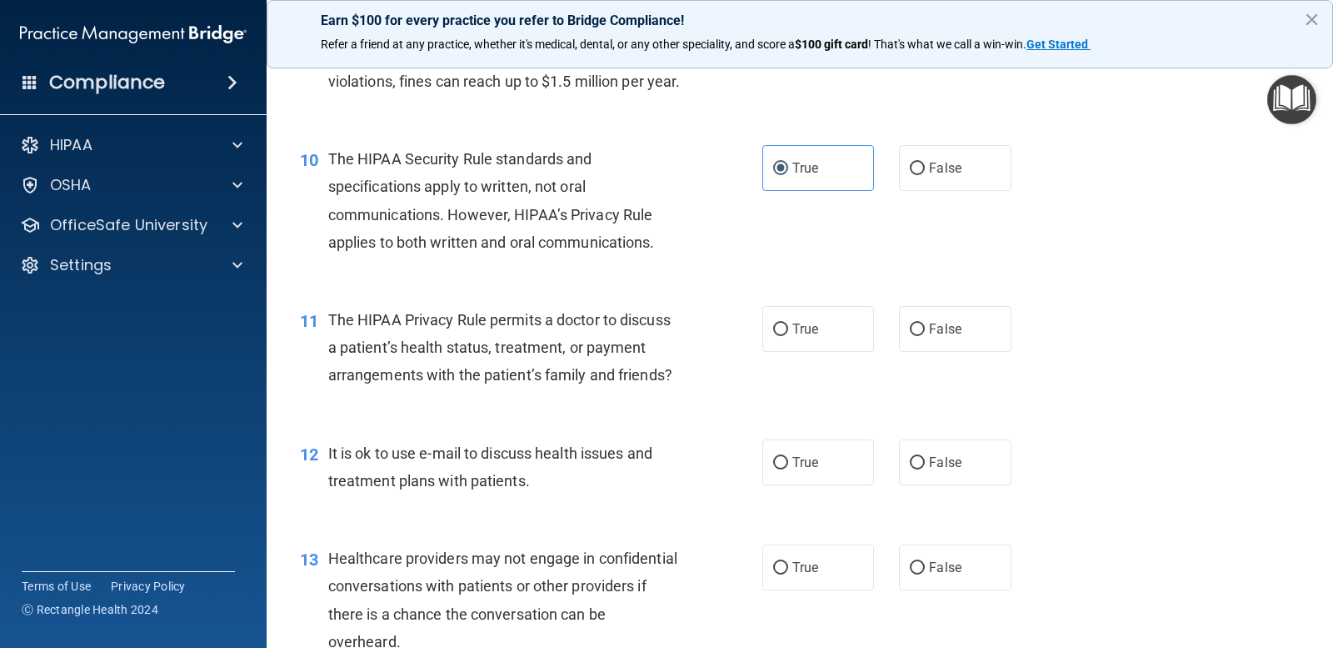
scroll to position [1333, 0]
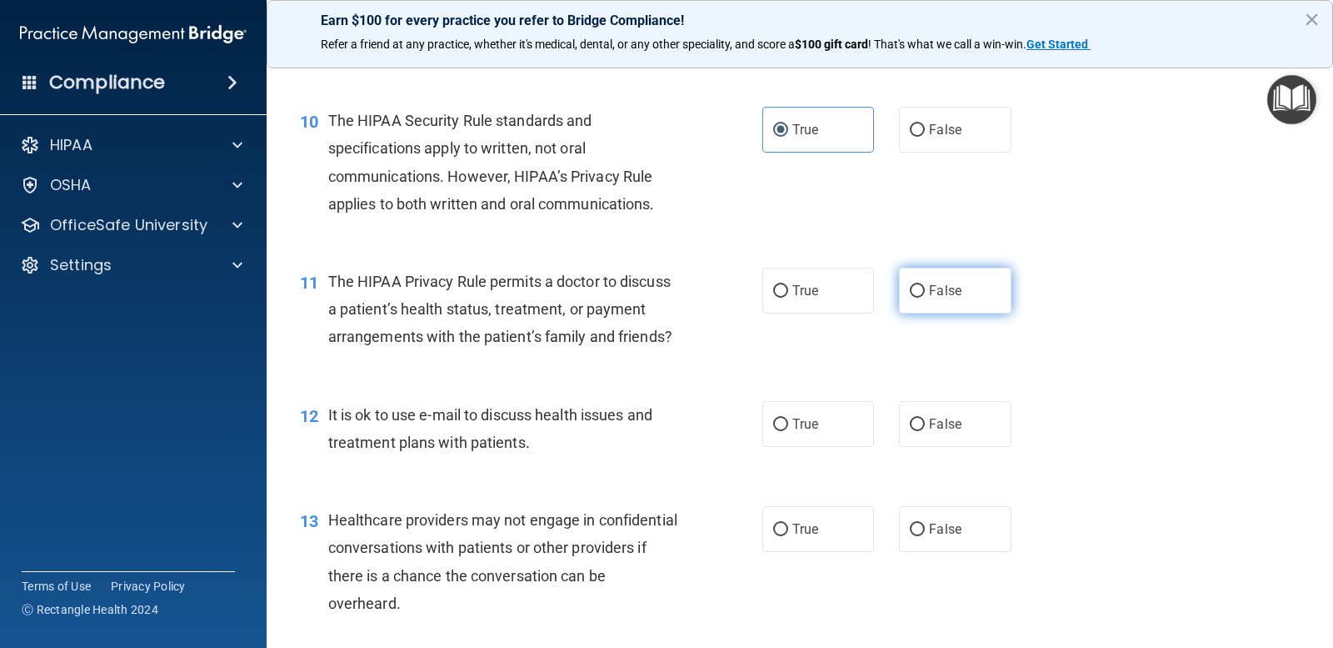
click at [910, 298] on input "False" at bounding box center [917, 291] width 15 height 13
radio input "true"
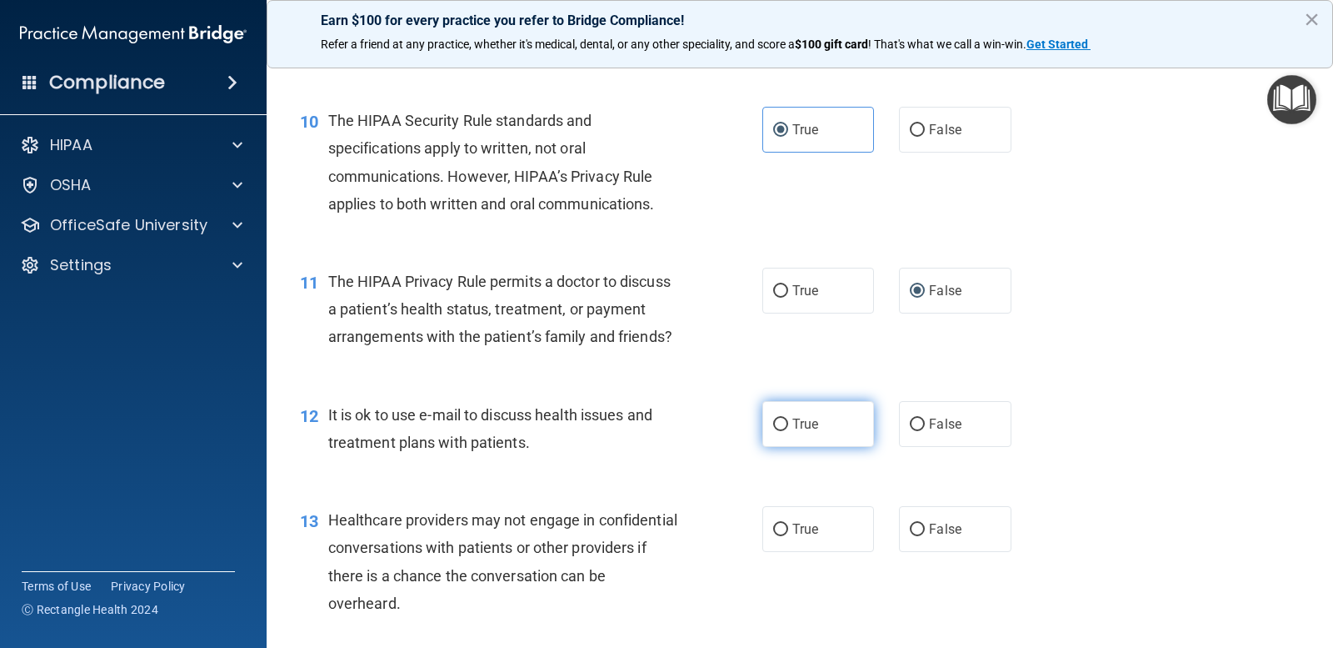
click at [774, 431] on input "True" at bounding box center [780, 424] width 15 height 13
radio input "true"
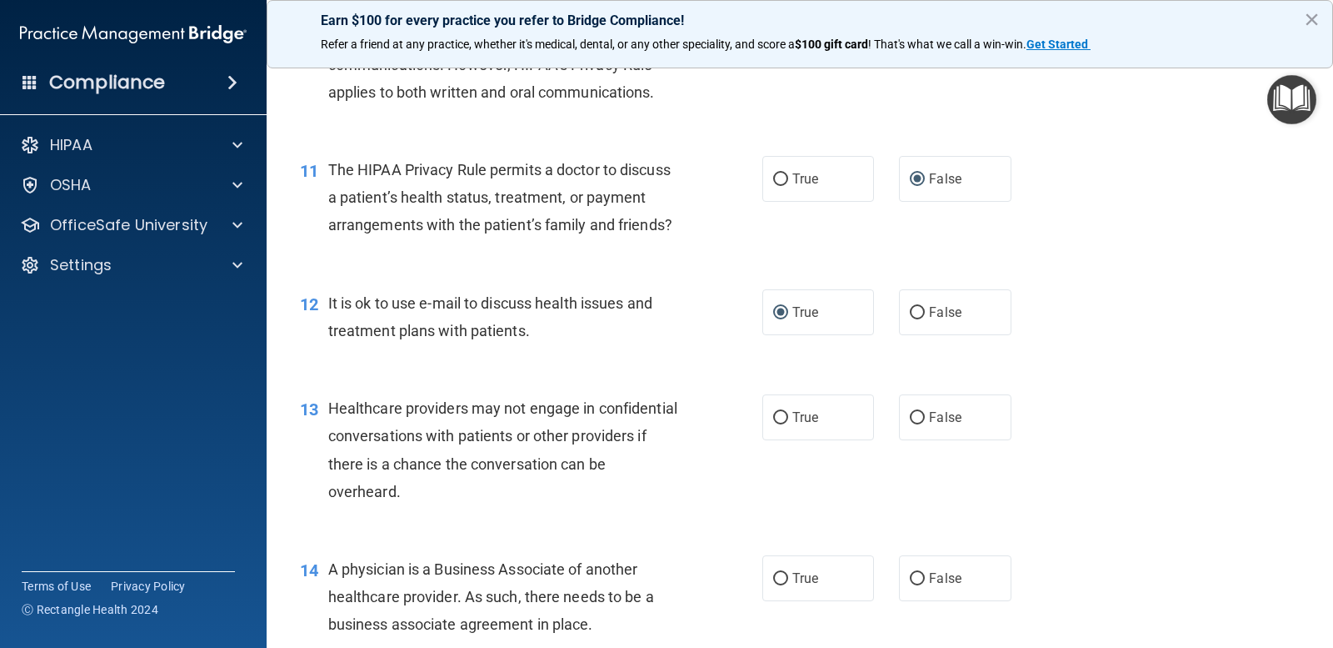
scroll to position [1500, 0]
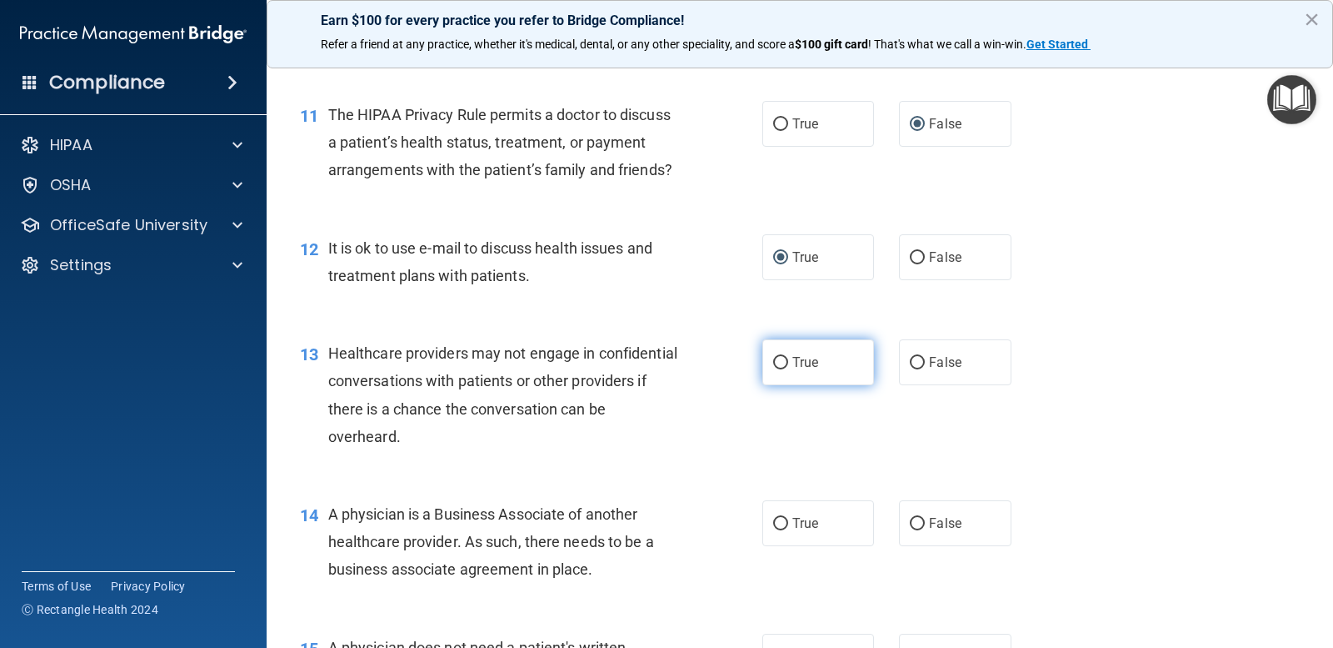
click at [783, 385] on label "True" at bounding box center [819, 362] width 112 height 46
click at [783, 369] on input "True" at bounding box center [780, 363] width 15 height 13
radio input "true"
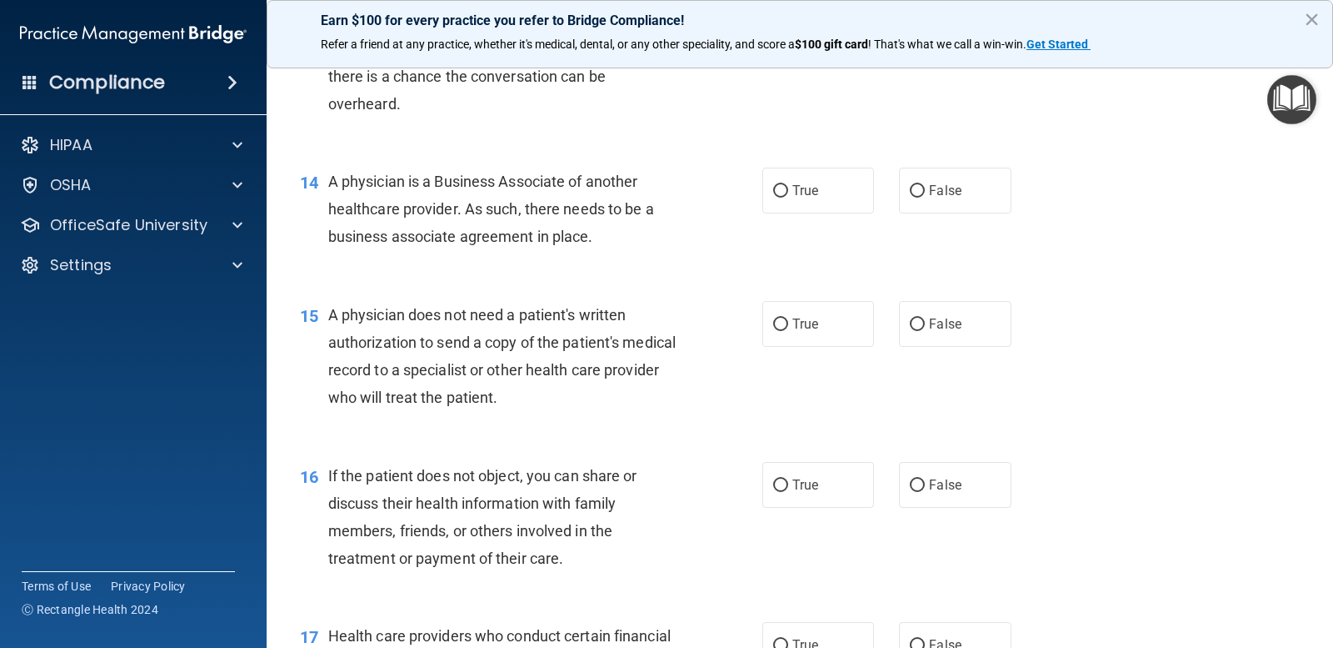
scroll to position [1833, 0]
click at [910, 197] on input "False" at bounding box center [917, 190] width 15 height 13
radio input "true"
click at [798, 331] on span "True" at bounding box center [806, 323] width 26 height 16
click at [788, 330] on input "True" at bounding box center [780, 324] width 15 height 13
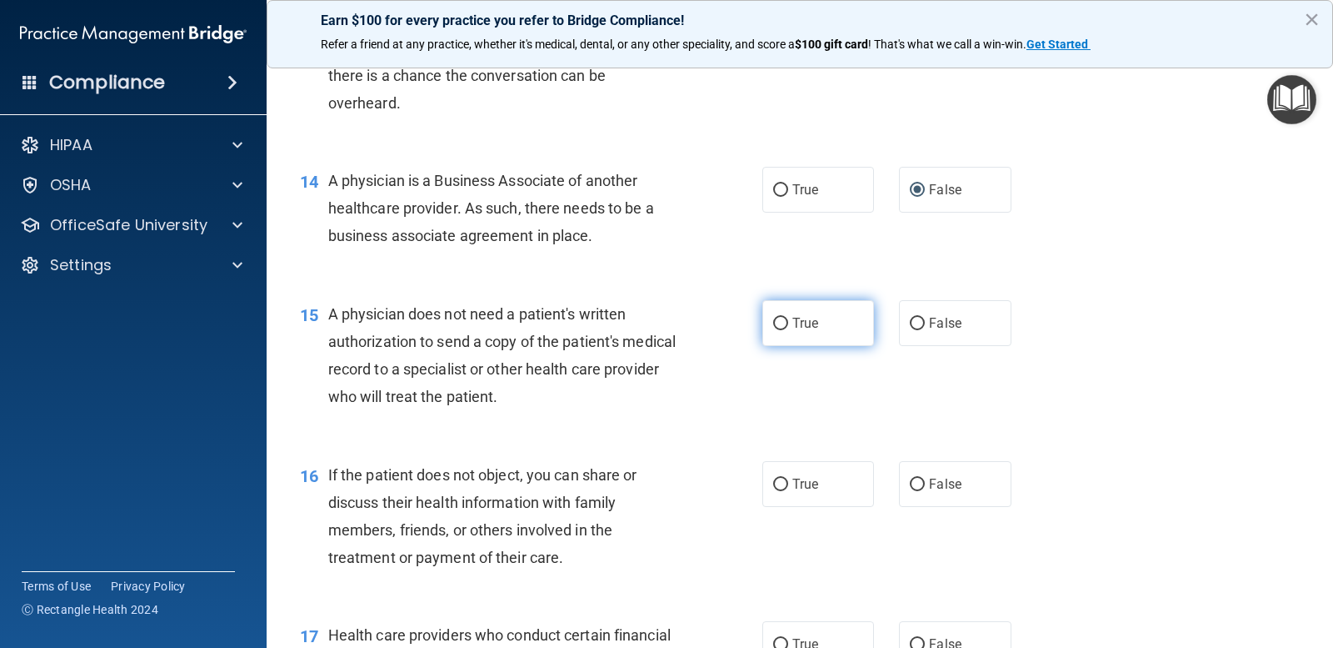
radio input "true"
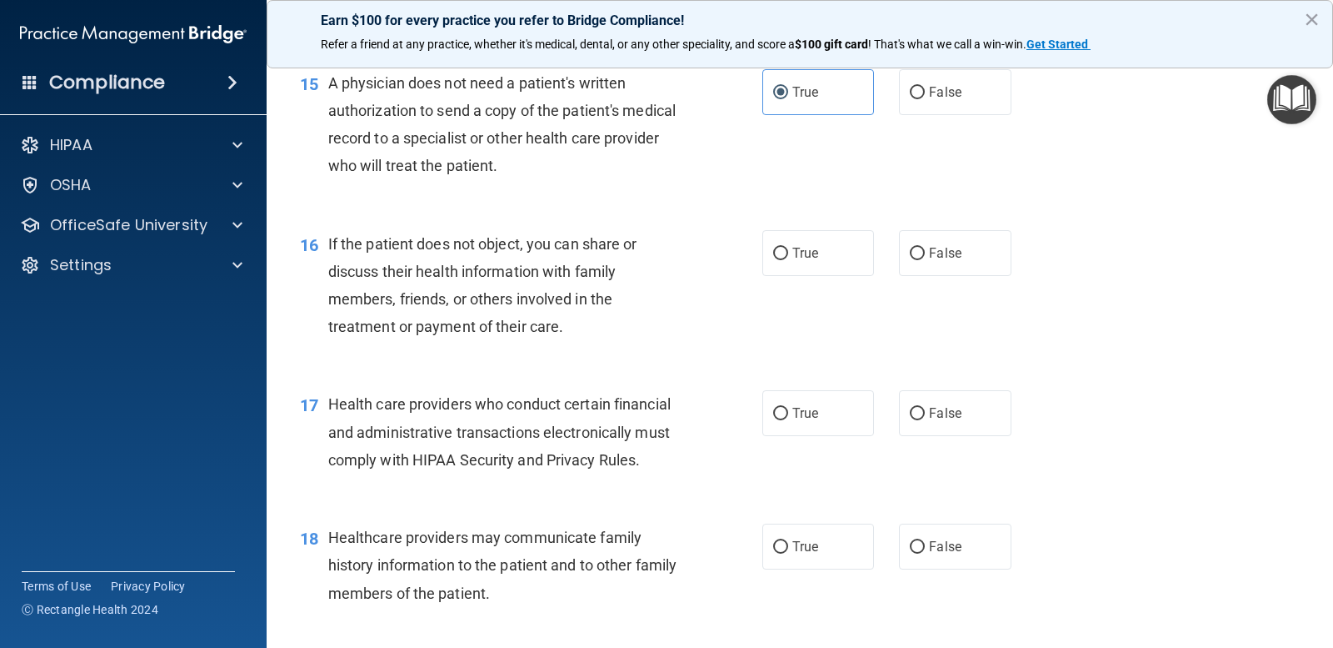
scroll to position [2083, 0]
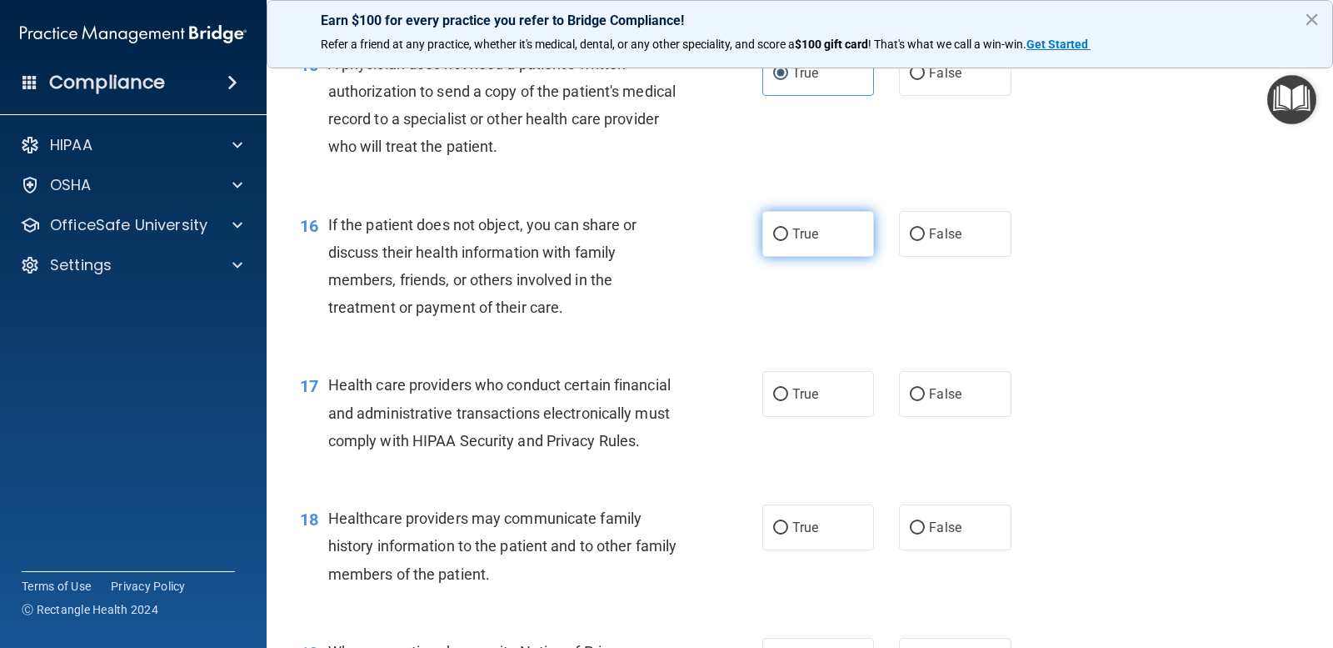
click at [793, 242] on span "True" at bounding box center [806, 234] width 26 height 16
click at [788, 241] on input "True" at bounding box center [780, 234] width 15 height 13
radio input "true"
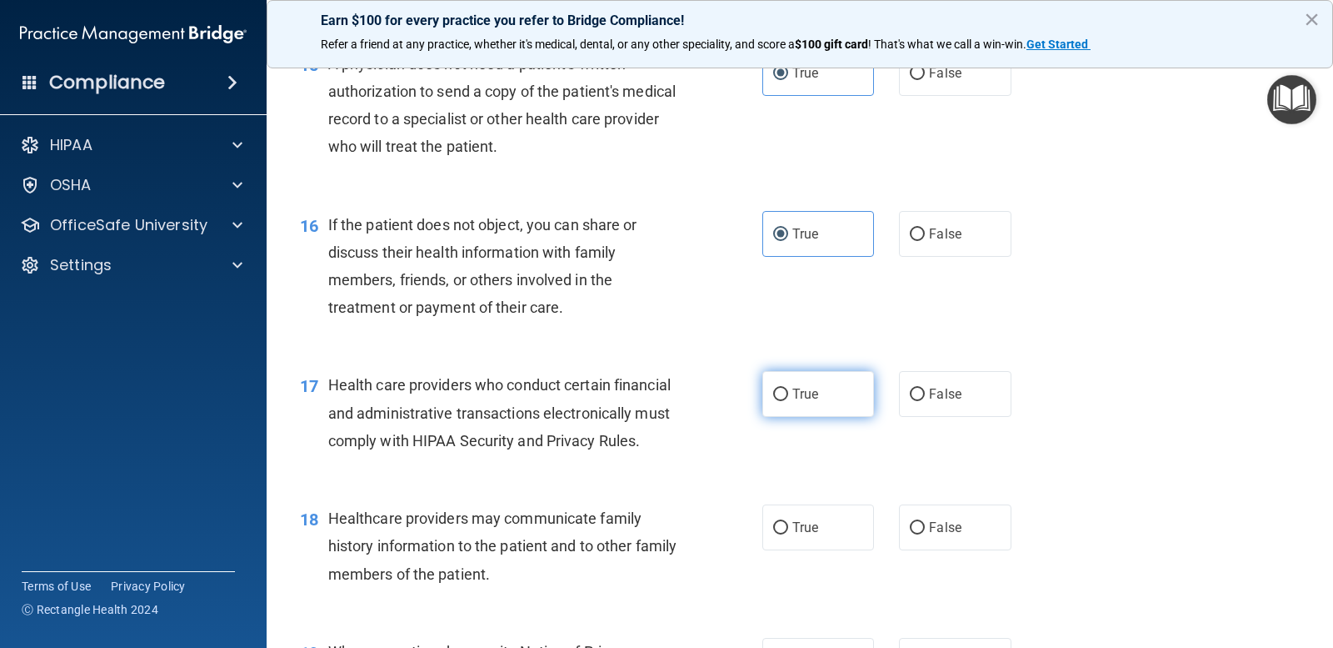
click at [773, 401] on input "True" at bounding box center [780, 394] width 15 height 13
radio input "true"
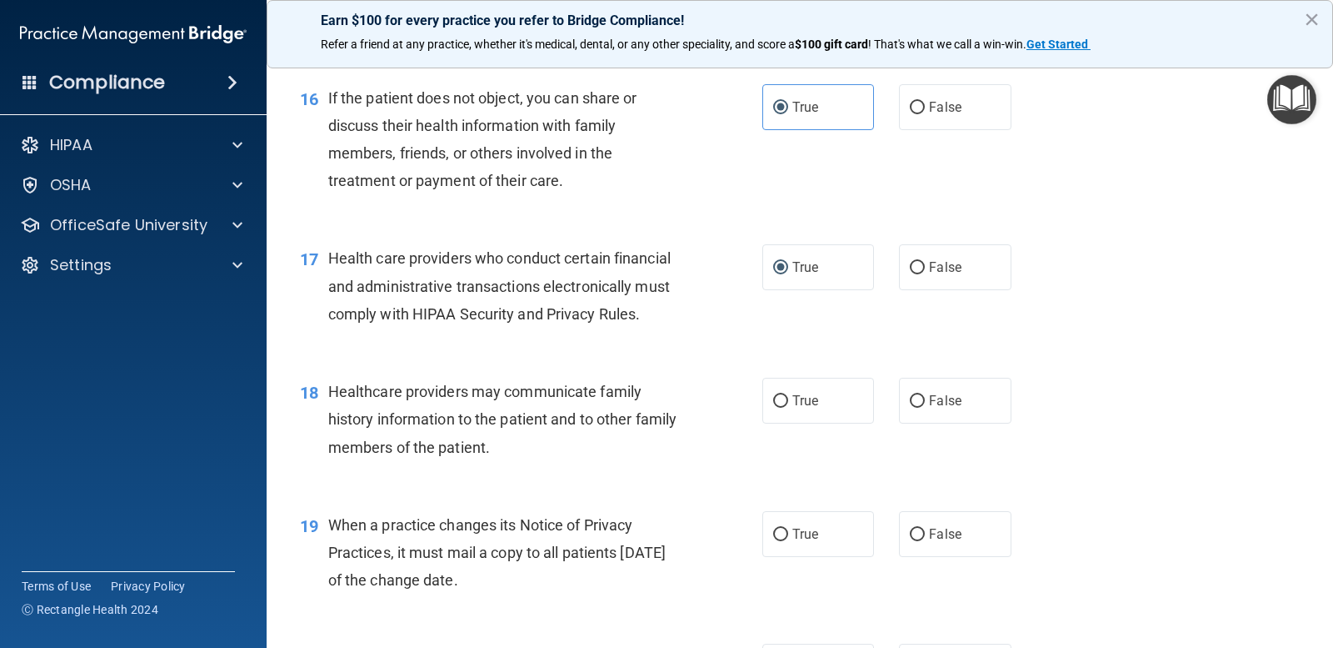
scroll to position [2250, 0]
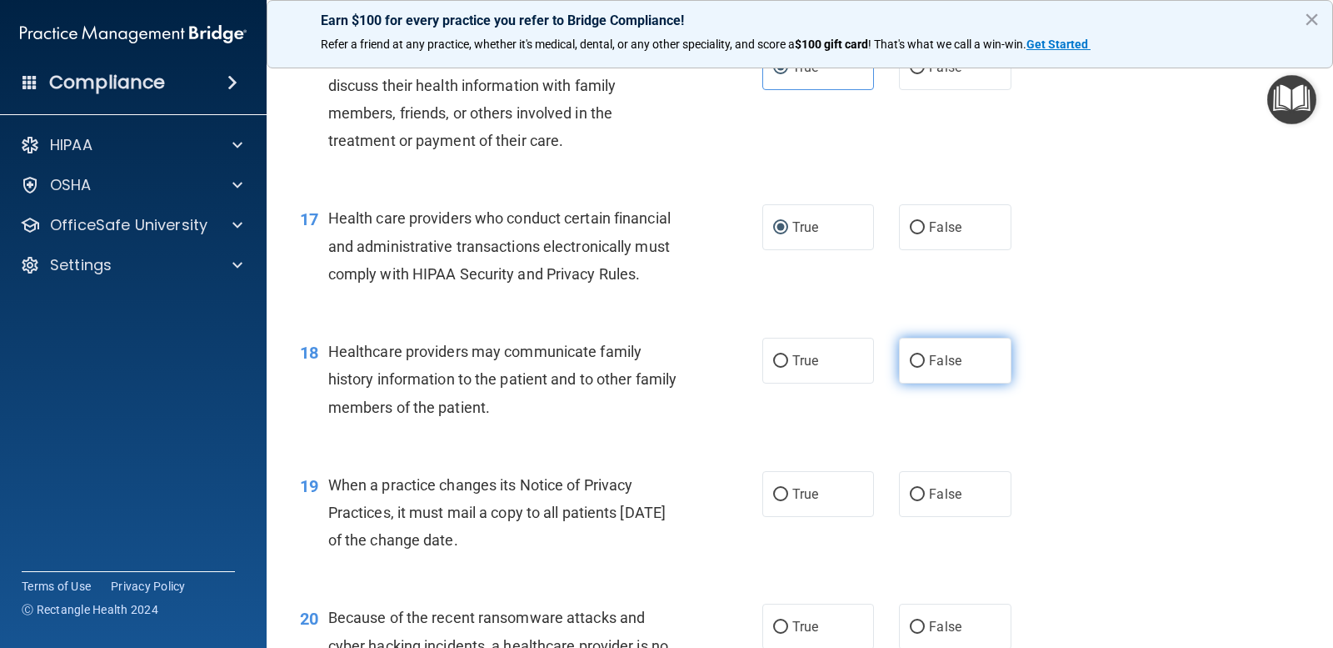
click at [929, 368] on span "False" at bounding box center [945, 361] width 33 height 16
click at [925, 368] on input "False" at bounding box center [917, 361] width 15 height 13
radio input "true"
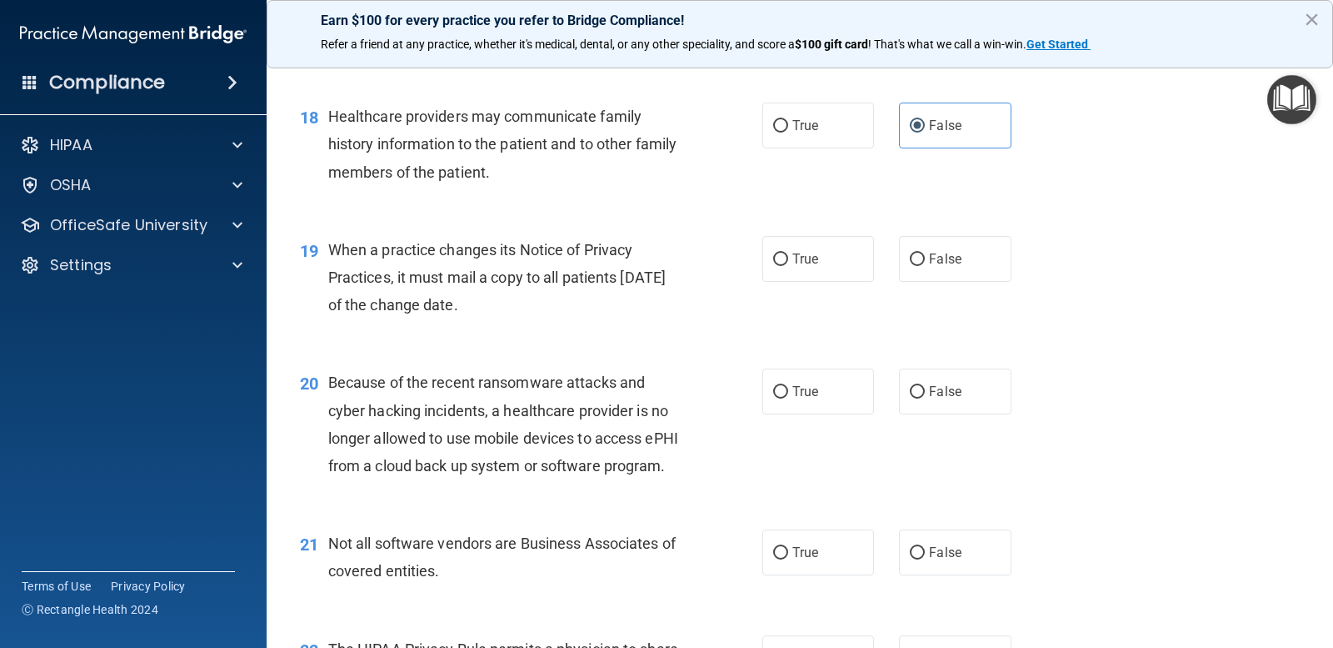
scroll to position [2500, 0]
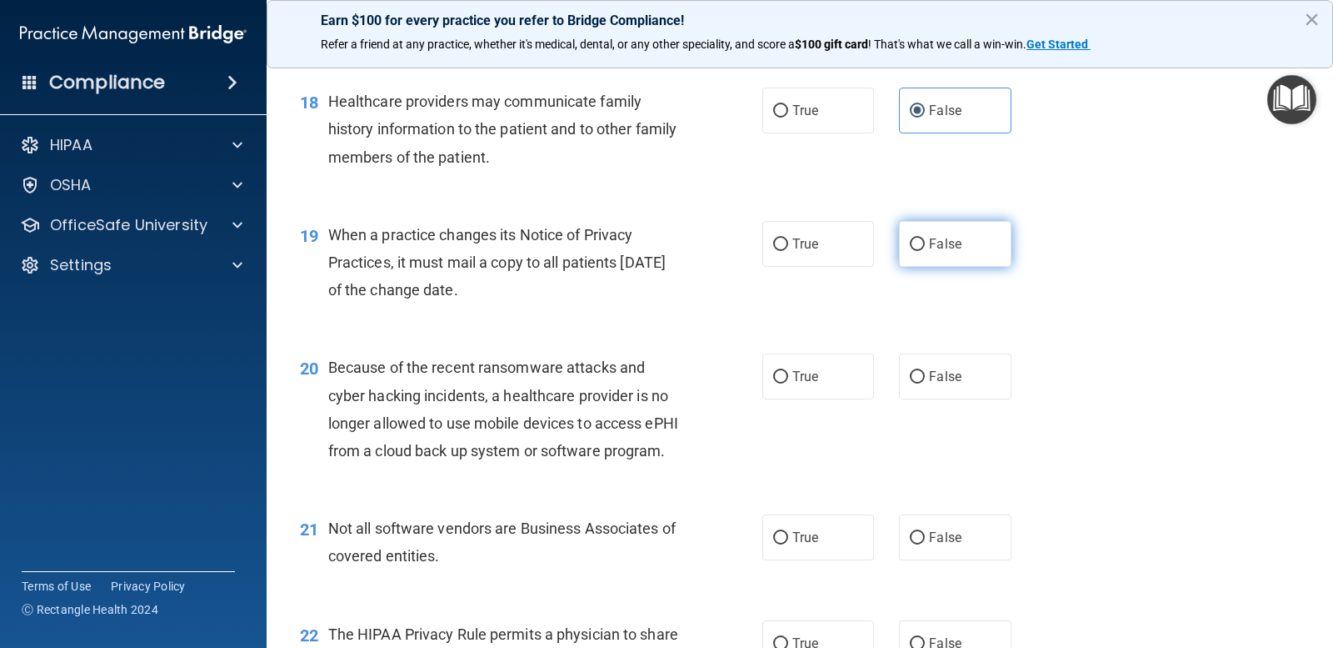
click at [929, 252] on span "False" at bounding box center [945, 244] width 33 height 16
click at [924, 251] on input "False" at bounding box center [917, 244] width 15 height 13
radio input "true"
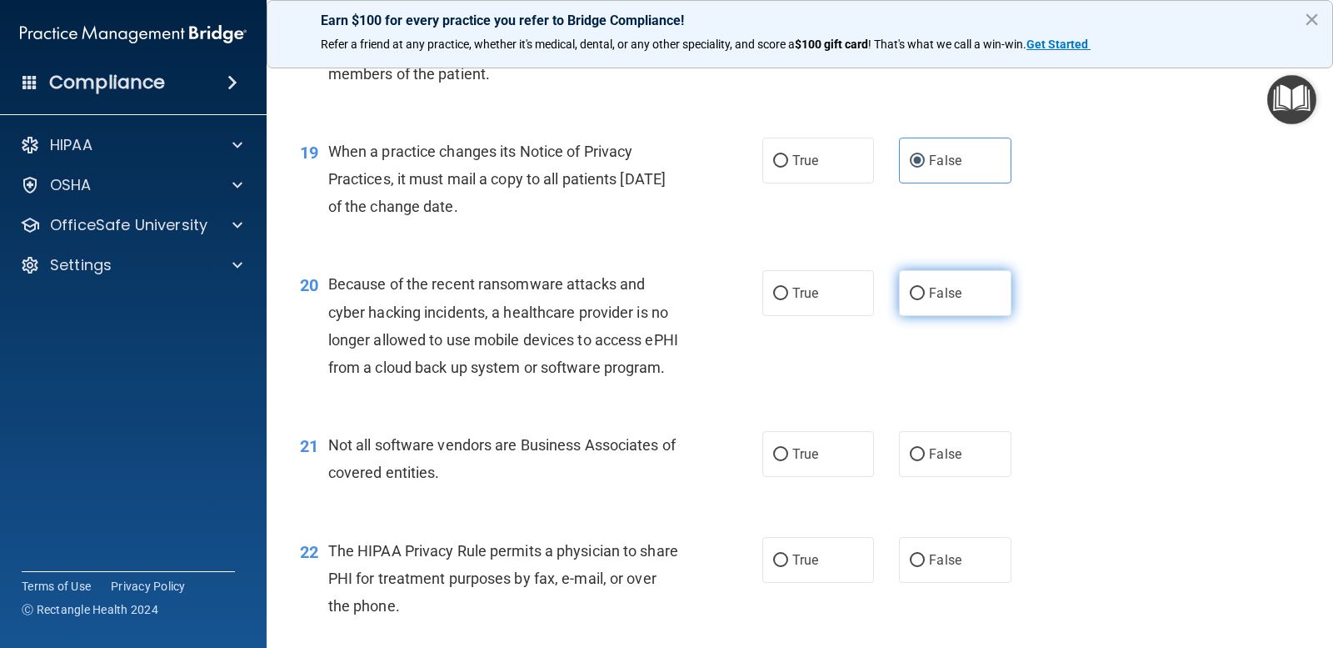
click at [910, 300] on input "False" at bounding box center [917, 294] width 15 height 13
radio input "true"
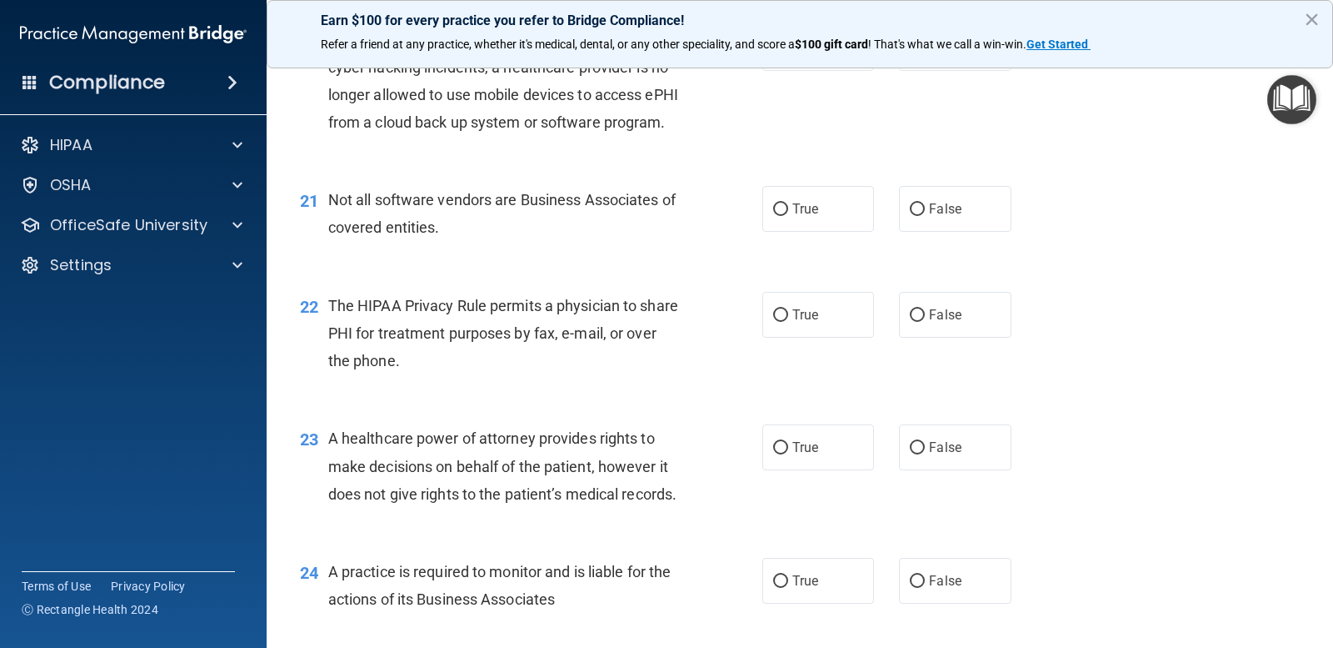
scroll to position [2833, 0]
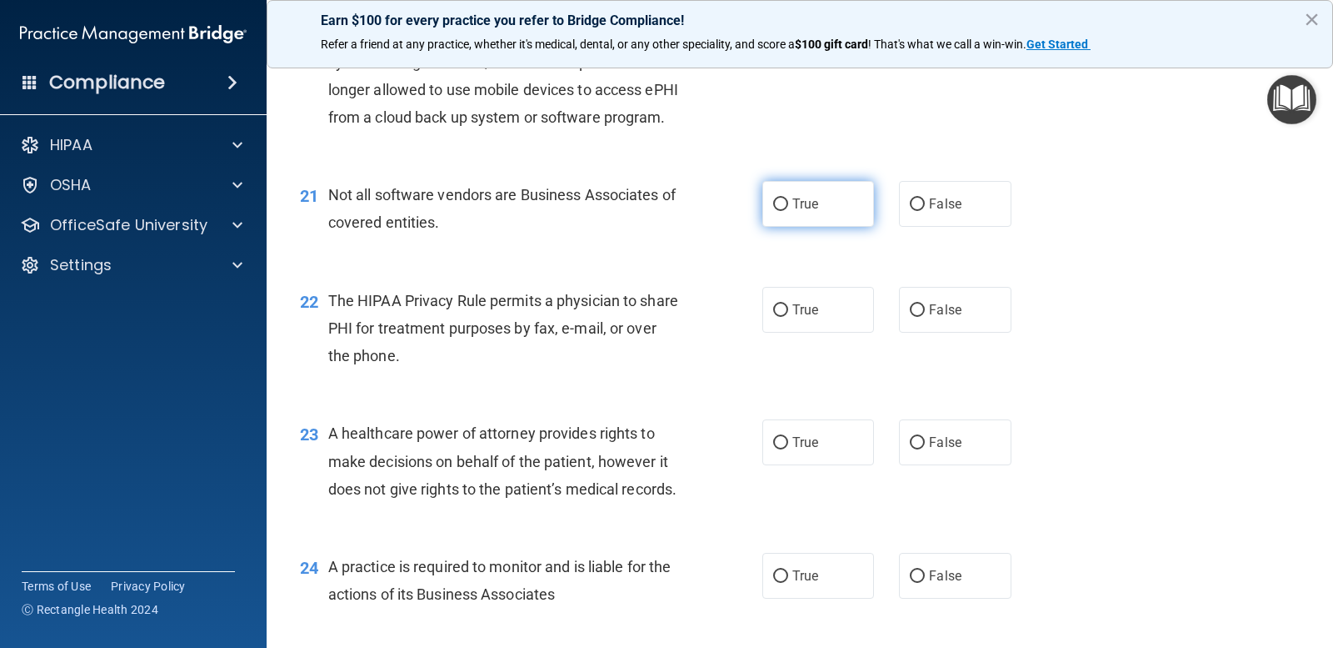
click at [785, 227] on label "True" at bounding box center [819, 204] width 112 height 46
click at [785, 211] on input "True" at bounding box center [780, 204] width 15 height 13
radio input "true"
click at [802, 333] on label "True" at bounding box center [819, 310] width 112 height 46
click at [788, 317] on input "True" at bounding box center [780, 310] width 15 height 13
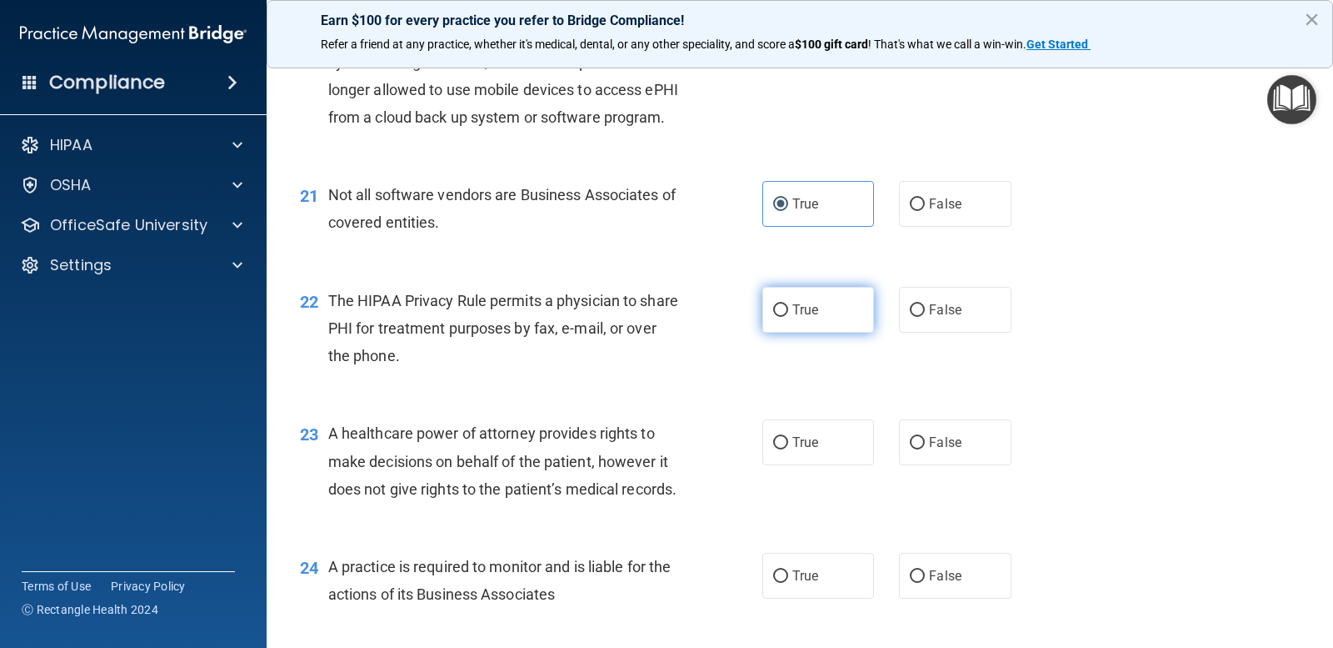
radio input "true"
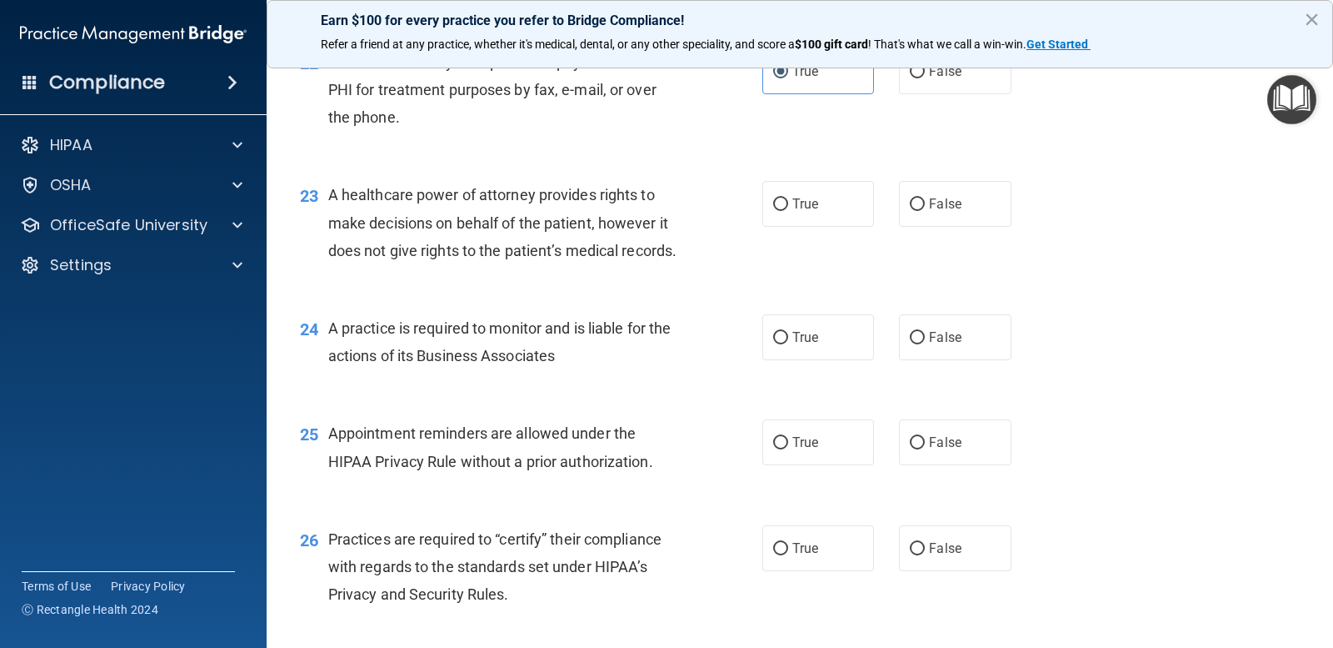
scroll to position [3083, 0]
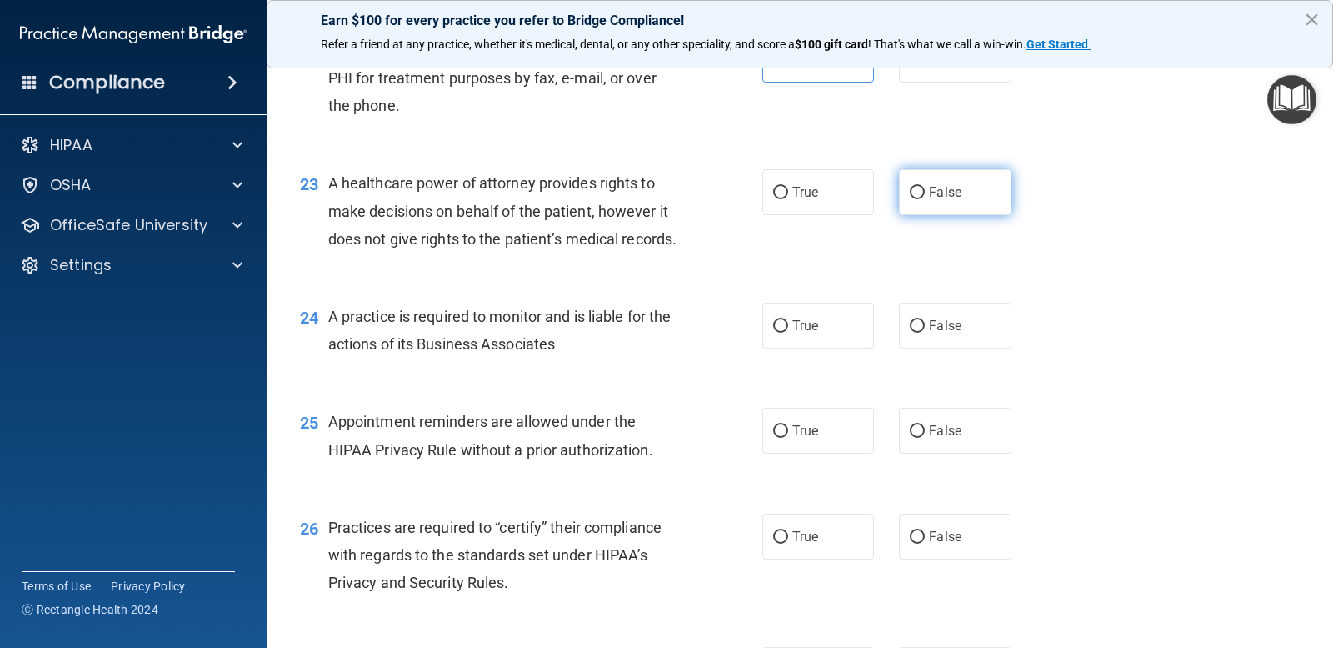
click at [913, 199] on input "False" at bounding box center [917, 193] width 15 height 13
radio input "true"
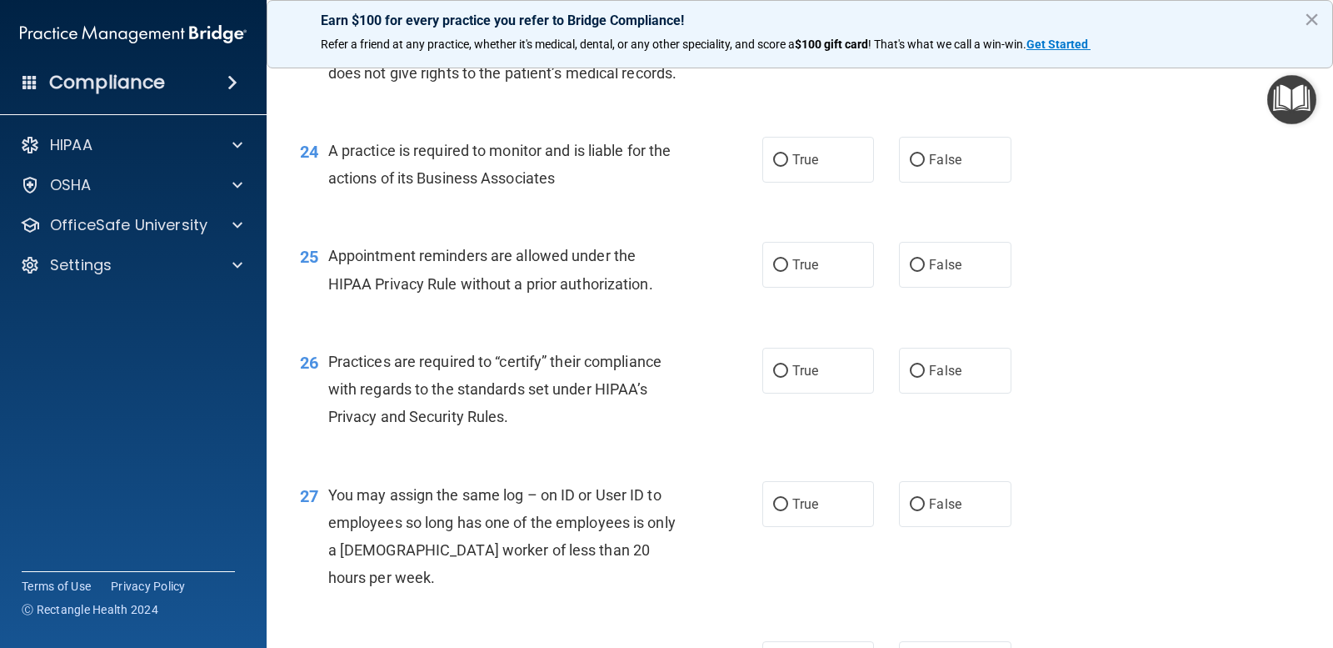
scroll to position [3250, 0]
click at [908, 182] on label "False" at bounding box center [955, 159] width 112 height 46
click at [910, 166] on input "False" at bounding box center [917, 159] width 15 height 13
radio input "true"
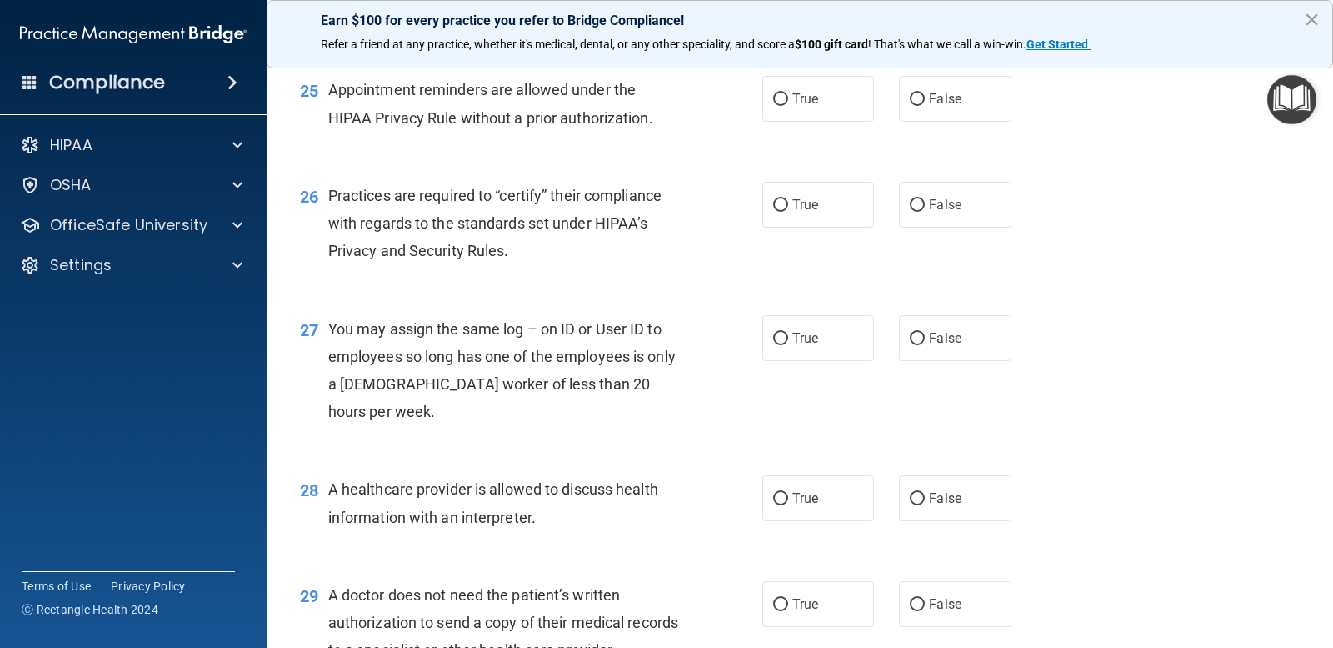
scroll to position [3417, 0]
click at [775, 104] on input "True" at bounding box center [780, 98] width 15 height 13
radio input "true"
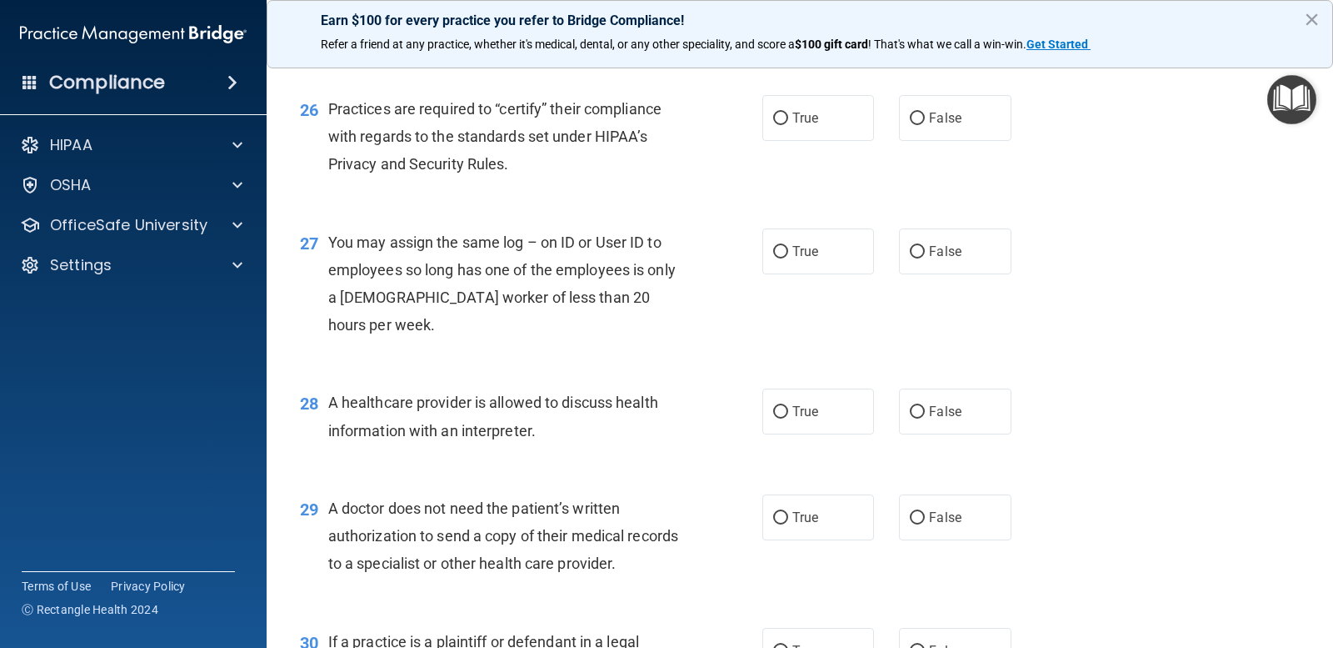
scroll to position [3584, 0]
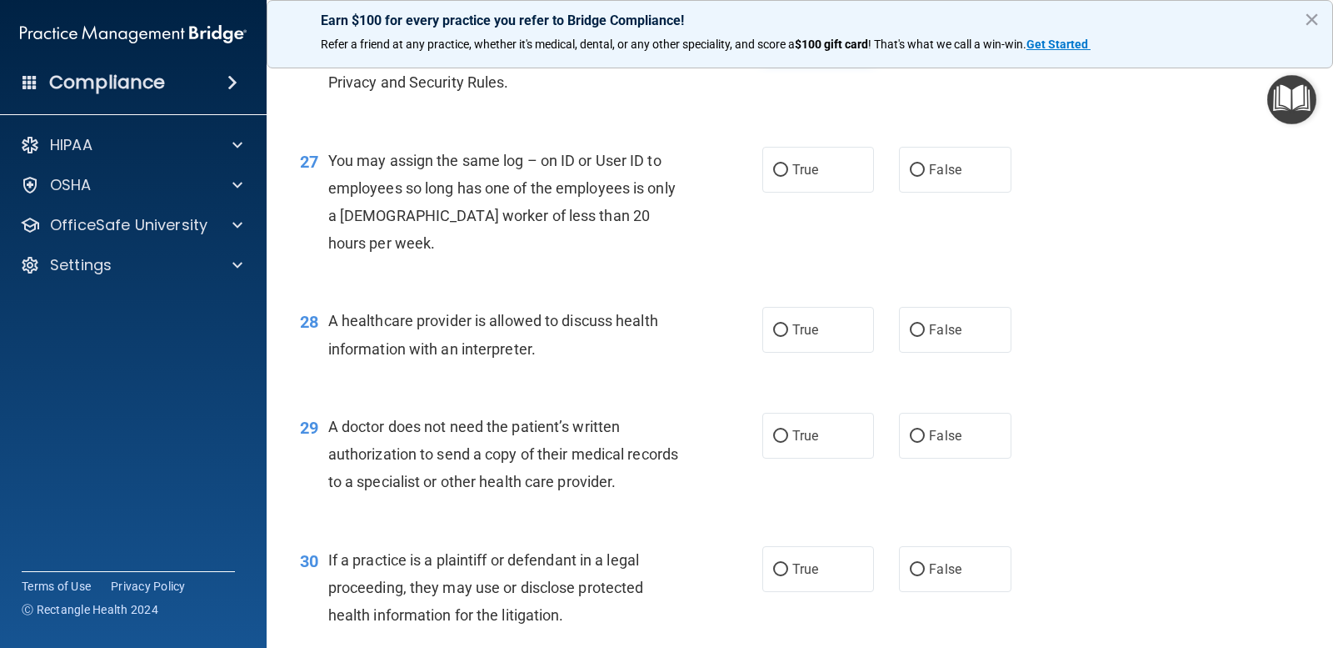
click at [781, 43] on input "True" at bounding box center [780, 37] width 15 height 13
radio input "true"
click at [899, 59] on label "False" at bounding box center [955, 36] width 112 height 46
click at [910, 43] on input "False" at bounding box center [917, 37] width 15 height 13
radio input "true"
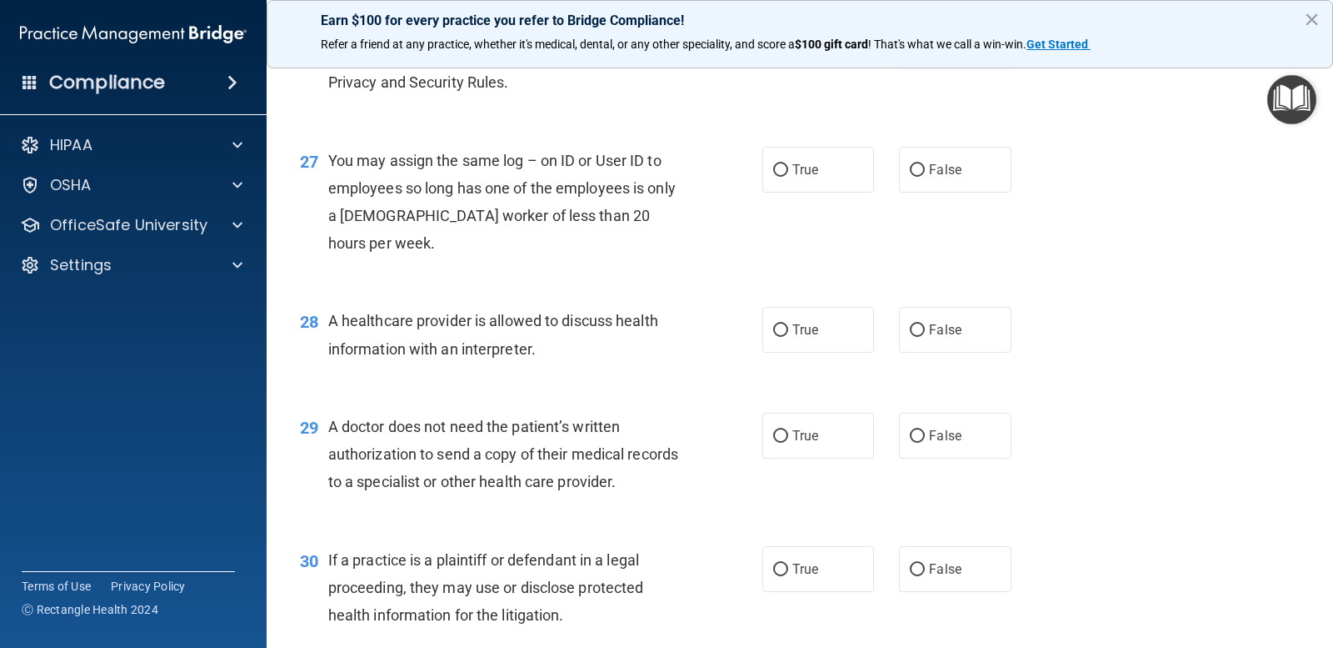
radio input "false"
click at [920, 193] on label "False" at bounding box center [955, 170] width 112 height 46
click at [920, 177] on input "False" at bounding box center [917, 170] width 15 height 13
radio input "true"
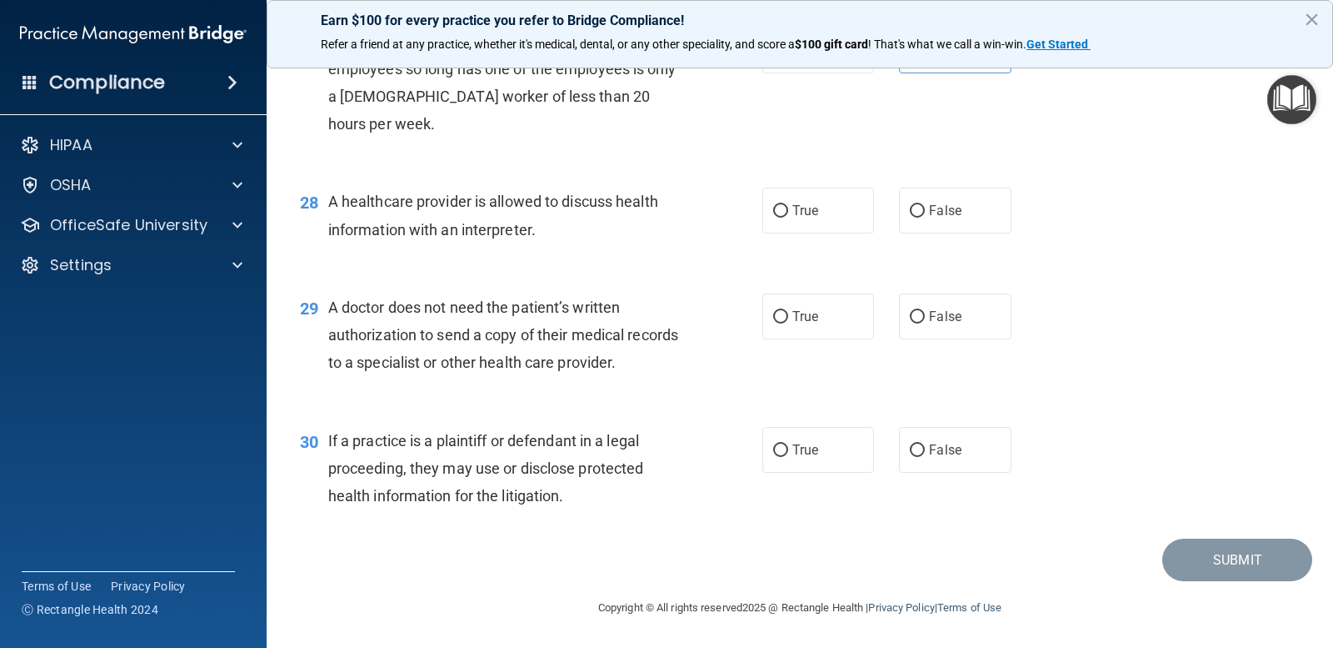
scroll to position [3750, 0]
click at [764, 233] on label "True" at bounding box center [819, 211] width 112 height 46
click at [773, 218] on input "True" at bounding box center [780, 211] width 15 height 13
radio input "true"
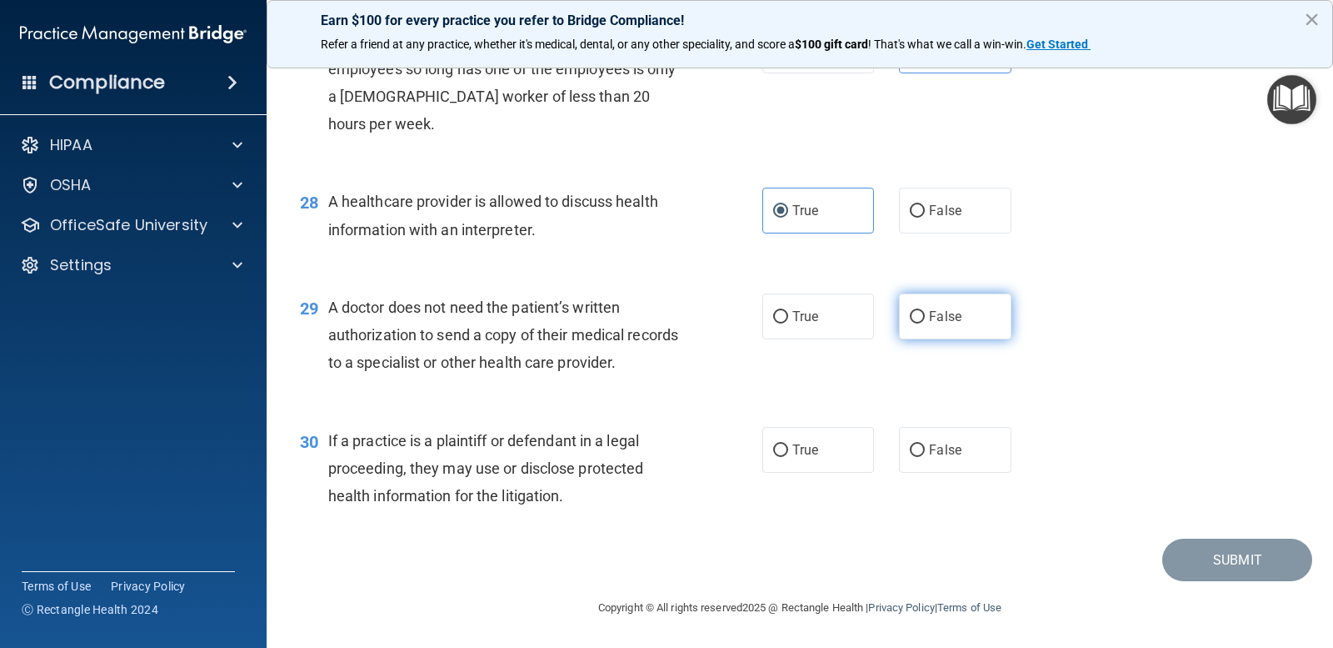
click at [910, 318] on input "False" at bounding box center [917, 317] width 15 height 13
radio input "true"
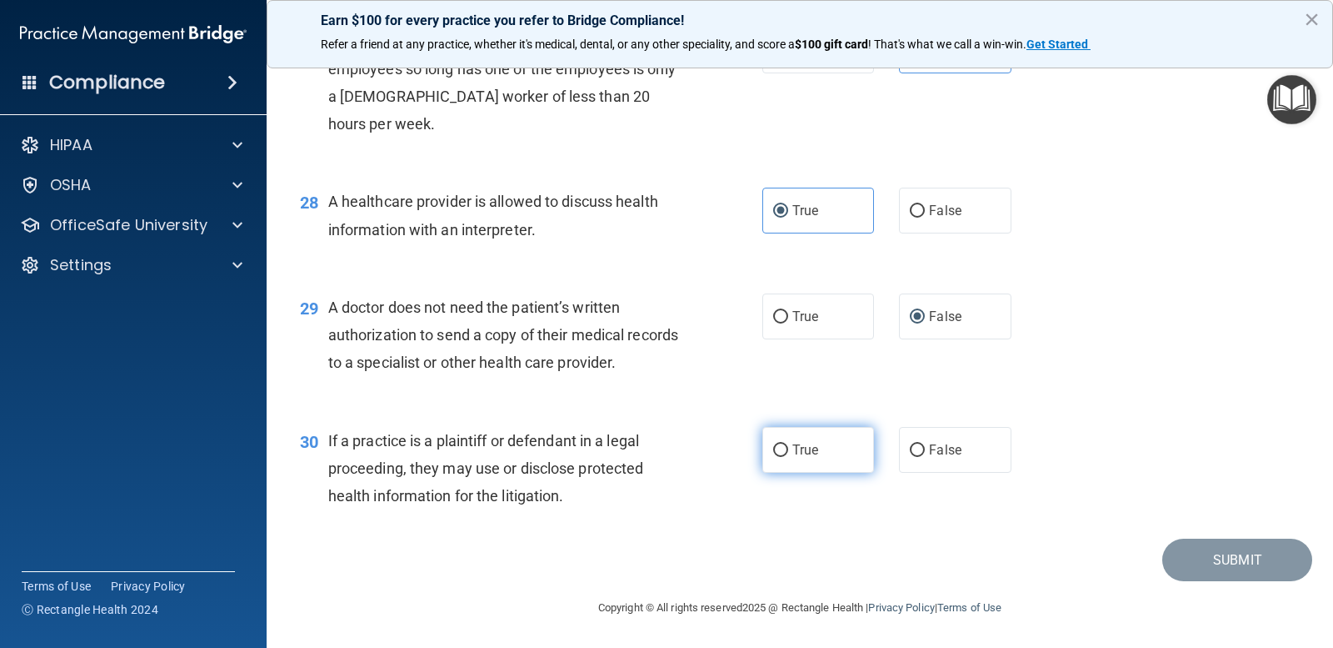
click at [774, 448] on input "True" at bounding box center [780, 450] width 15 height 13
radio input "true"
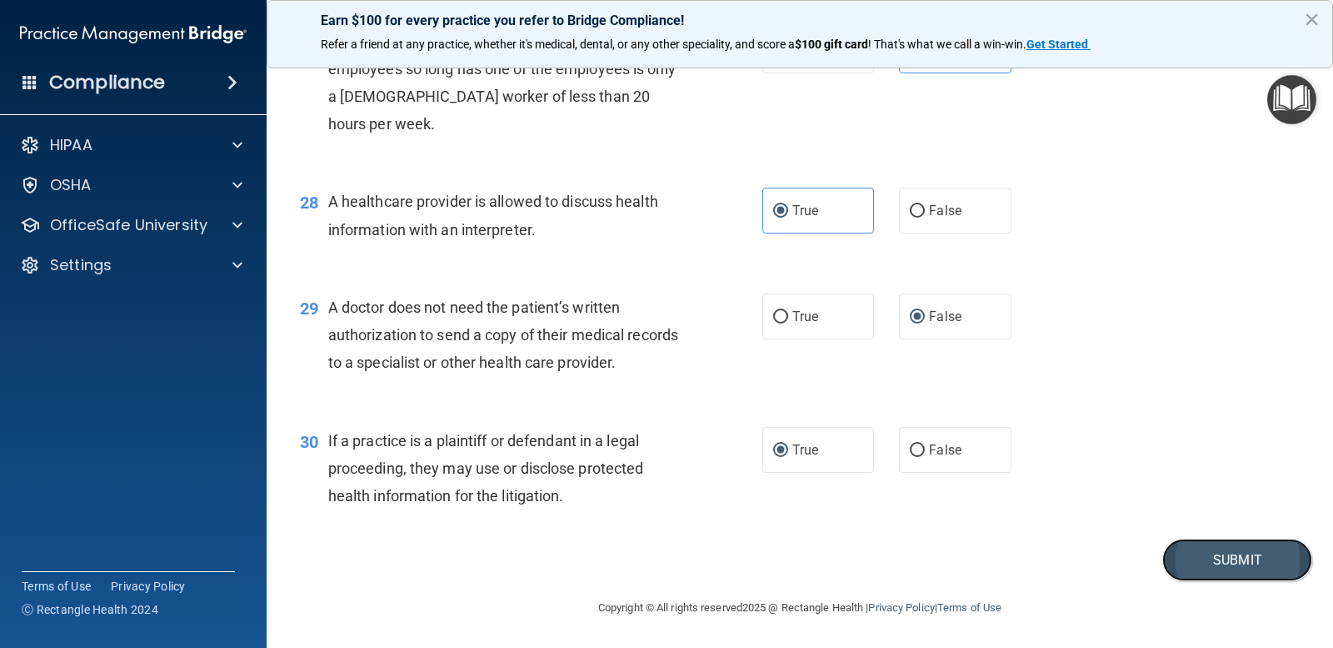
click at [1228, 551] on button "Submit" at bounding box center [1238, 559] width 150 height 43
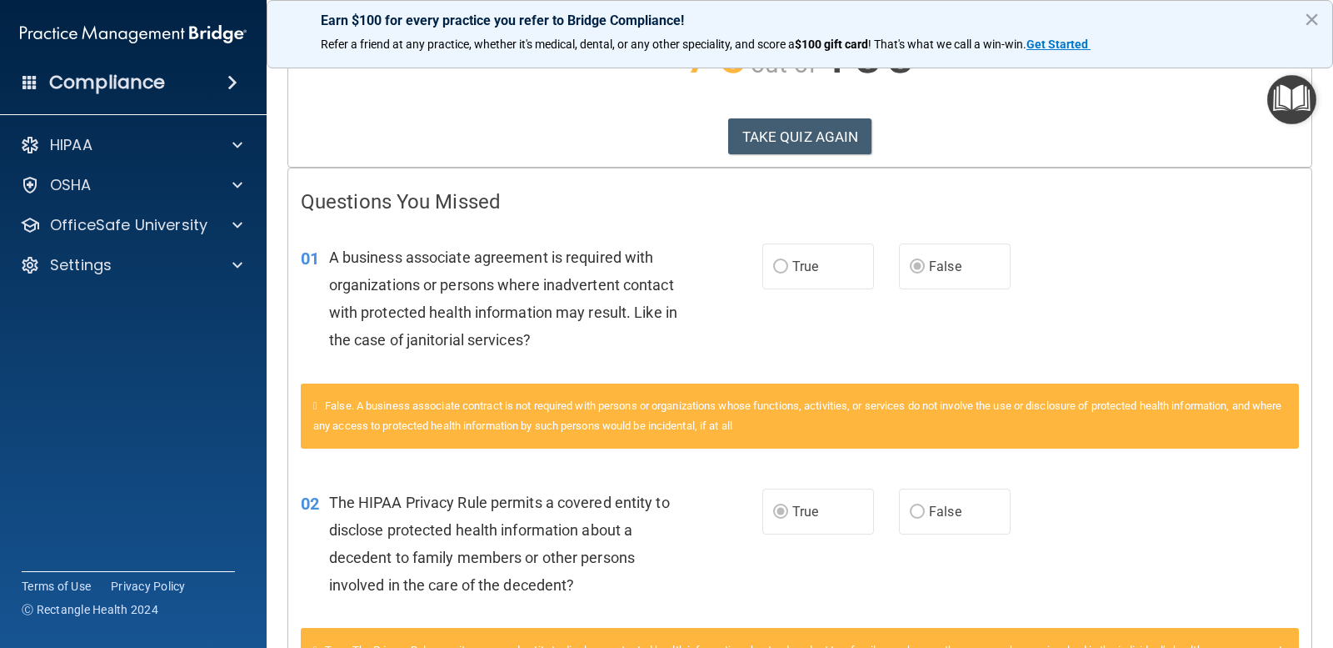
scroll to position [58, 0]
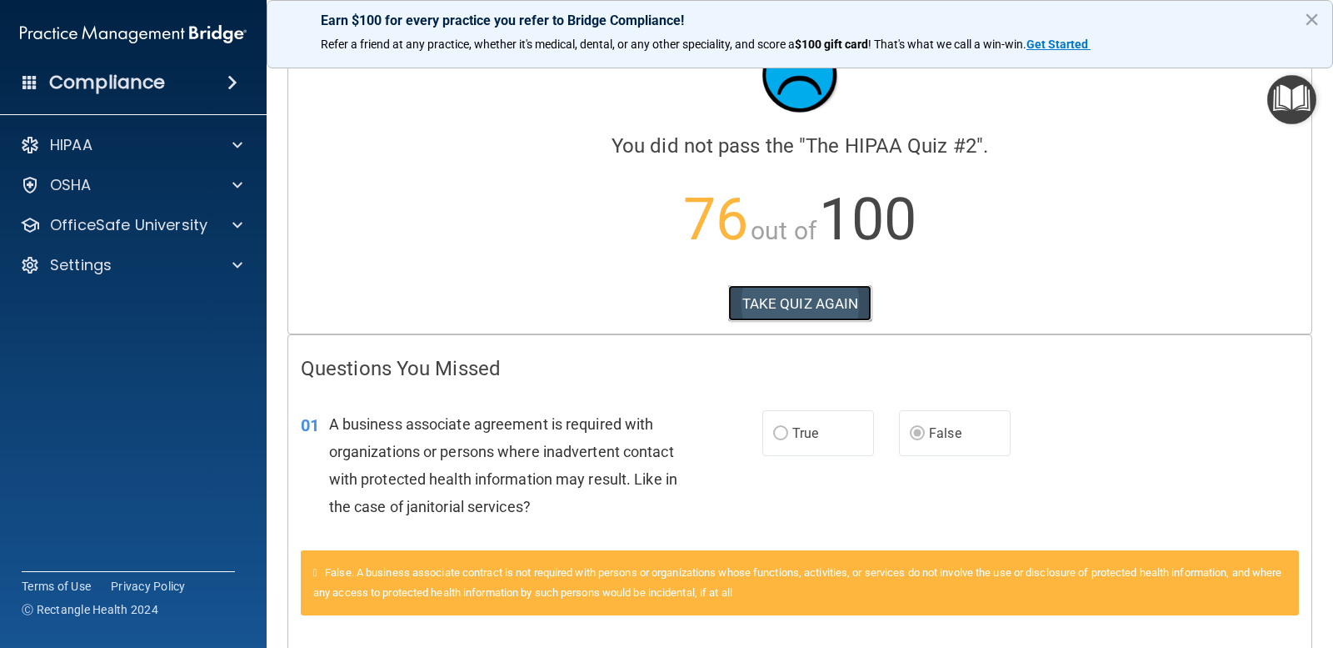
click at [773, 297] on button "TAKE QUIZ AGAIN" at bounding box center [800, 303] width 144 height 37
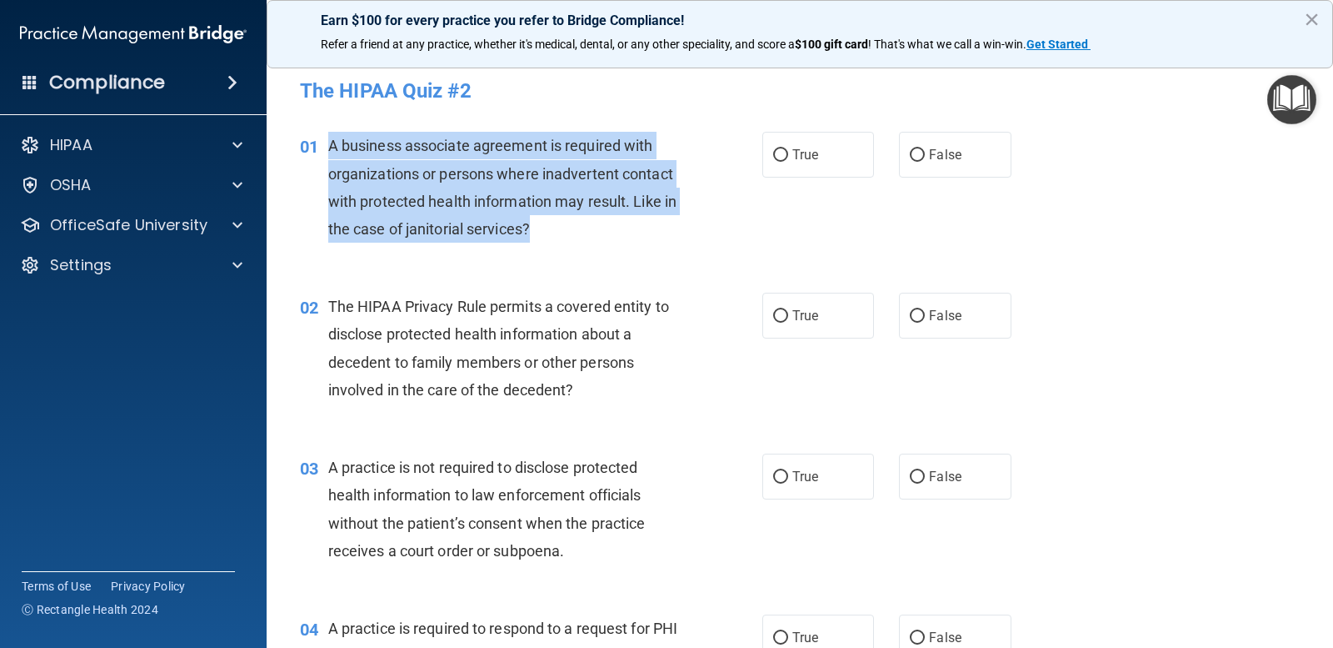
drag, startPoint x: 330, startPoint y: 143, endPoint x: 560, endPoint y: 220, distance: 242.5
click at [560, 220] on div "A business associate agreement is required with organizations or persons where …" at bounding box center [511, 187] width 366 height 111
copy span "A business associate agreement is required with organizations or persons where …"
click at [910, 153] on input "False" at bounding box center [917, 155] width 15 height 13
radio input "true"
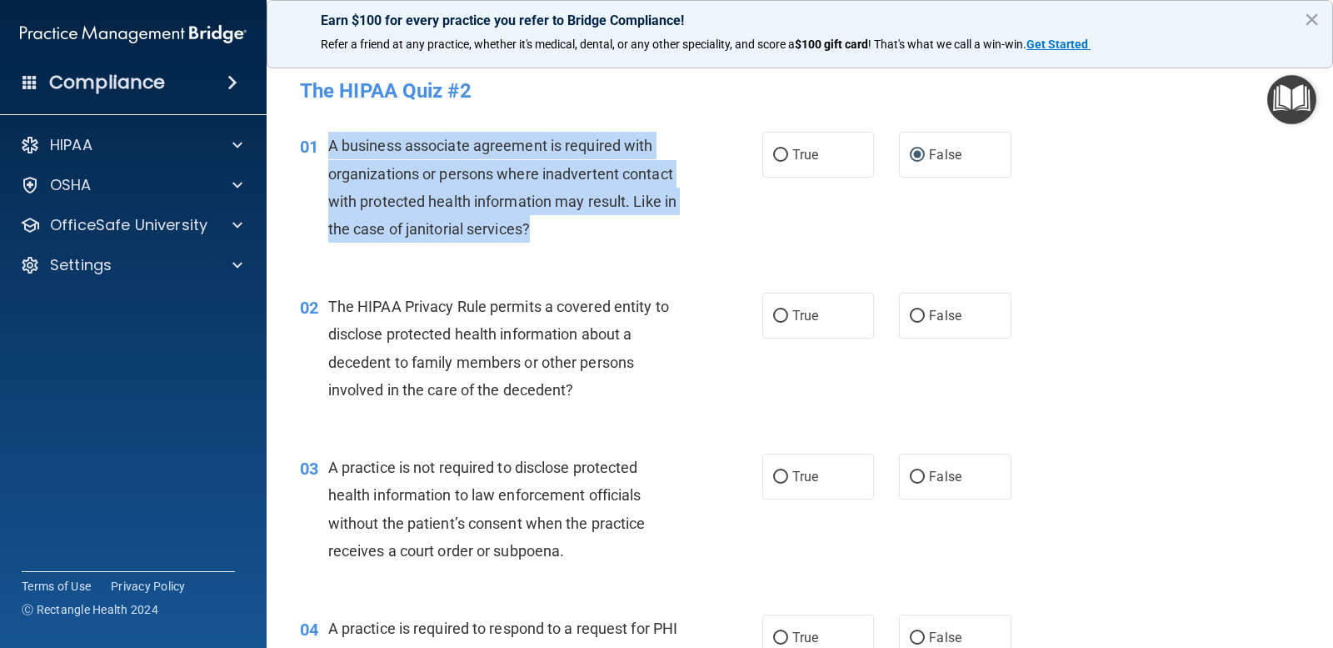
click at [444, 193] on span "A business associate agreement is required with organizations or persons where …" at bounding box center [502, 187] width 348 height 101
